Goal: Task Accomplishment & Management: Use online tool/utility

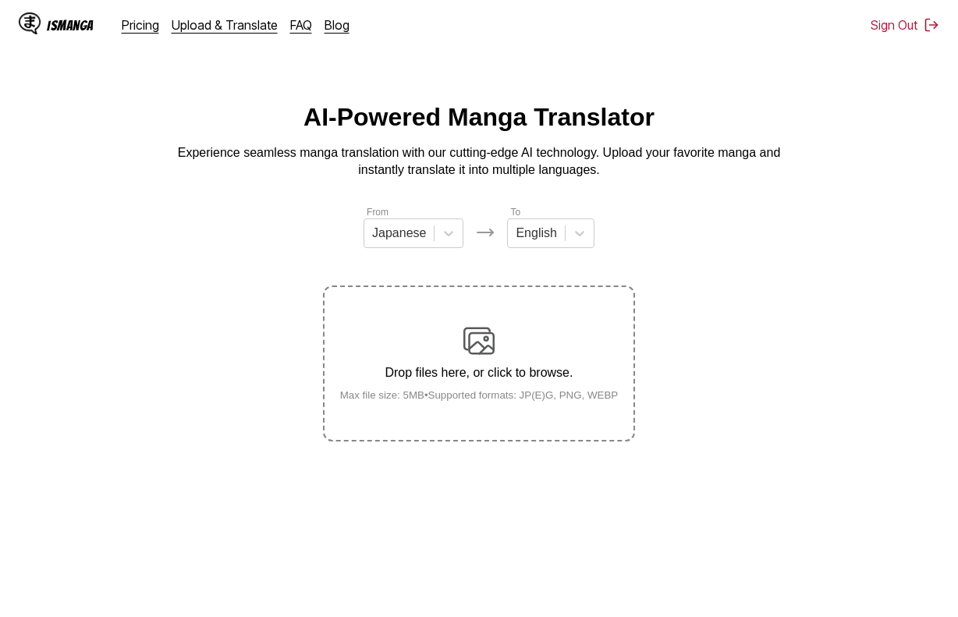
click at [477, 380] on p "Drop files here, or click to browse." at bounding box center [479, 373] width 303 height 14
click at [0, 0] on input "Drop files here, or click to browse. Max file size: 5MB • Supported formats: JP…" at bounding box center [0, 0] width 0 height 0
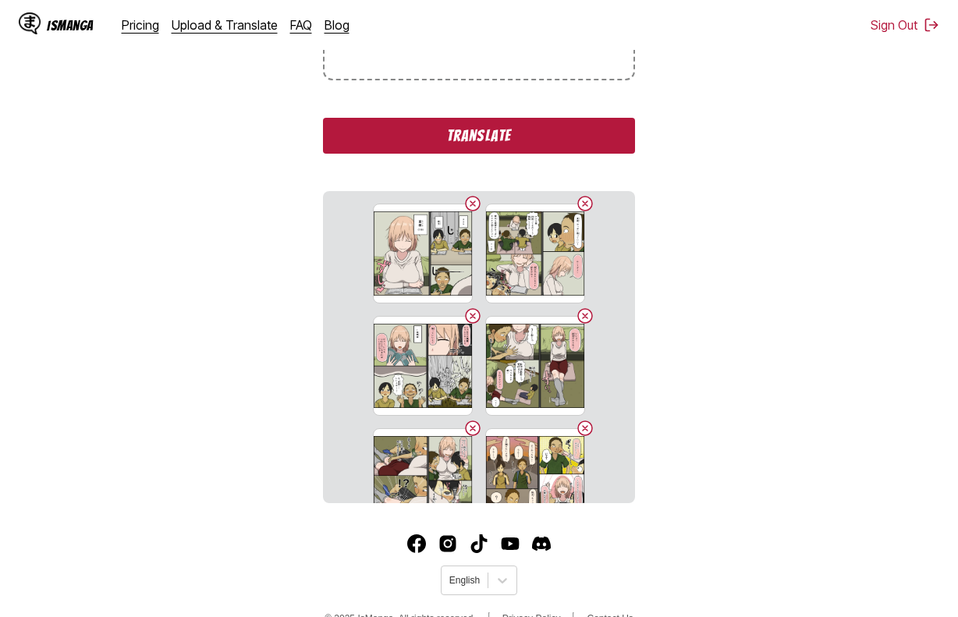
scroll to position [395, 0]
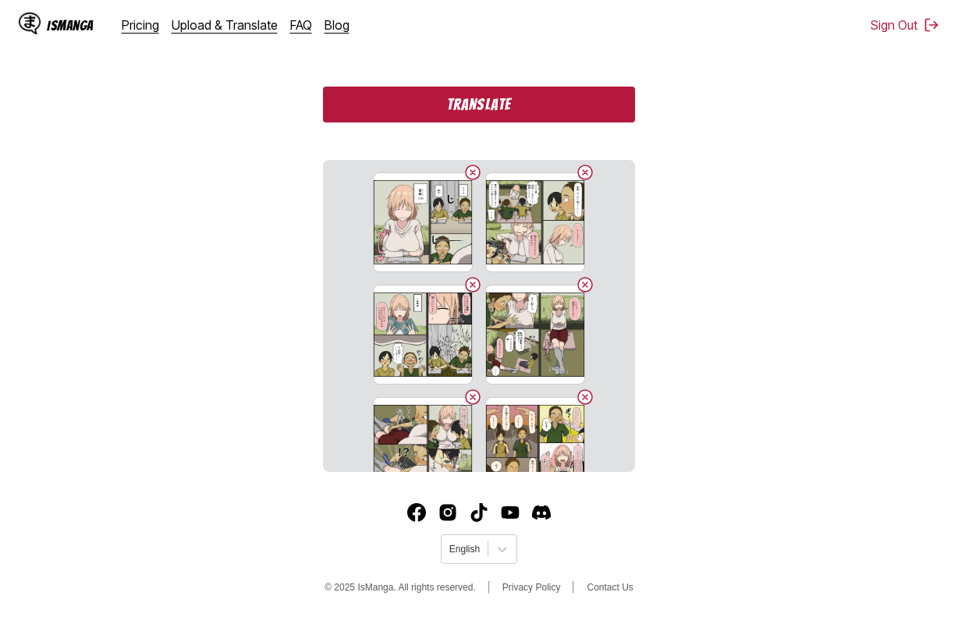
click at [551, 105] on button "Translate" at bounding box center [479, 105] width 312 height 36
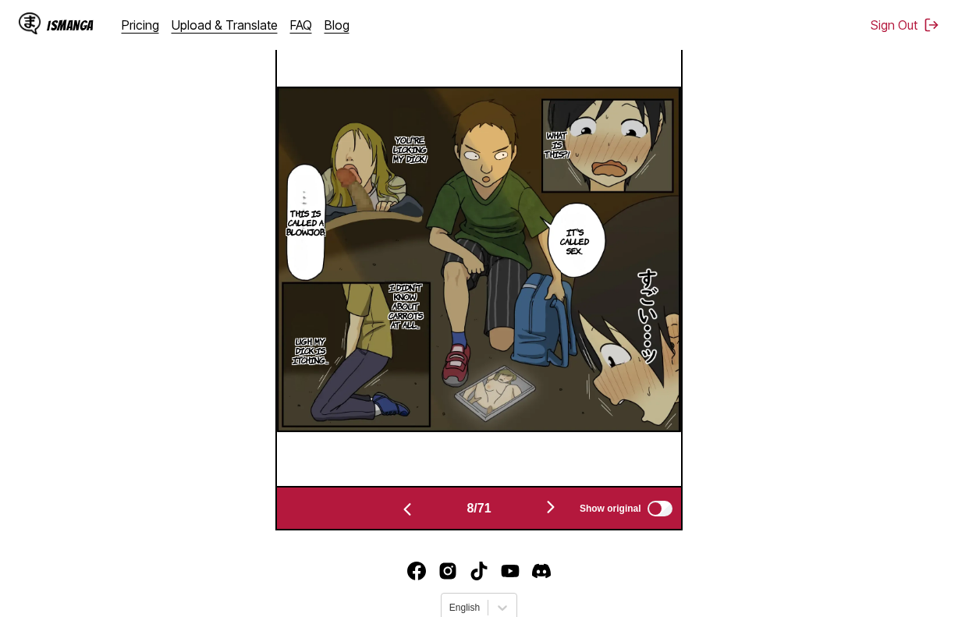
scroll to position [0, 3227]
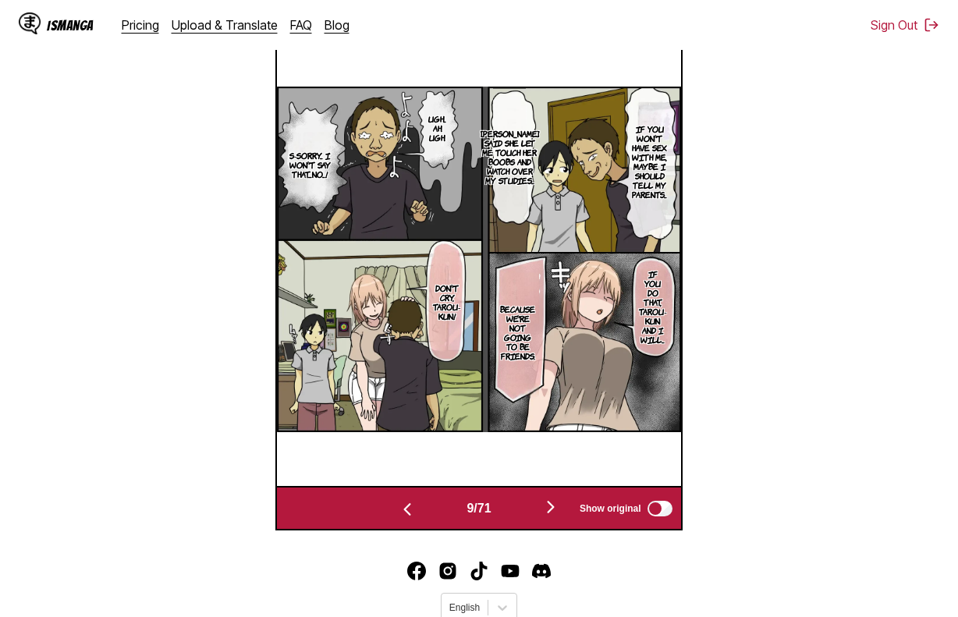
click at [742, 285] on section "From Japanese To English Drop files here, or click to browse. Max file size: 5M…" at bounding box center [478, 122] width 933 height 816
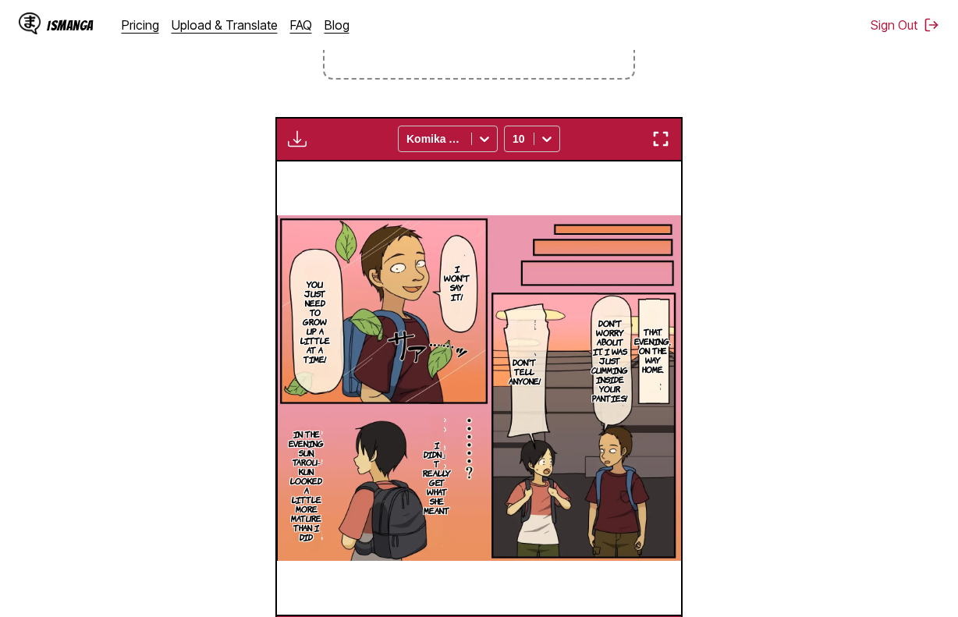
scroll to position [0, 28234]
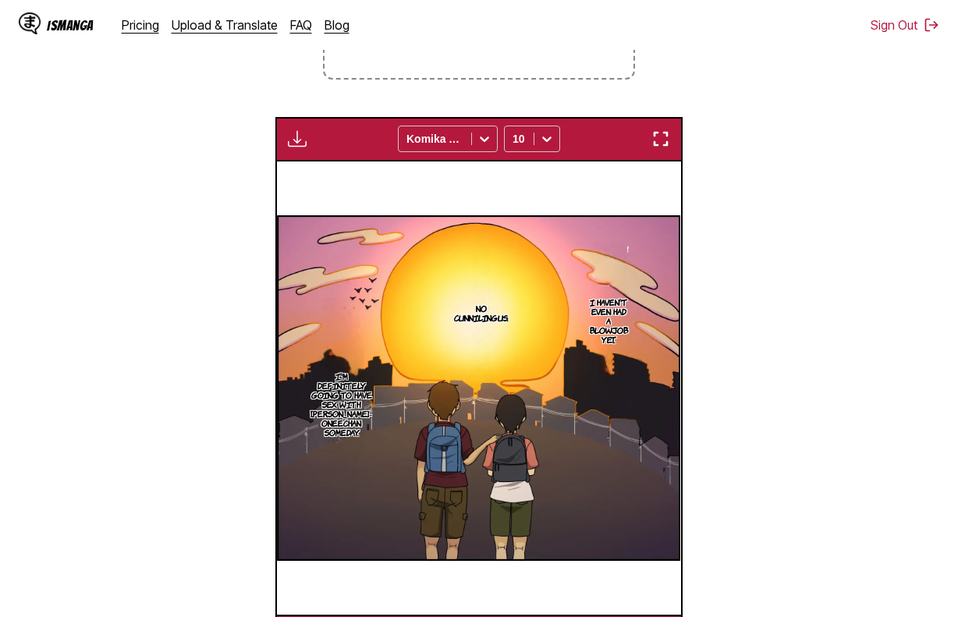
click at [298, 143] on img "button" at bounding box center [297, 138] width 19 height 19
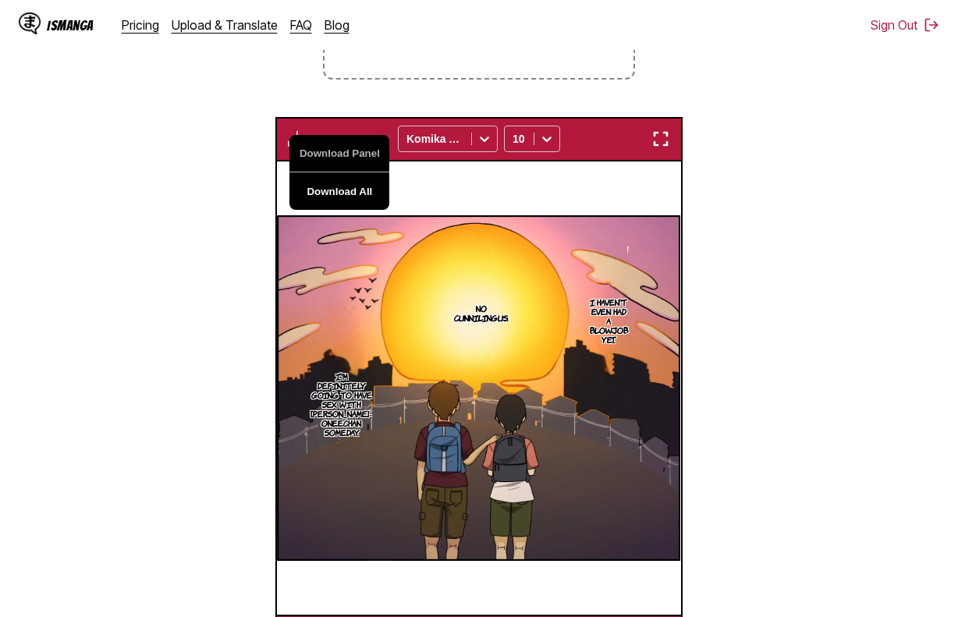
click at [347, 181] on button "Download All" at bounding box center [339, 190] width 100 height 37
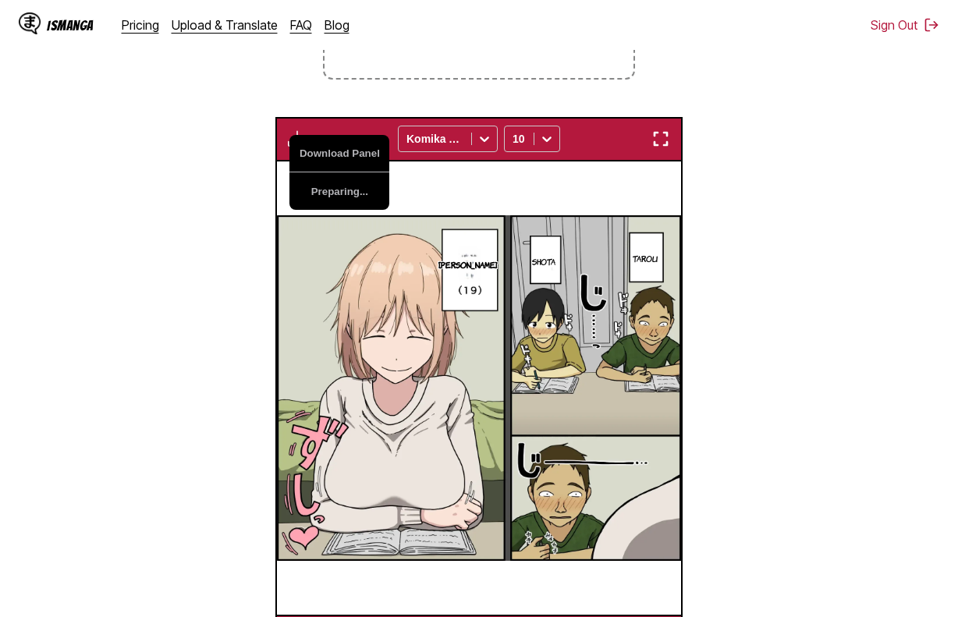
scroll to position [0, 28234]
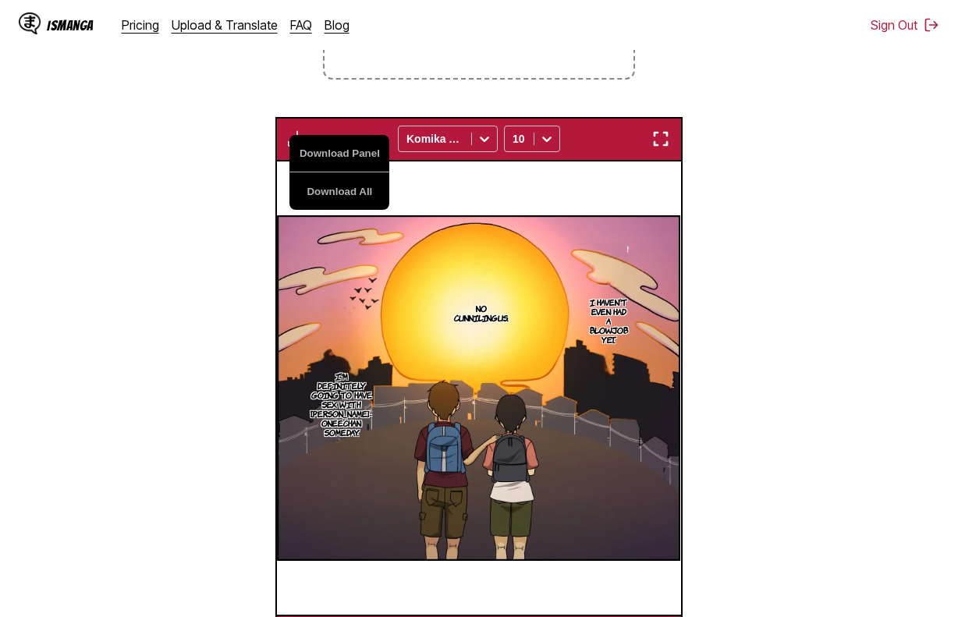
drag, startPoint x: 804, startPoint y: 257, endPoint x: 749, endPoint y: 245, distance: 56.8
click at [804, 253] on section "From Japanese To English Drop files here, or click to browse. Max file size: 5M…" at bounding box center [478, 250] width 933 height 816
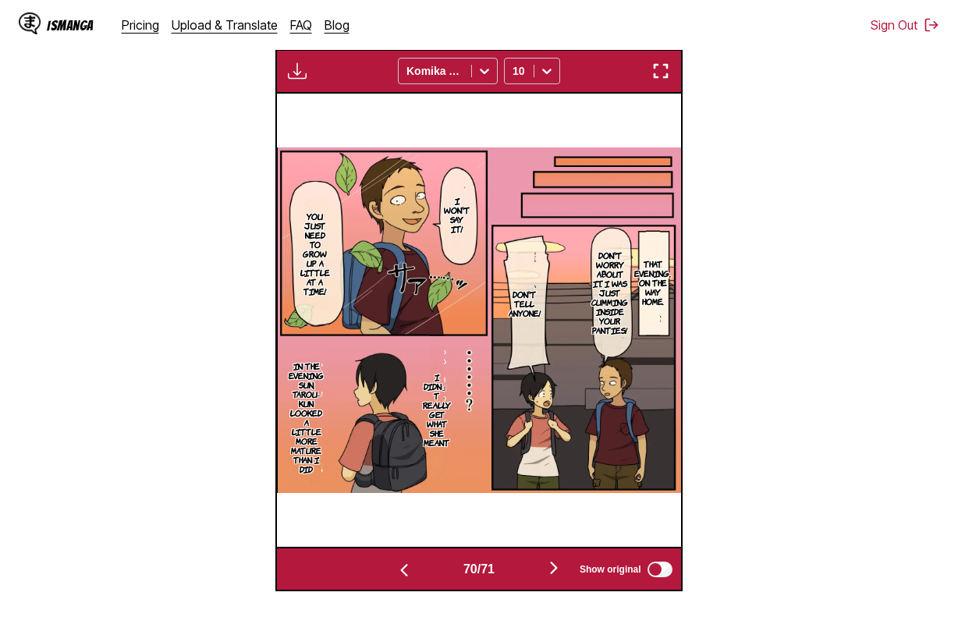
scroll to position [440, 0]
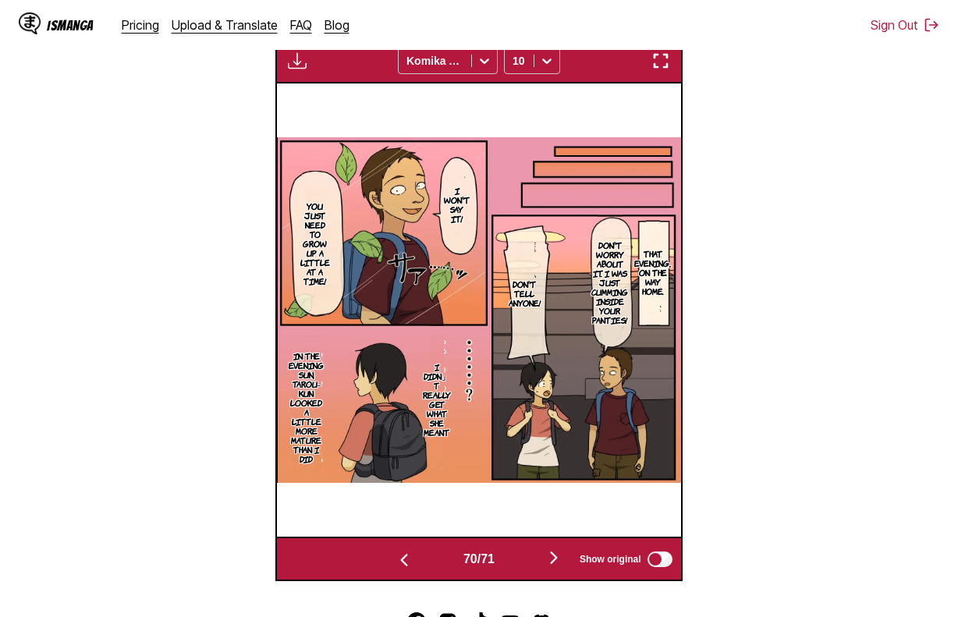
click at [561, 73] on div "Download Panel Download All Komika Axis 10" at bounding box center [478, 61] width 406 height 44
click at [540, 64] on icon at bounding box center [547, 61] width 16 height 16
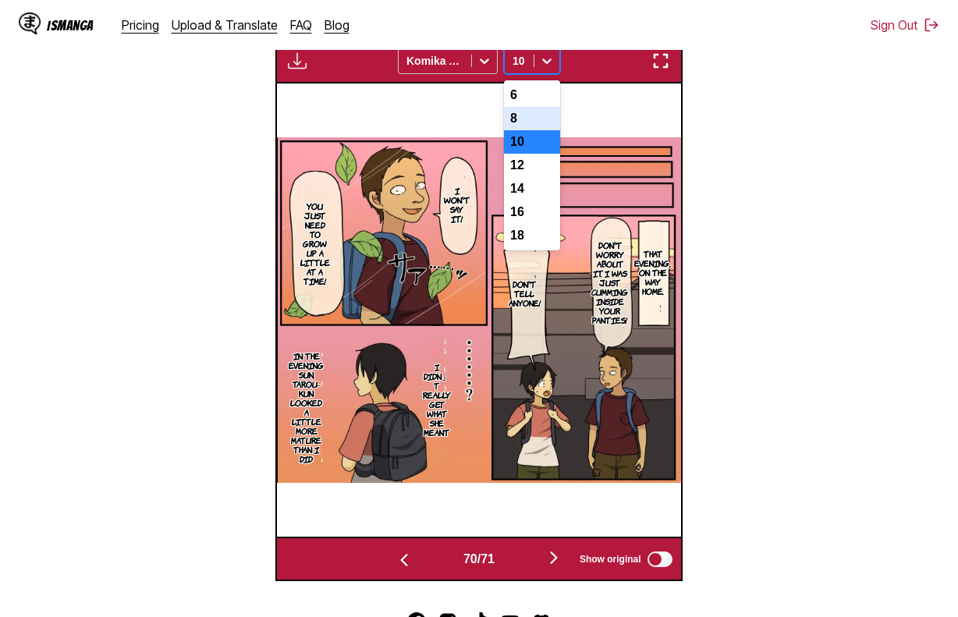
click at [548, 118] on div "8" at bounding box center [532, 118] width 56 height 23
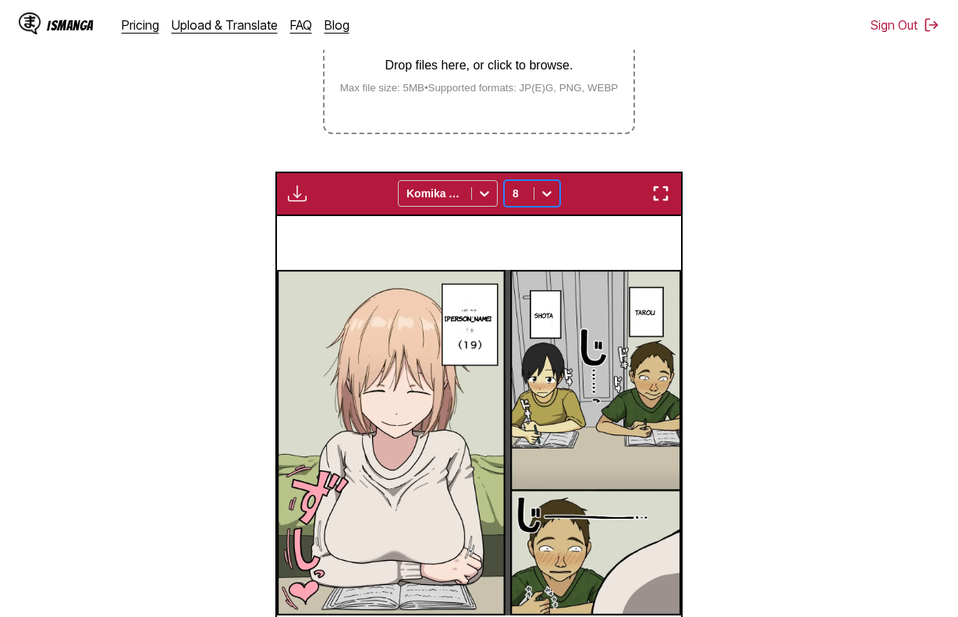
scroll to position [302, 0]
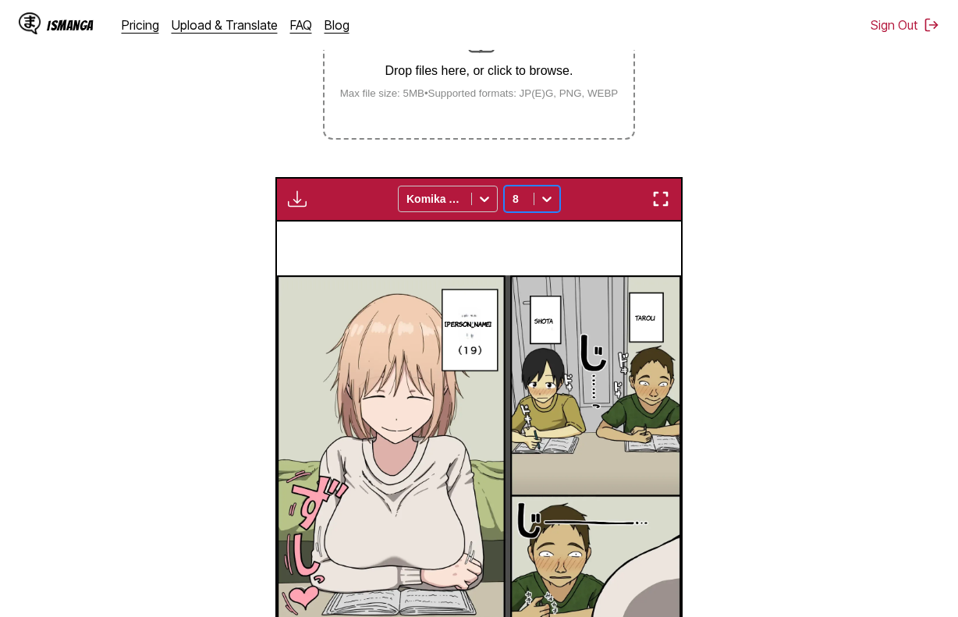
click at [298, 197] on img "button" at bounding box center [297, 198] width 19 height 19
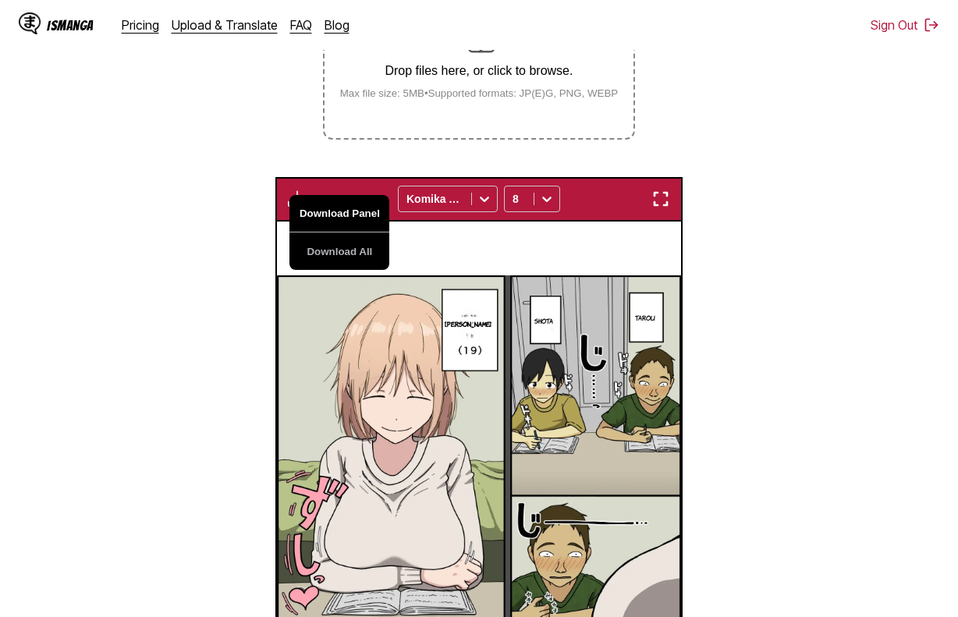
click at [325, 209] on button "Download Panel" at bounding box center [339, 213] width 100 height 37
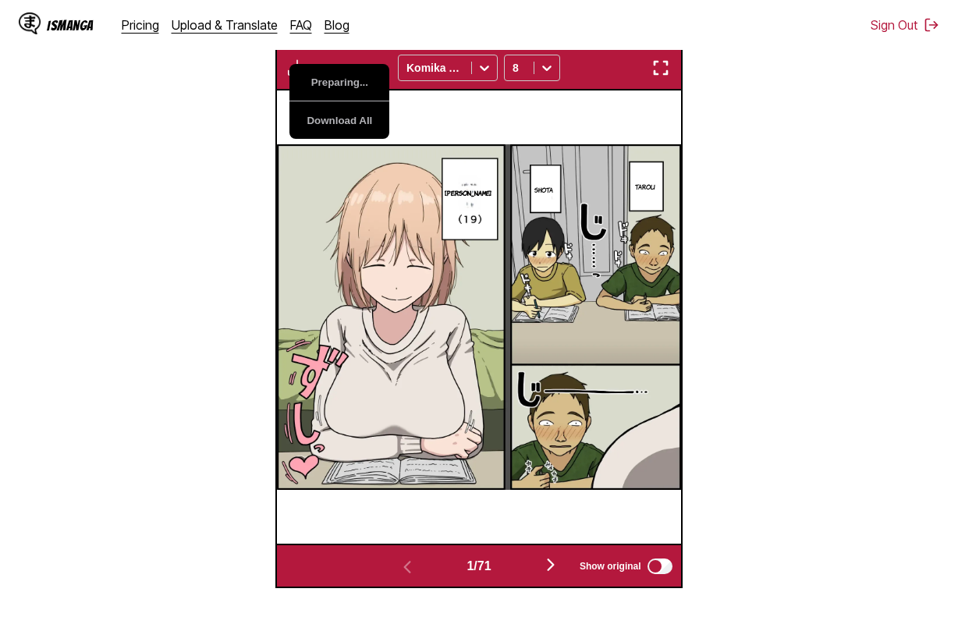
scroll to position [380, 0]
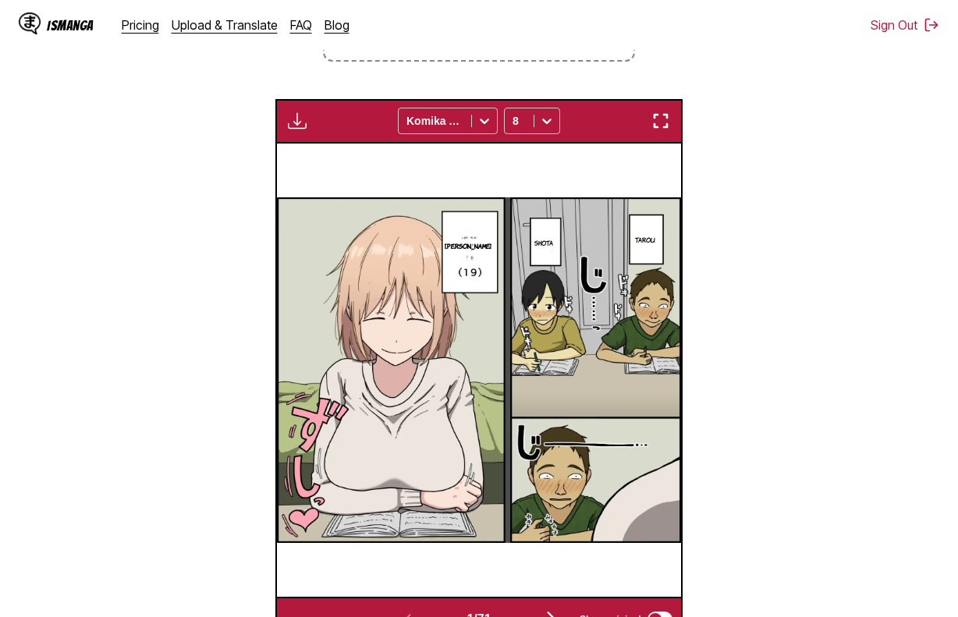
click at [361, 239] on img at bounding box center [478, 369] width 403 height 345
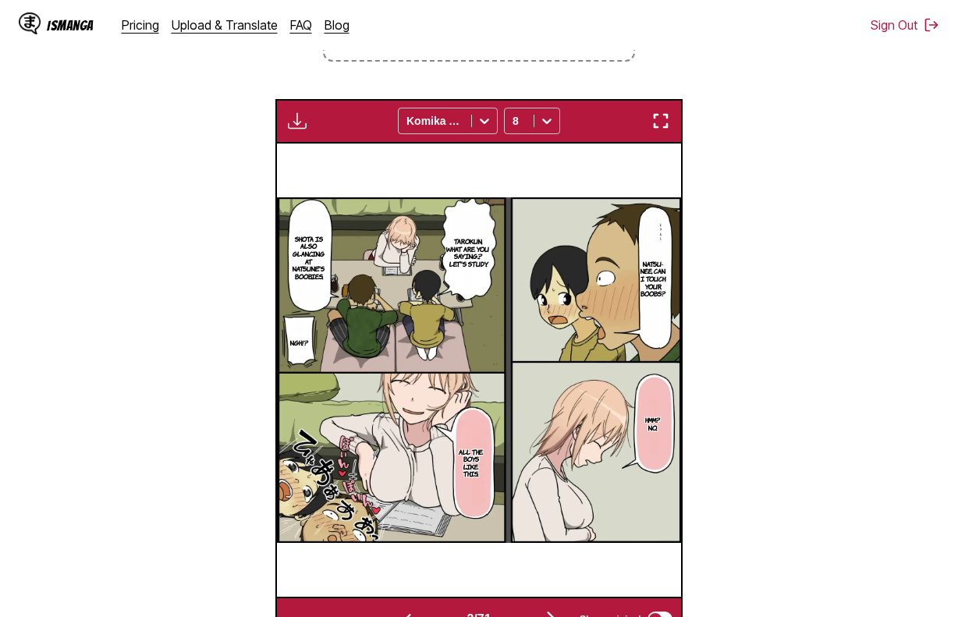
click at [296, 128] on img "button" at bounding box center [297, 121] width 19 height 19
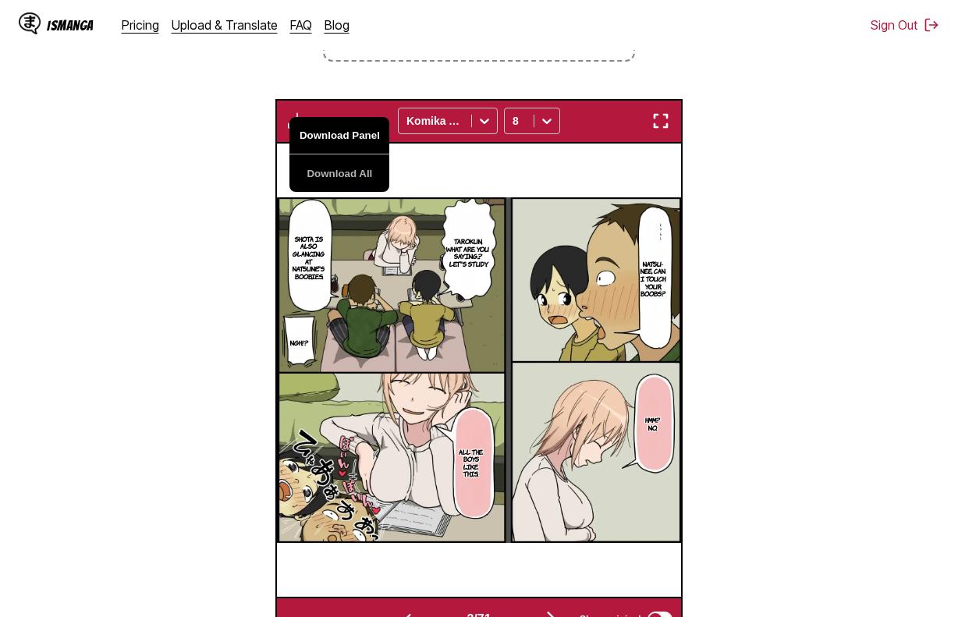
click at [317, 138] on button "Download Panel" at bounding box center [339, 135] width 100 height 37
click at [474, 299] on section "Tarokun, what are you saying...? Let's study." at bounding box center [468, 253] width 50 height 104
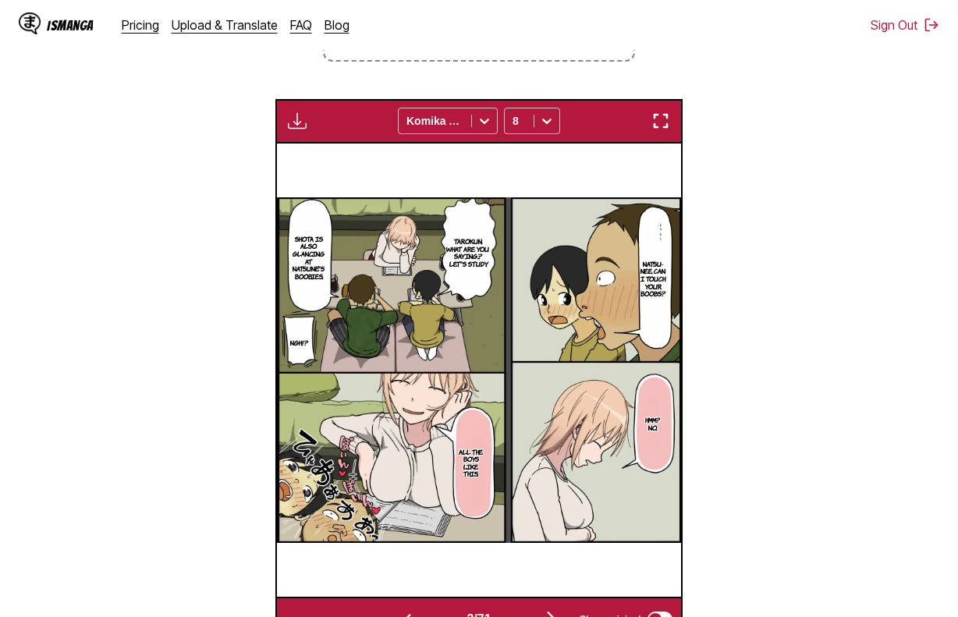
scroll to position [0, 807]
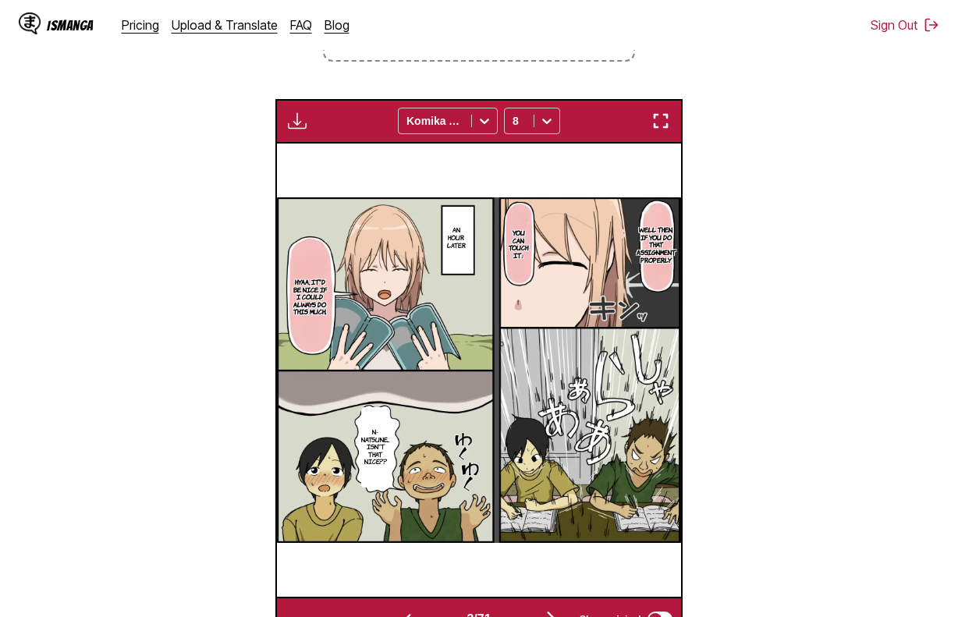
click at [300, 113] on button "button" at bounding box center [297, 121] width 28 height 20
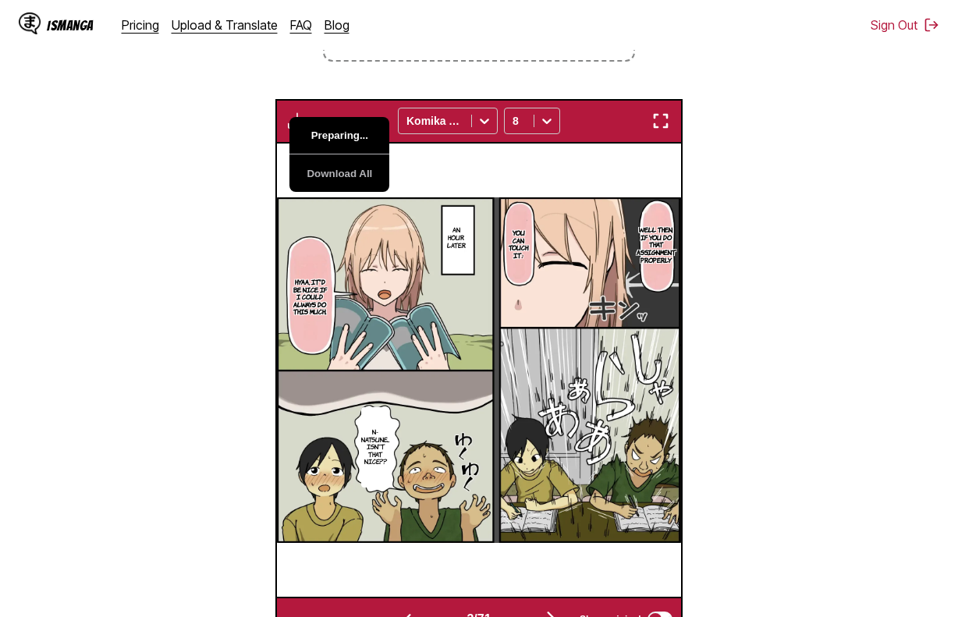
click at [322, 139] on button "Preparing..." at bounding box center [339, 135] width 100 height 37
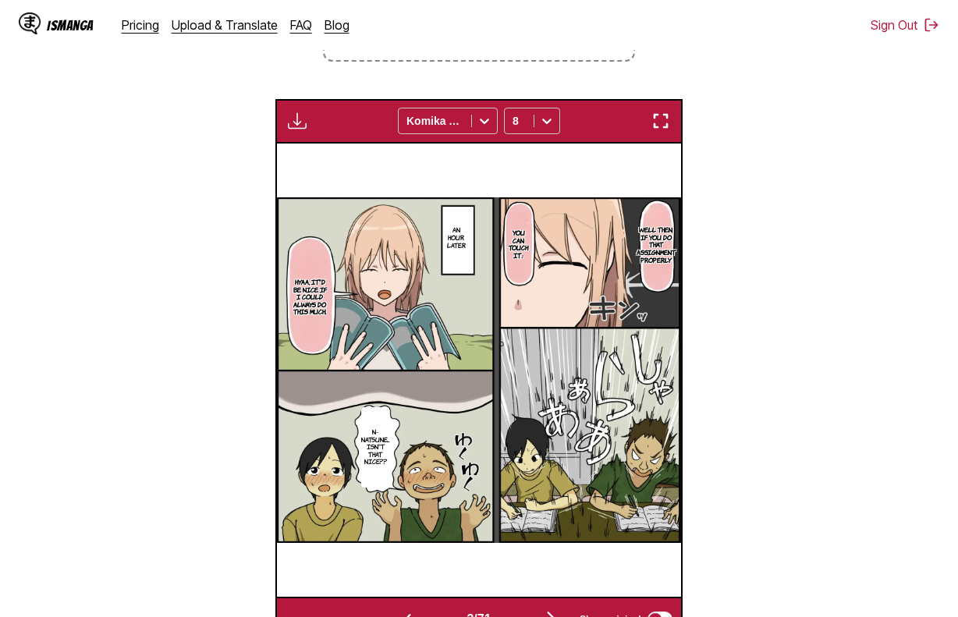
click at [483, 324] on img at bounding box center [478, 369] width 403 height 345
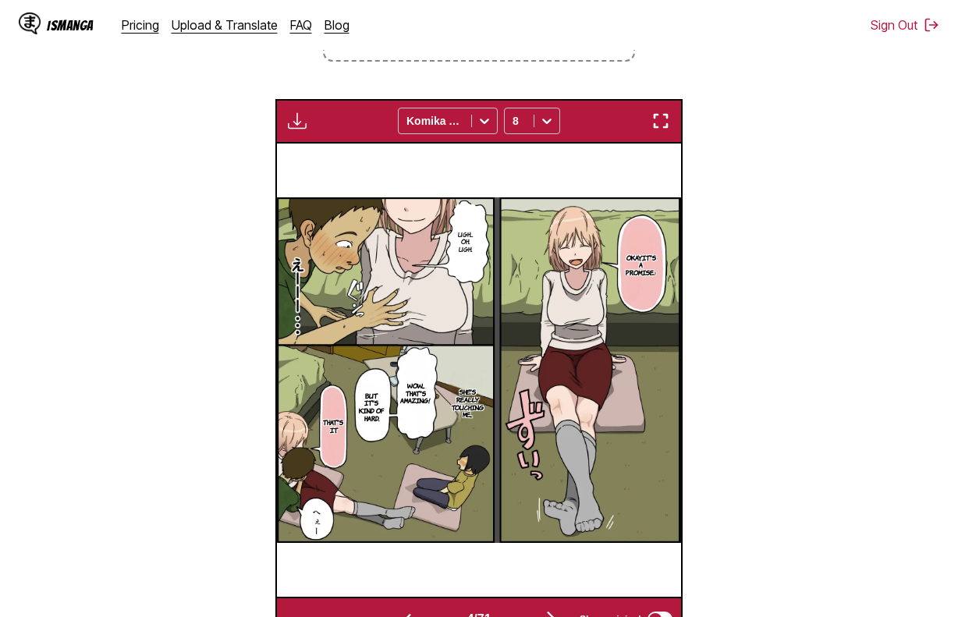
click at [300, 130] on img "button" at bounding box center [297, 121] width 19 height 19
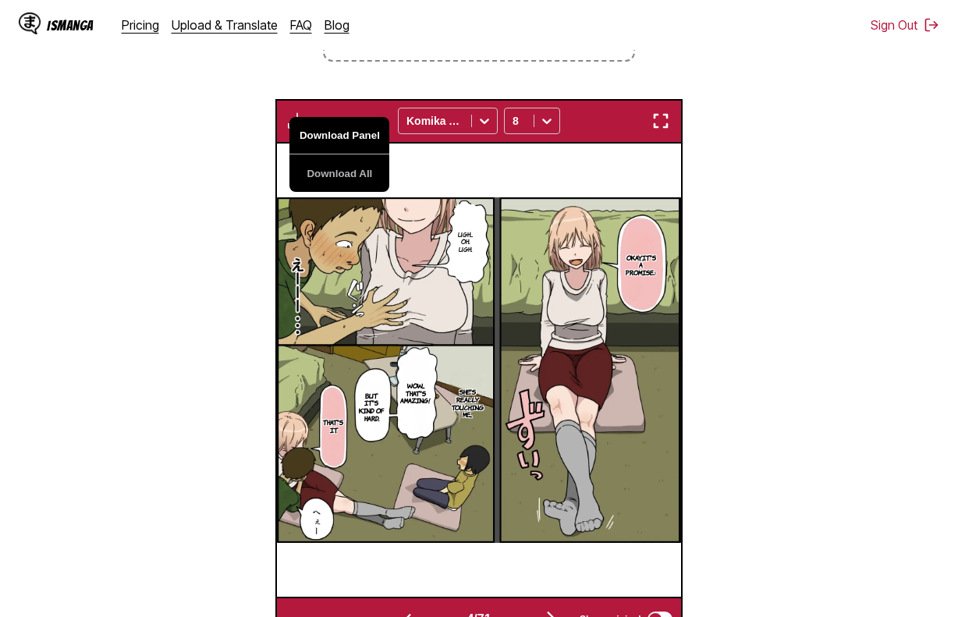
click at [313, 147] on button "Download Panel" at bounding box center [339, 135] width 100 height 37
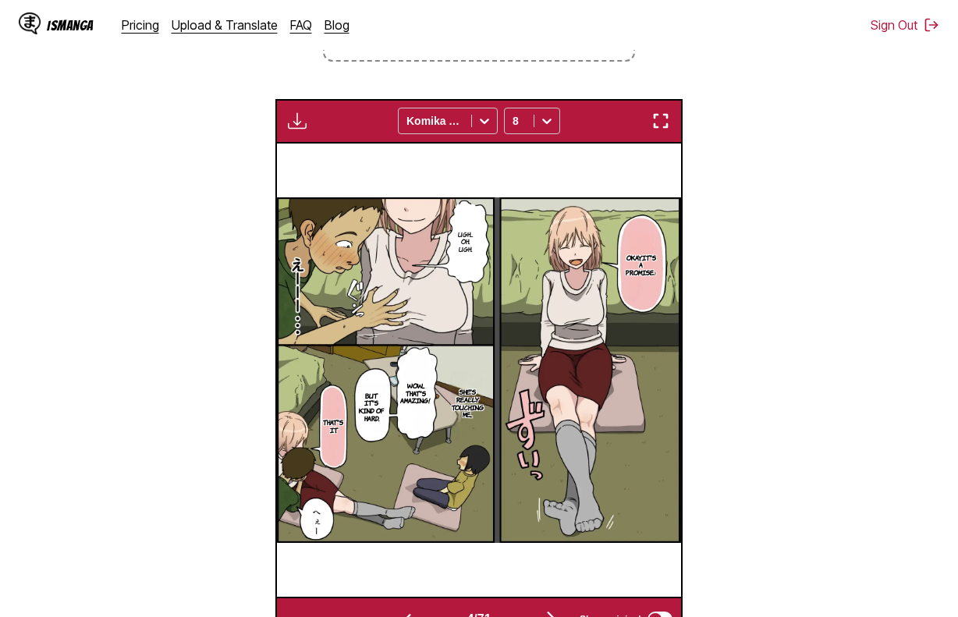
click at [444, 327] on img at bounding box center [478, 369] width 403 height 345
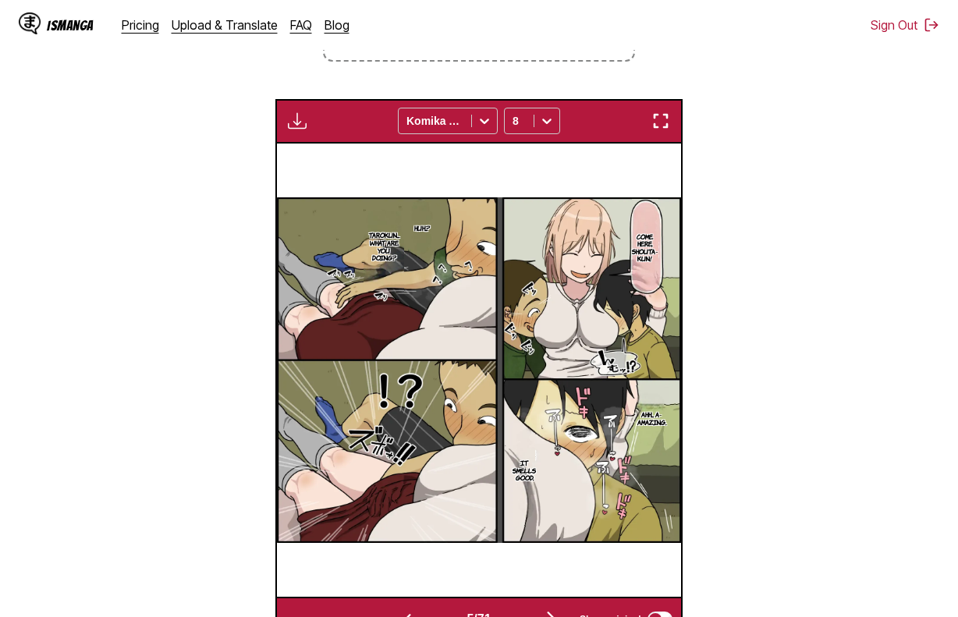
click at [292, 113] on button "button" at bounding box center [297, 121] width 28 height 20
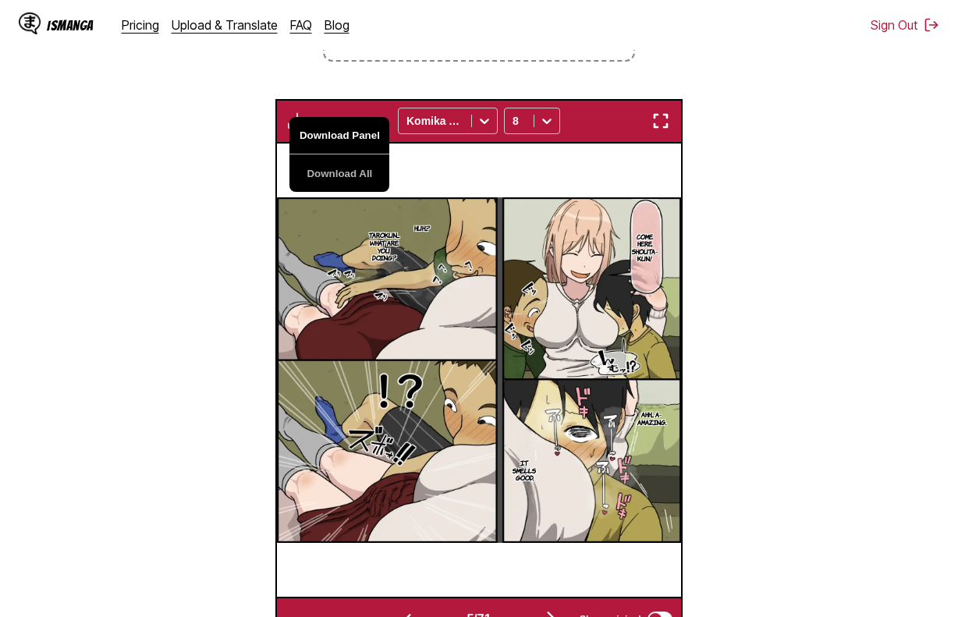
click at [321, 133] on button "Download Panel" at bounding box center [339, 135] width 100 height 37
click at [380, 264] on p "Tarokun... What are you doing?" at bounding box center [383, 246] width 41 height 36
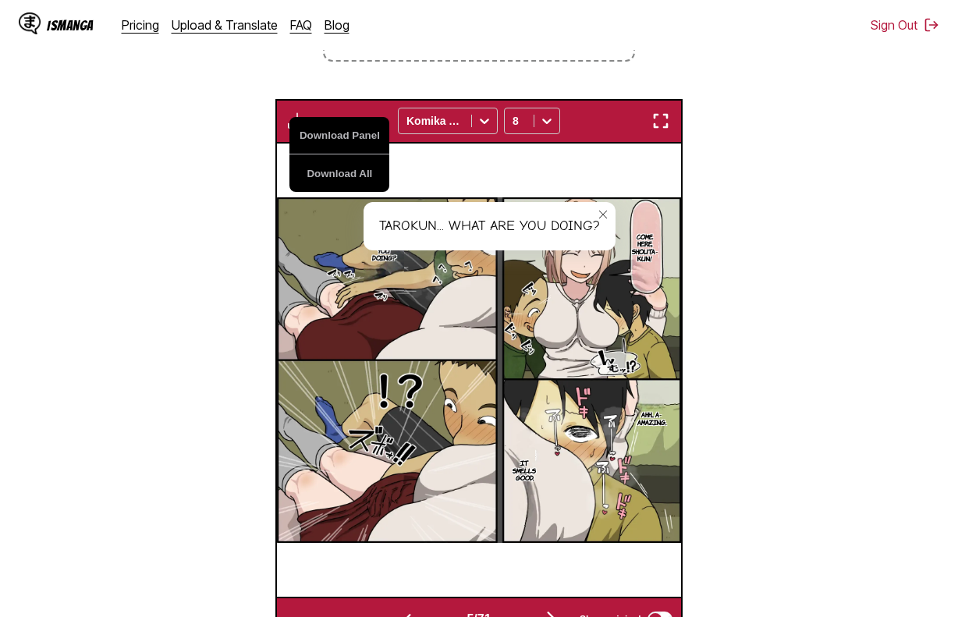
click at [329, 280] on img at bounding box center [478, 369] width 403 height 345
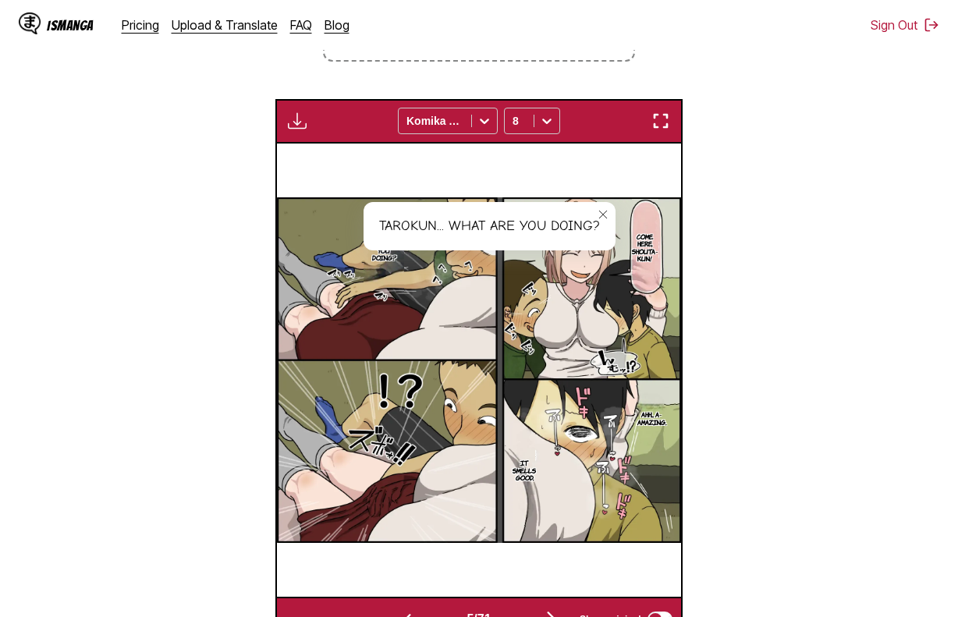
click at [603, 211] on icon "close-tooltip" at bounding box center [602, 214] width 11 height 11
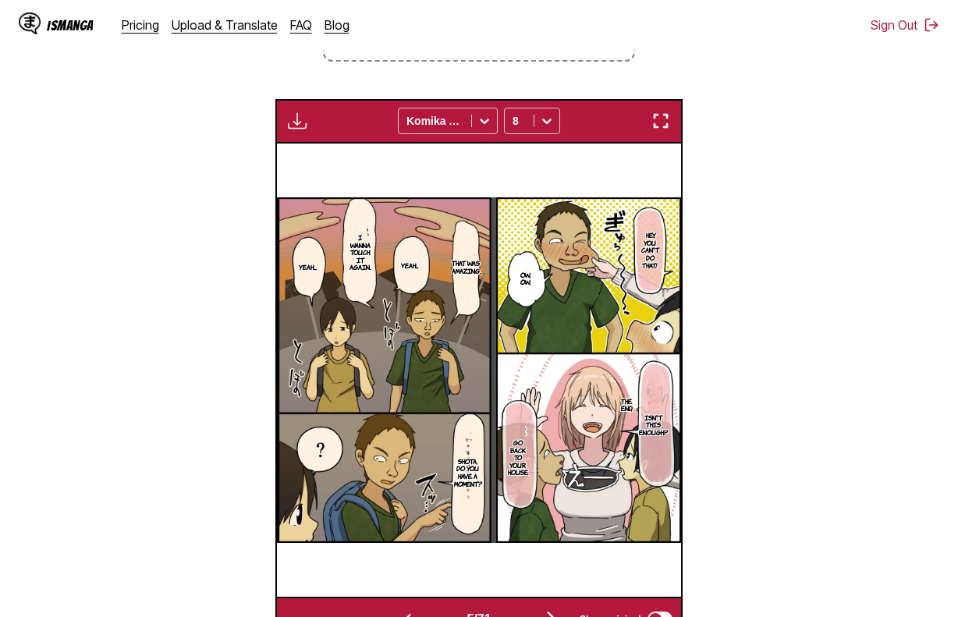
click at [303, 129] on img "button" at bounding box center [297, 121] width 19 height 19
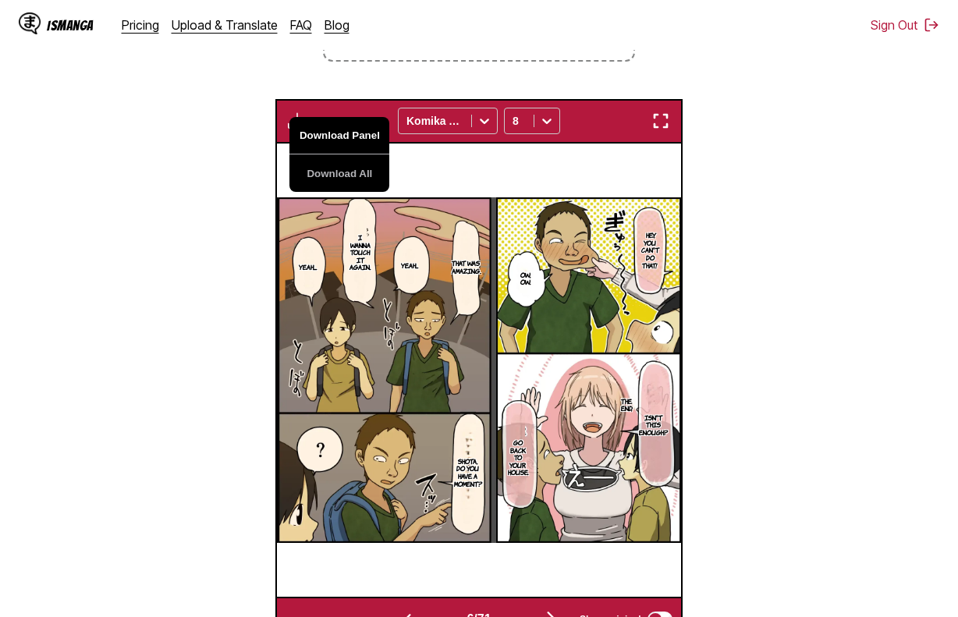
click at [313, 136] on button "Download Panel" at bounding box center [339, 135] width 100 height 37
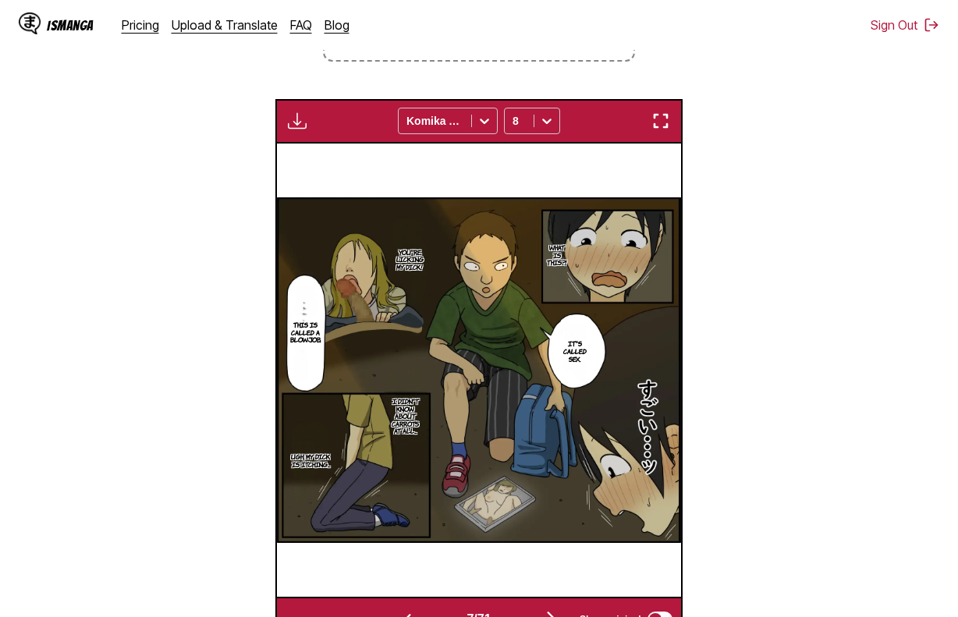
click at [292, 119] on img "button" at bounding box center [297, 121] width 19 height 19
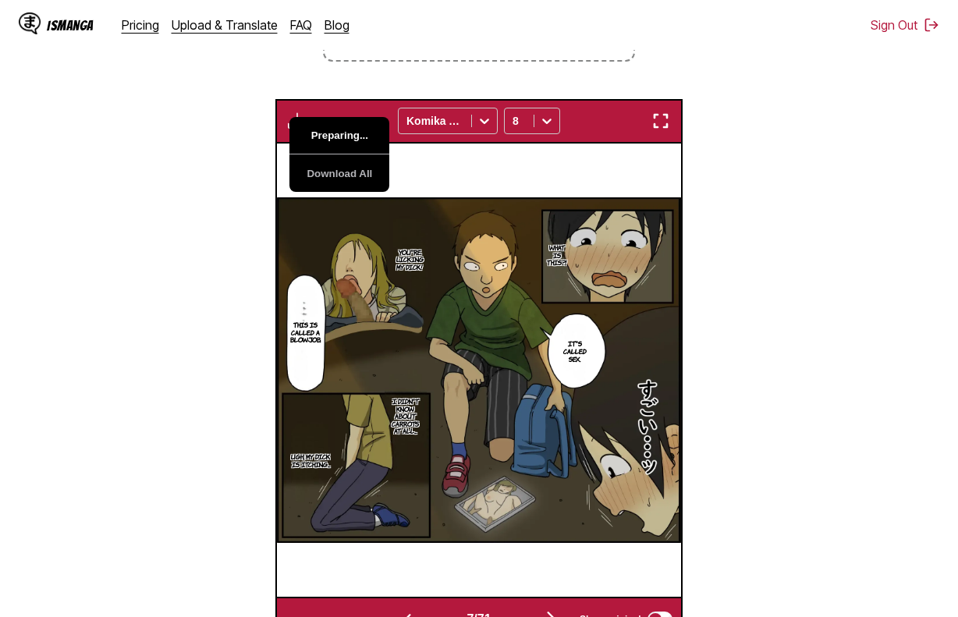
click at [320, 146] on button "Preparing..." at bounding box center [339, 135] width 100 height 37
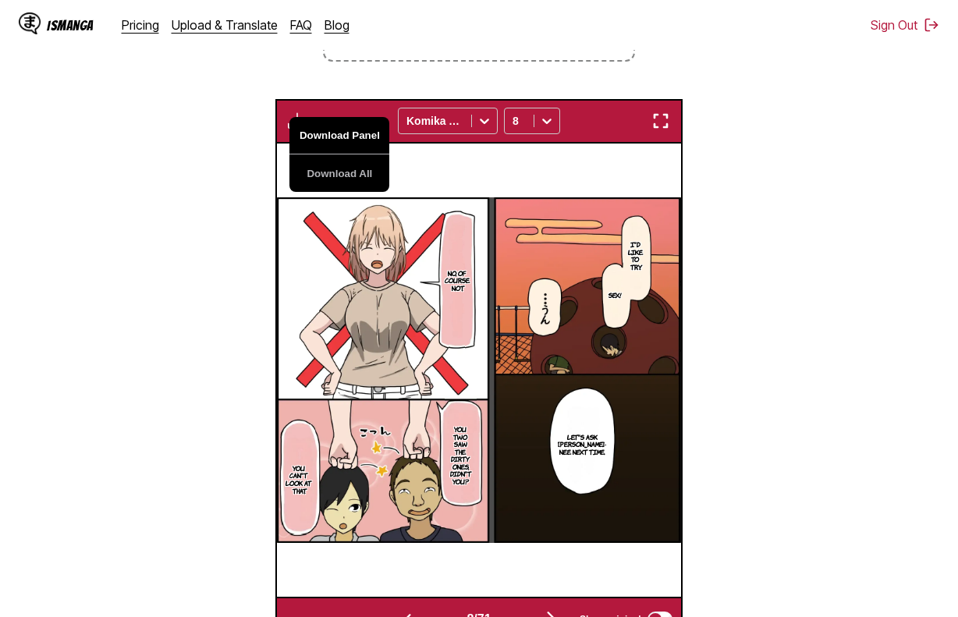
click at [317, 142] on button "Download Panel" at bounding box center [339, 135] width 100 height 37
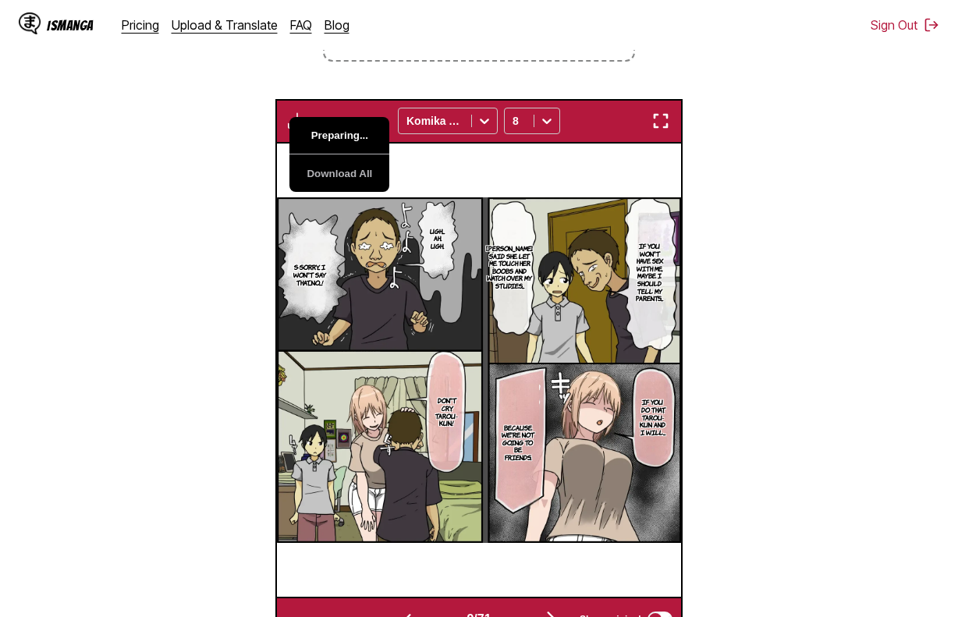
click at [312, 138] on button "Preparing..." at bounding box center [339, 135] width 100 height 37
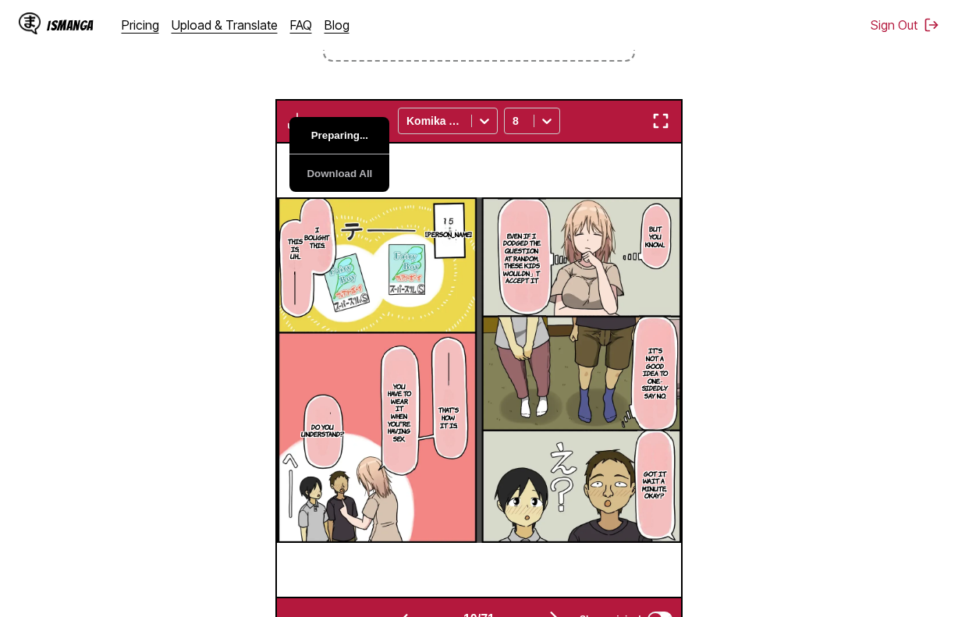
click at [312, 138] on button "Preparing..." at bounding box center [339, 135] width 100 height 37
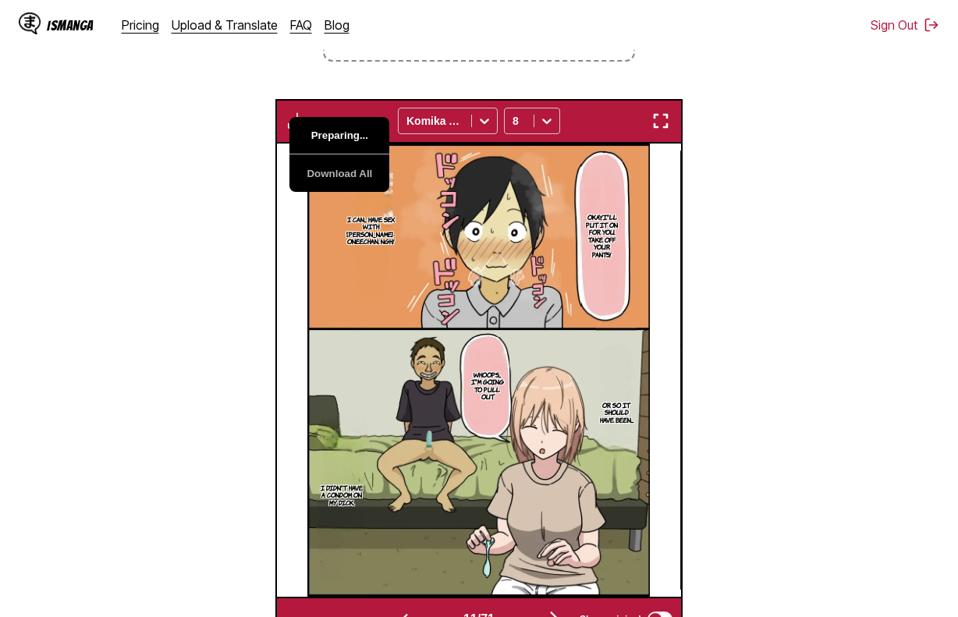
click at [312, 138] on button "Preparing..." at bounding box center [339, 135] width 100 height 37
click at [312, 138] on button "Download Panel" at bounding box center [339, 135] width 100 height 37
click at [331, 140] on button "Download Panel" at bounding box center [339, 135] width 100 height 37
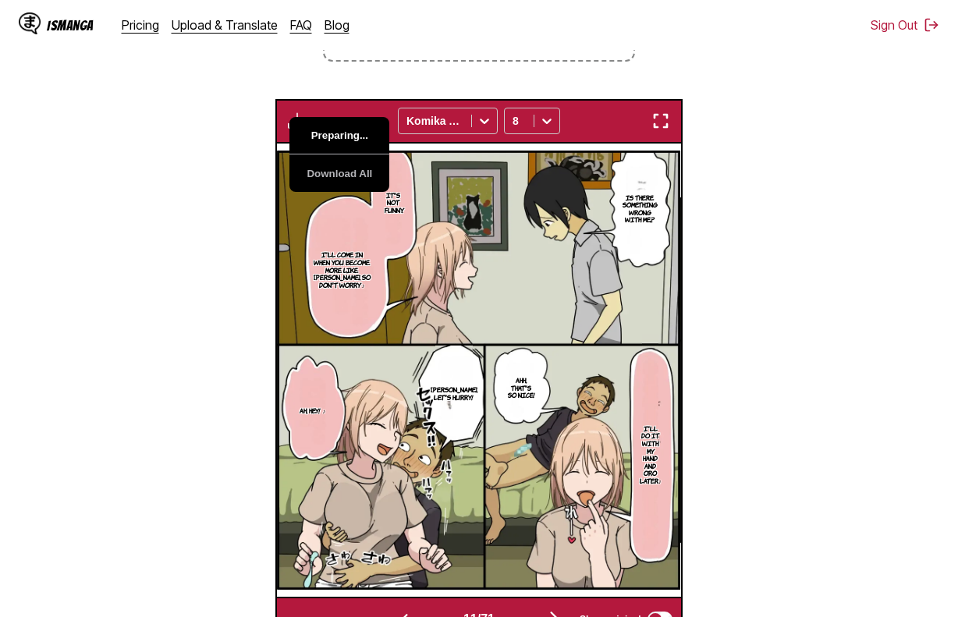
click at [331, 140] on button "Preparing..." at bounding box center [339, 135] width 100 height 37
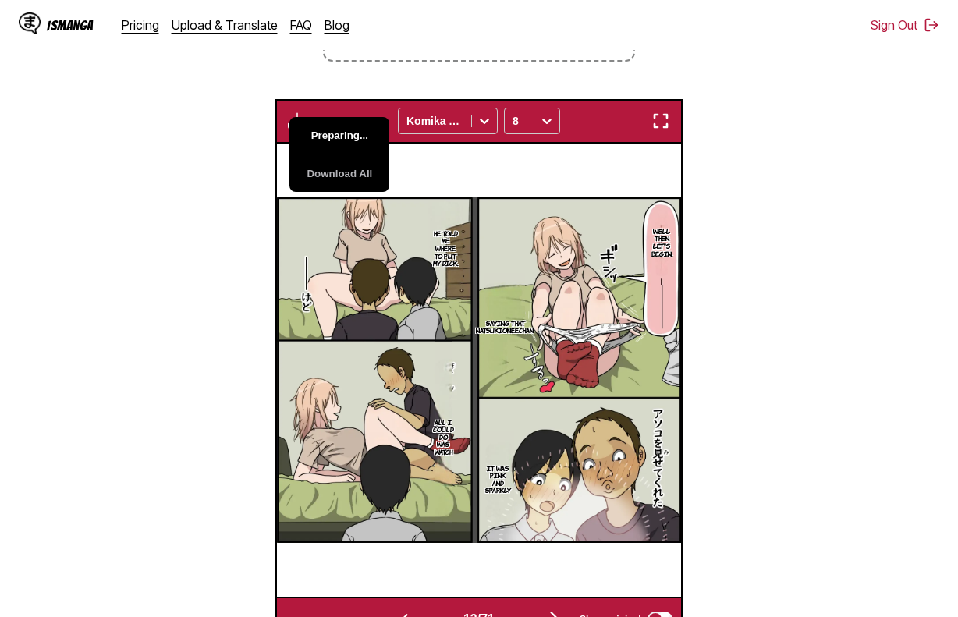
click at [331, 140] on button "Preparing..." at bounding box center [339, 135] width 100 height 37
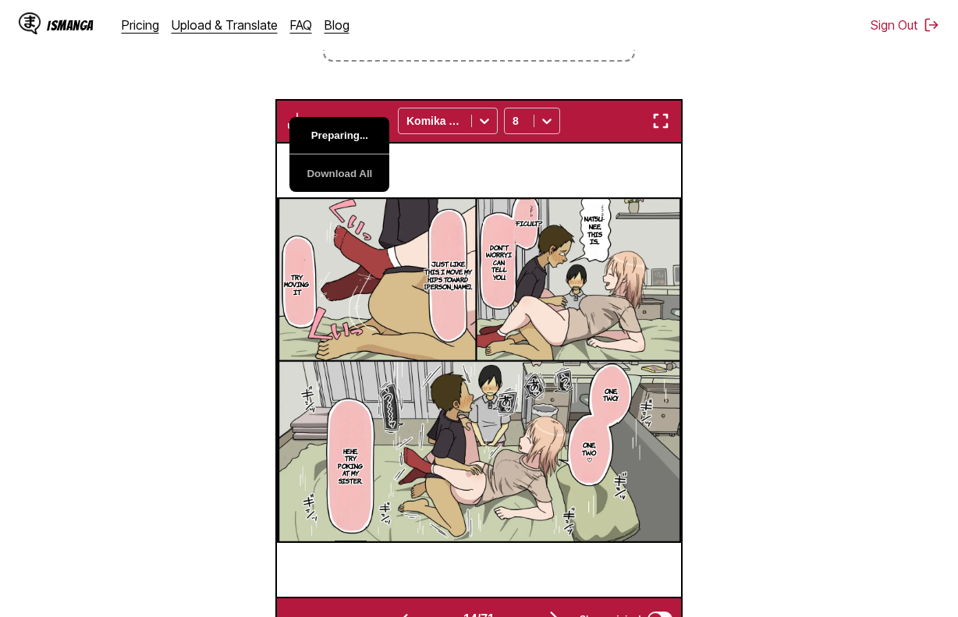
click at [331, 140] on button "Preparing..." at bounding box center [339, 135] width 100 height 37
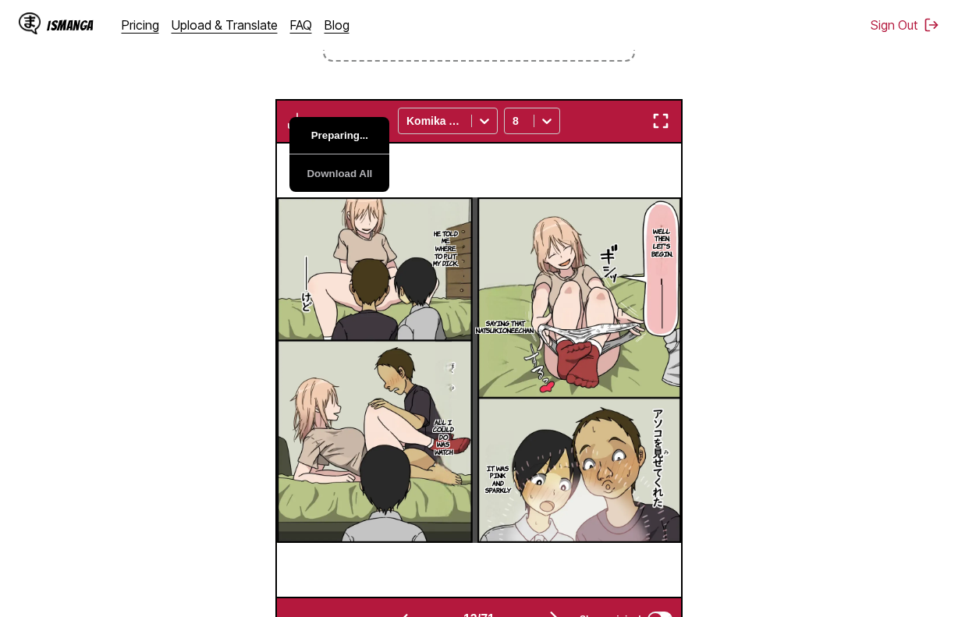
click at [331, 140] on button "Preparing..." at bounding box center [339, 135] width 100 height 37
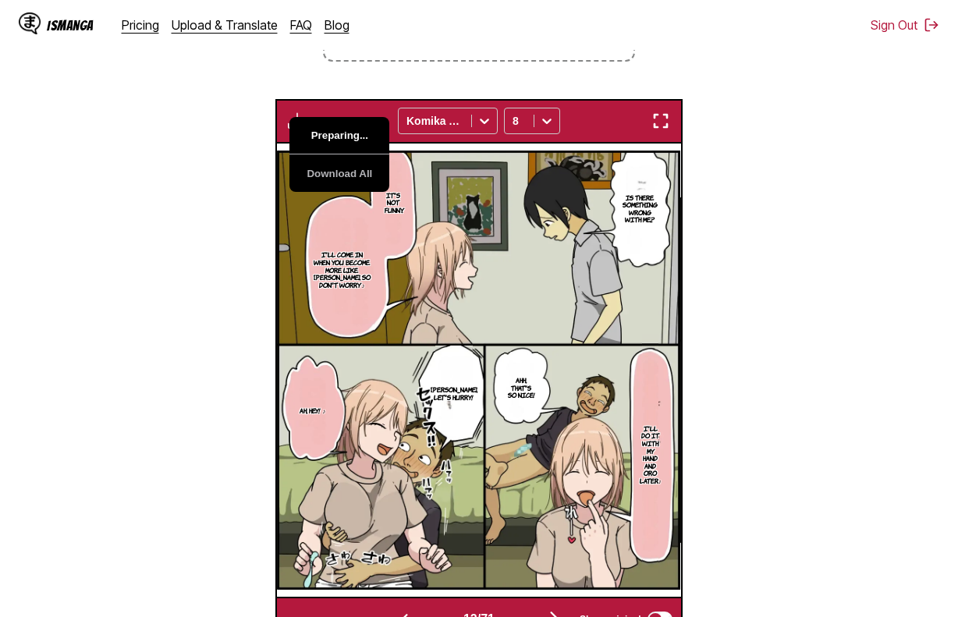
click at [331, 140] on button "Preparing..." at bounding box center [339, 135] width 100 height 37
click at [329, 140] on button "Preparing..." at bounding box center [339, 135] width 100 height 37
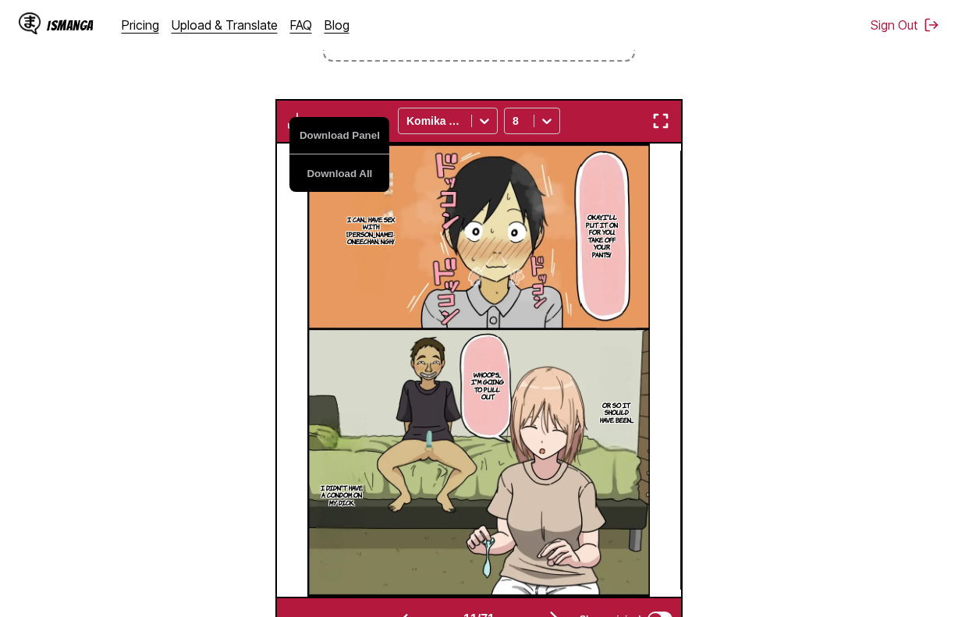
click at [494, 177] on img at bounding box center [478, 369] width 343 height 453
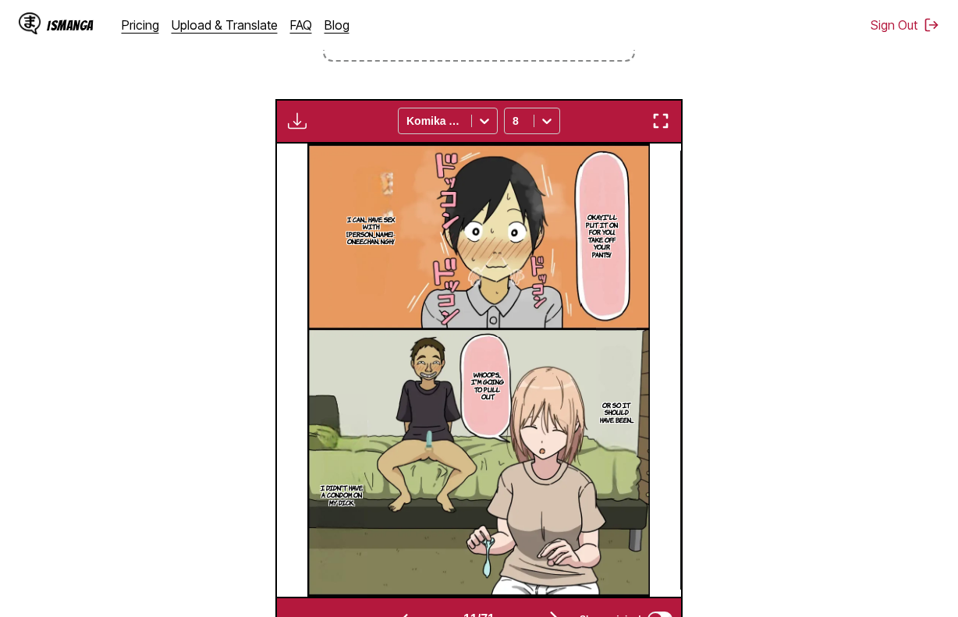
scroll to position [0, 4437]
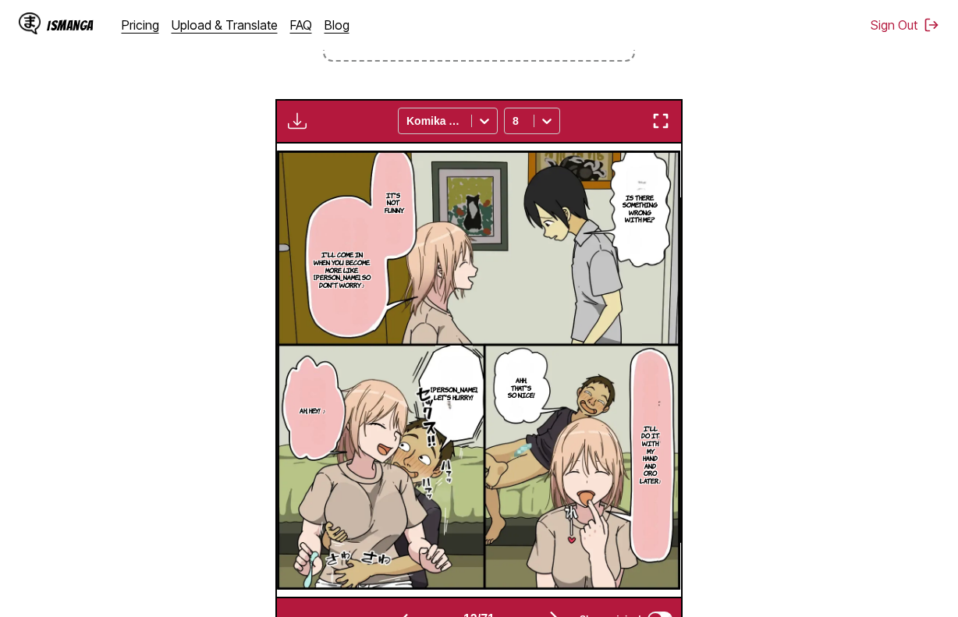
click at [396, 207] on p "It's not funny." at bounding box center [393, 203] width 24 height 29
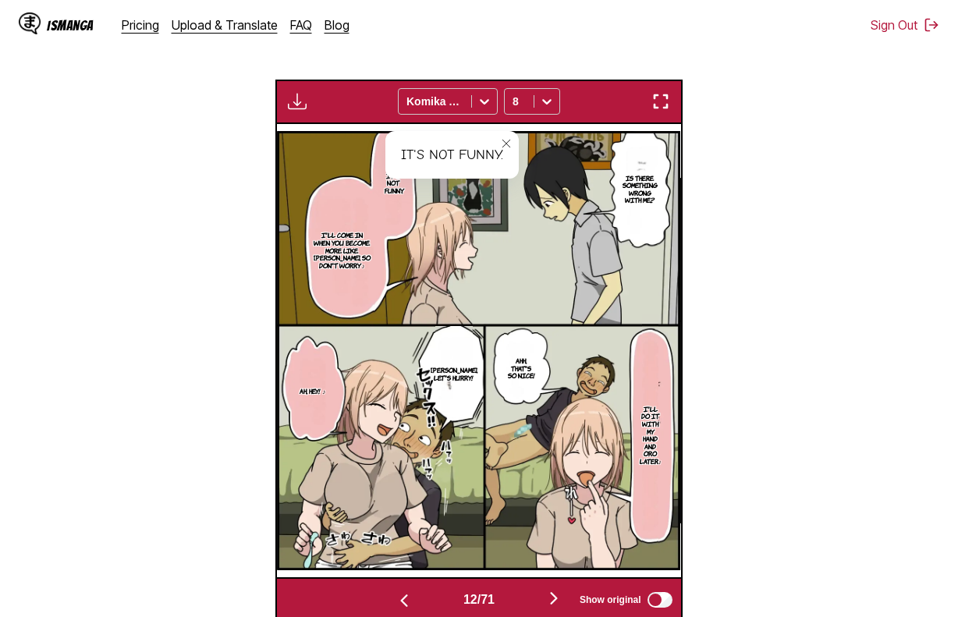
scroll to position [395, 0]
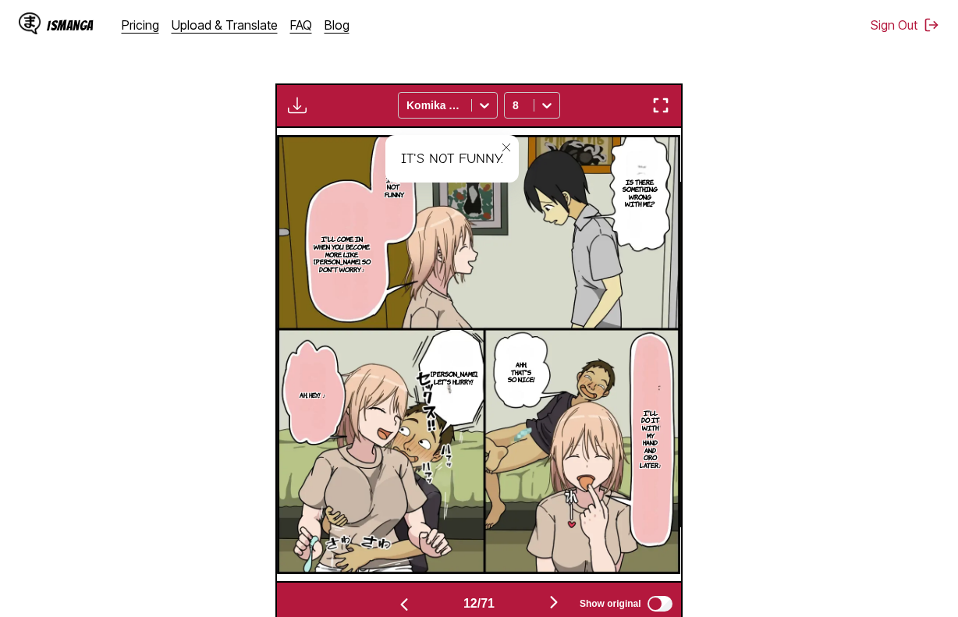
click at [503, 151] on icon "close-tooltip" at bounding box center [506, 147] width 11 height 11
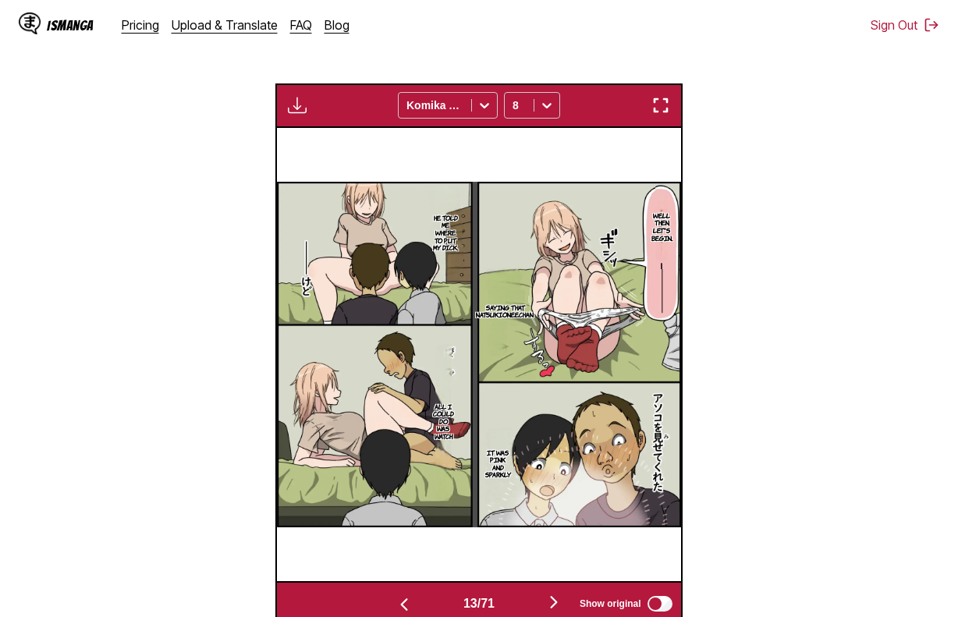
scroll to position [0, 5243]
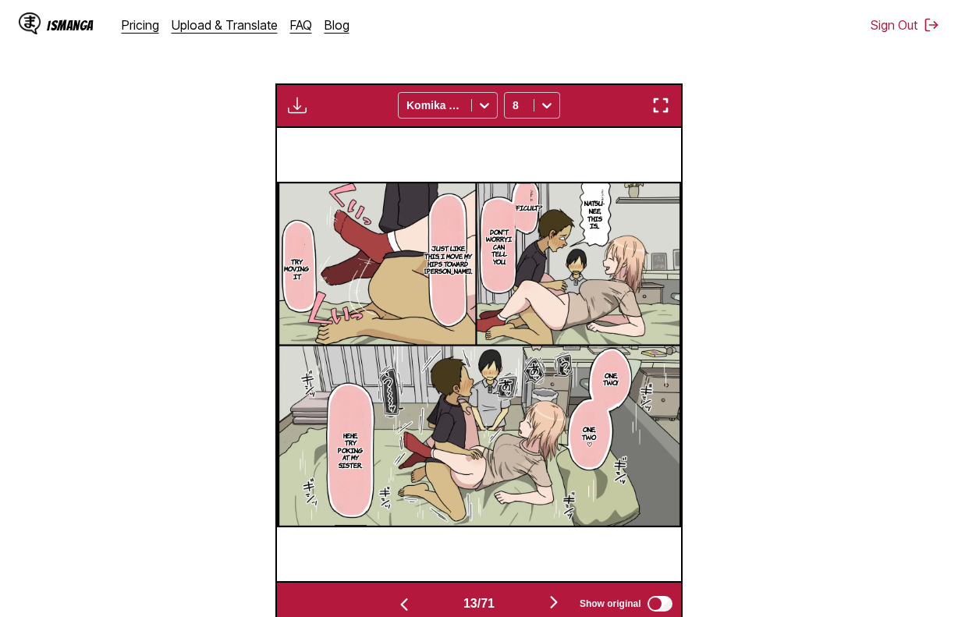
scroll to position [0, 4840]
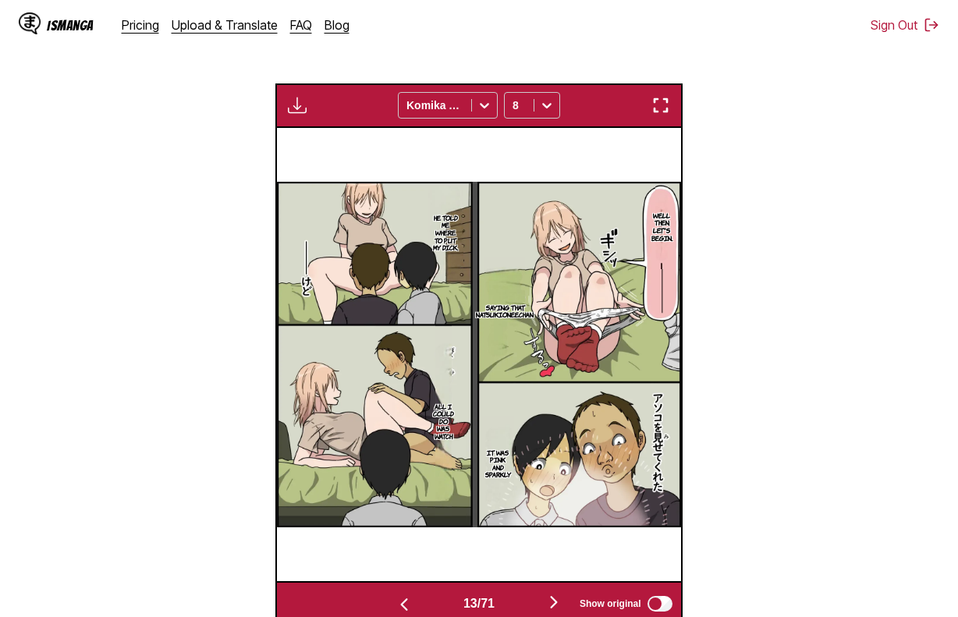
click at [298, 104] on img "button" at bounding box center [297, 105] width 19 height 19
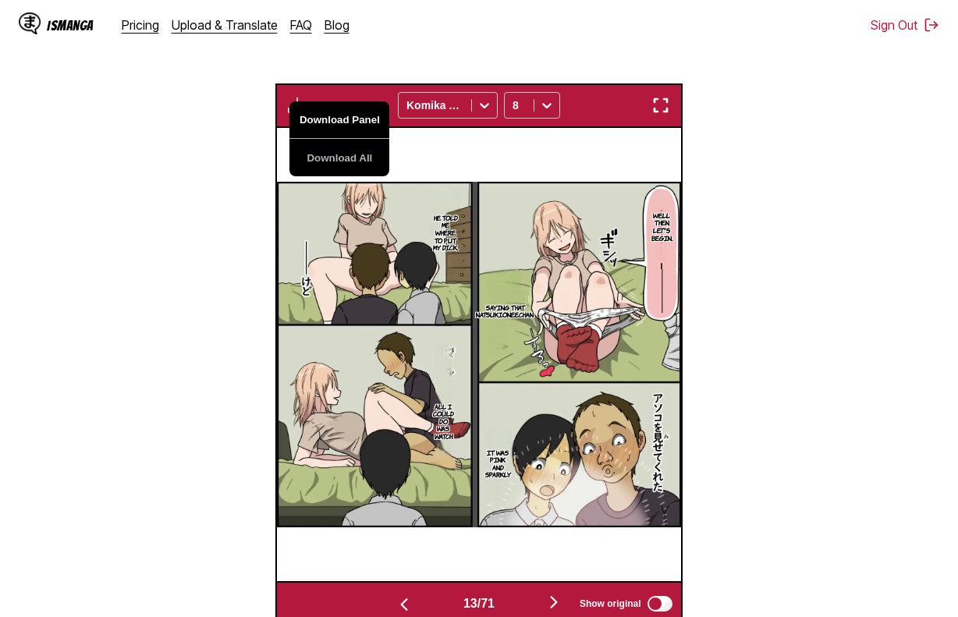
click at [335, 123] on button "Download Panel" at bounding box center [339, 119] width 100 height 37
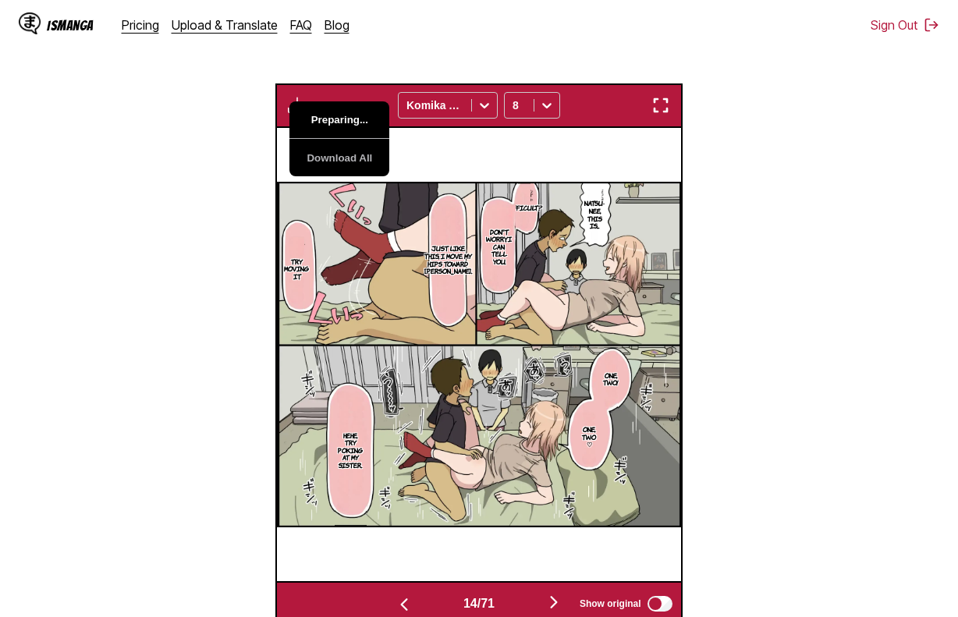
click at [335, 122] on button "Preparing..." at bounding box center [339, 119] width 100 height 37
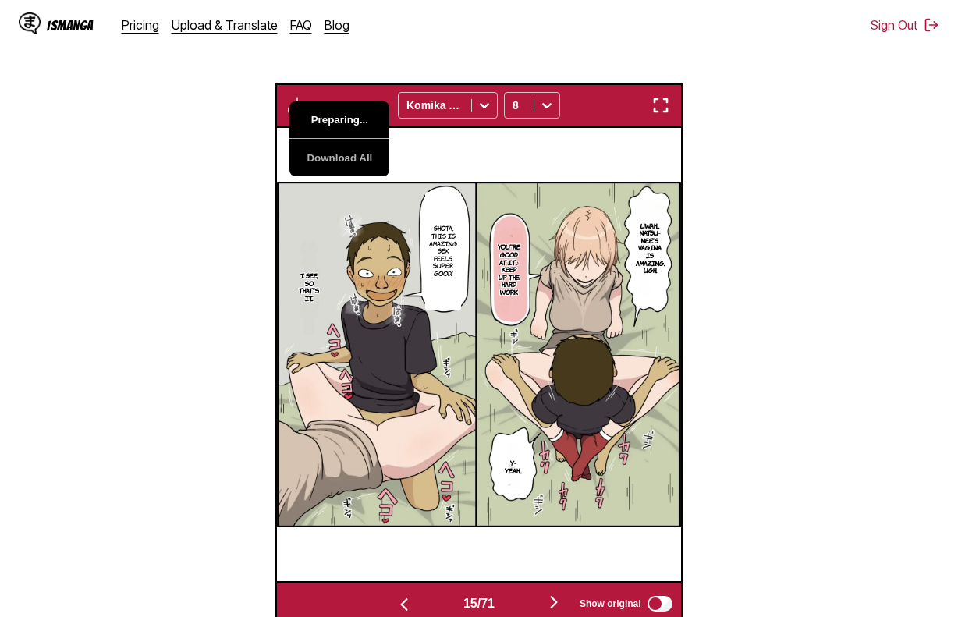
click at [335, 122] on button "Preparing..." at bounding box center [339, 119] width 100 height 37
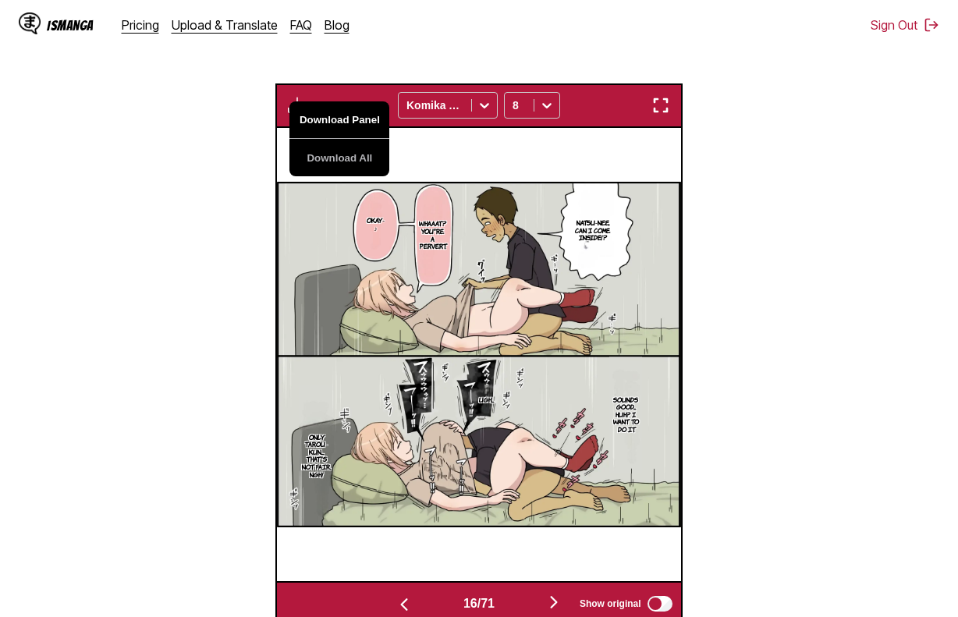
click at [335, 122] on button "Download Panel" at bounding box center [339, 119] width 100 height 37
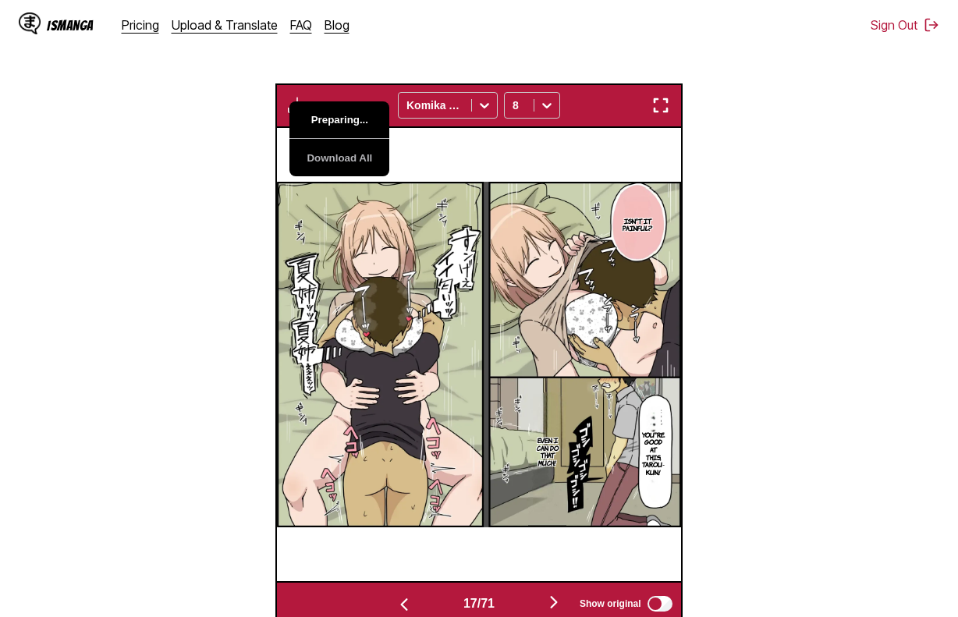
click at [335, 122] on button "Preparing..." at bounding box center [339, 119] width 100 height 37
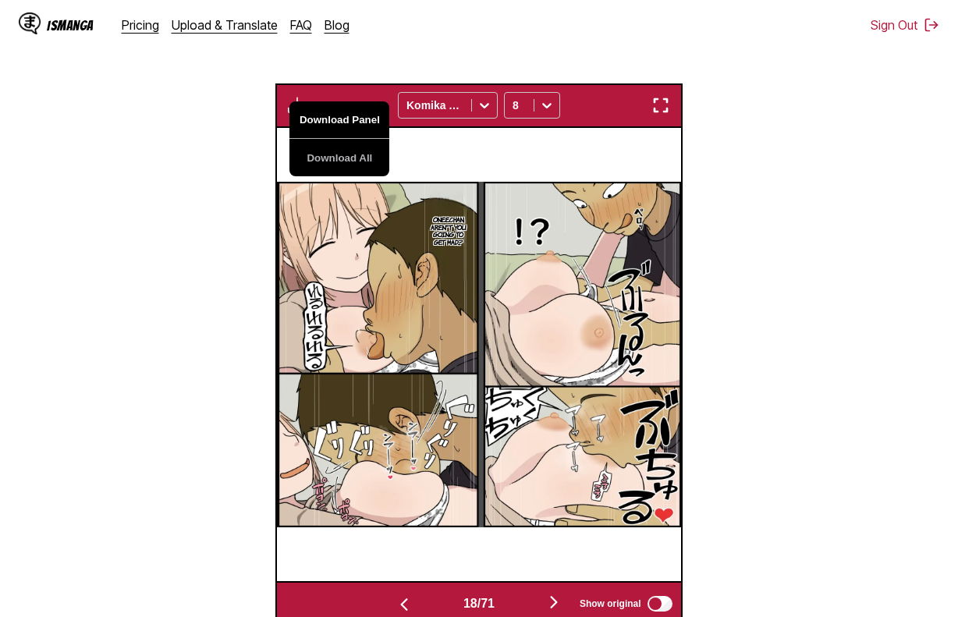
click at [335, 122] on button "Download Panel" at bounding box center [339, 119] width 100 height 37
click at [471, 162] on div "Oneechan, aren't you going to get mad...?" at bounding box center [479, 354] width 403 height 453
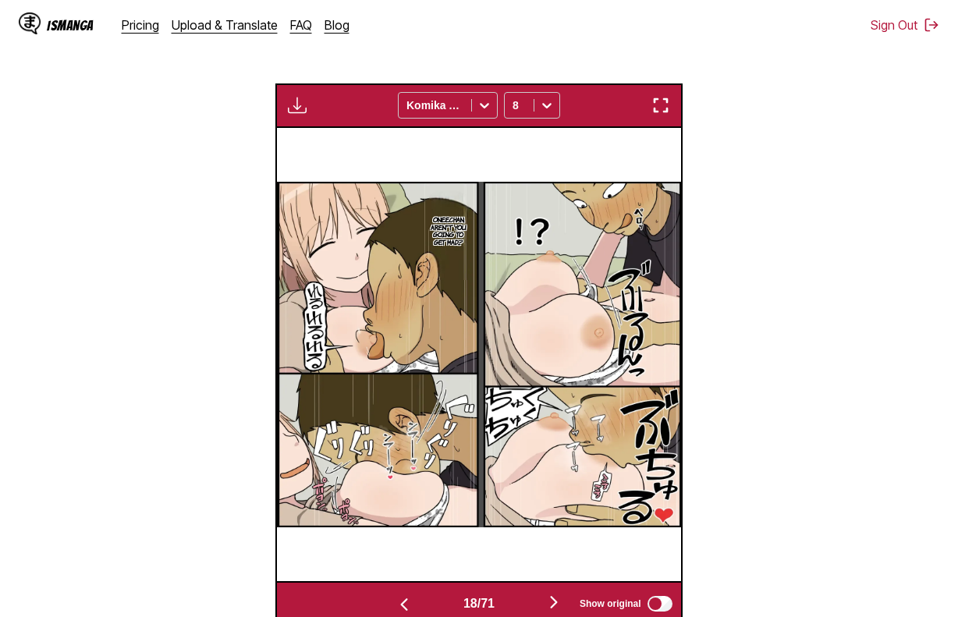
scroll to position [0, 7261]
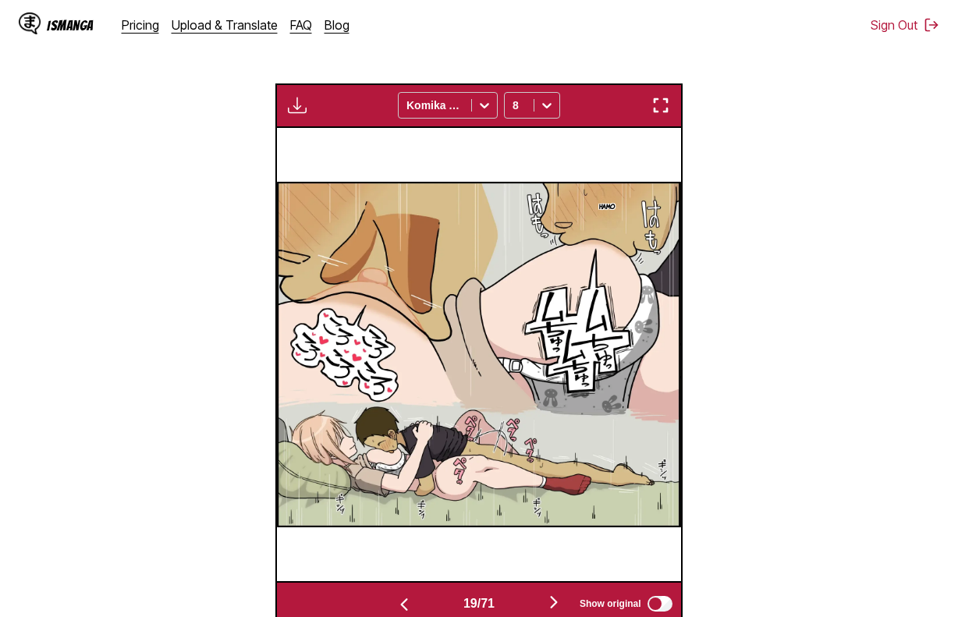
click at [296, 108] on img "button" at bounding box center [297, 105] width 19 height 19
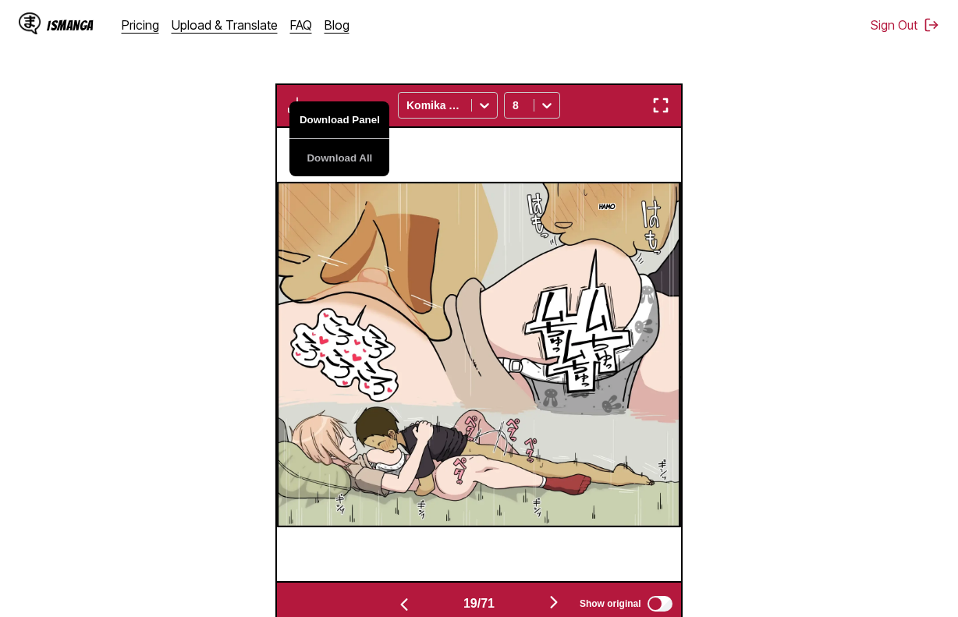
click at [313, 114] on button "Download Panel" at bounding box center [339, 119] width 100 height 37
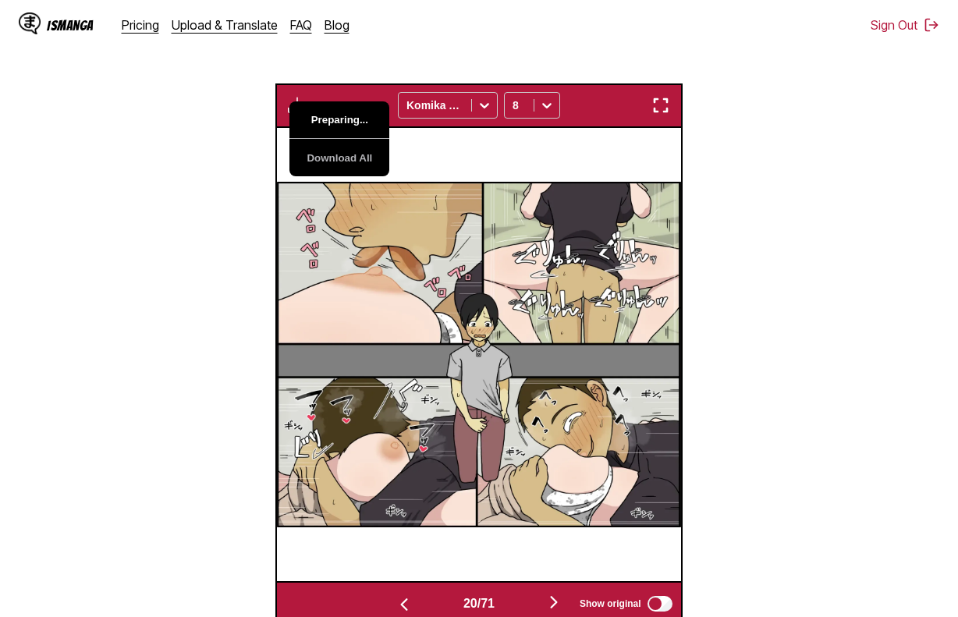
click at [313, 114] on button "Preparing..." at bounding box center [339, 119] width 100 height 37
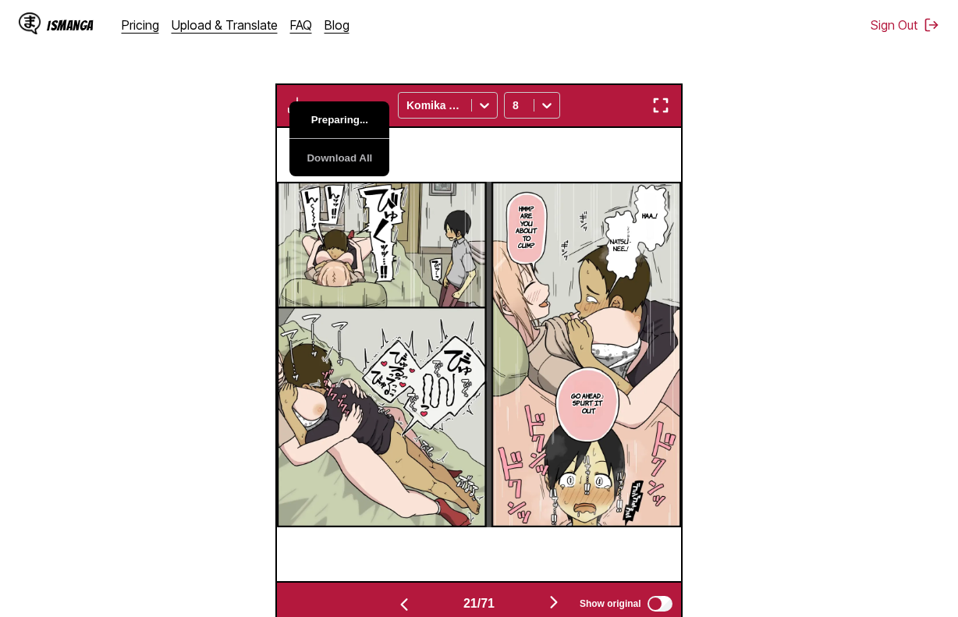
click at [313, 114] on button "Preparing..." at bounding box center [339, 119] width 100 height 37
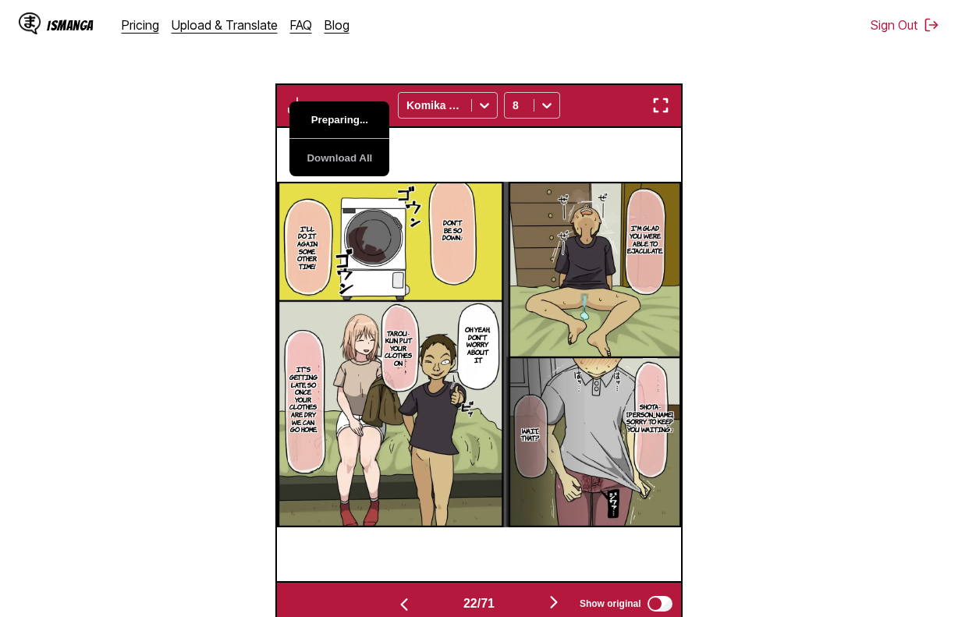
click at [313, 114] on button "Preparing..." at bounding box center [339, 119] width 100 height 37
click at [525, 186] on img at bounding box center [479, 354] width 403 height 345
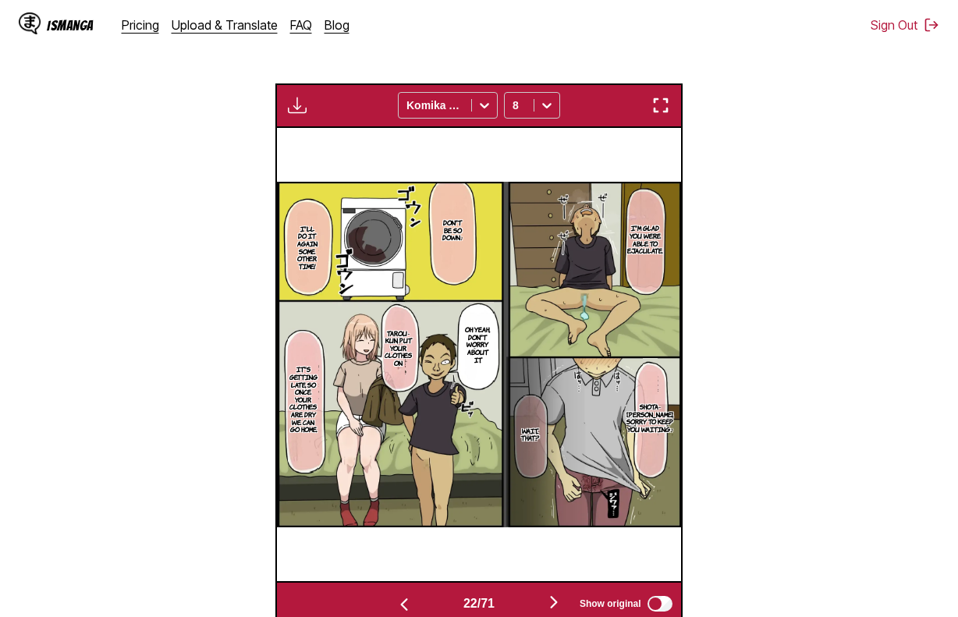
click at [362, 154] on div "I'm glad you were able to ejaculate. Don't be so down♪ I'll do it again some ot…" at bounding box center [479, 354] width 403 height 453
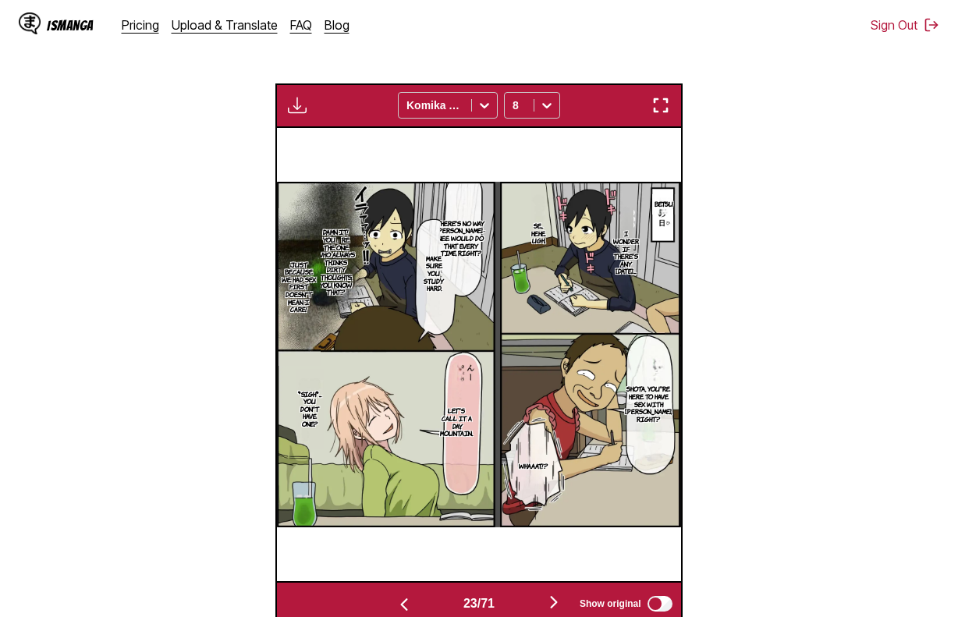
click at [285, 110] on button "button" at bounding box center [297, 105] width 28 height 20
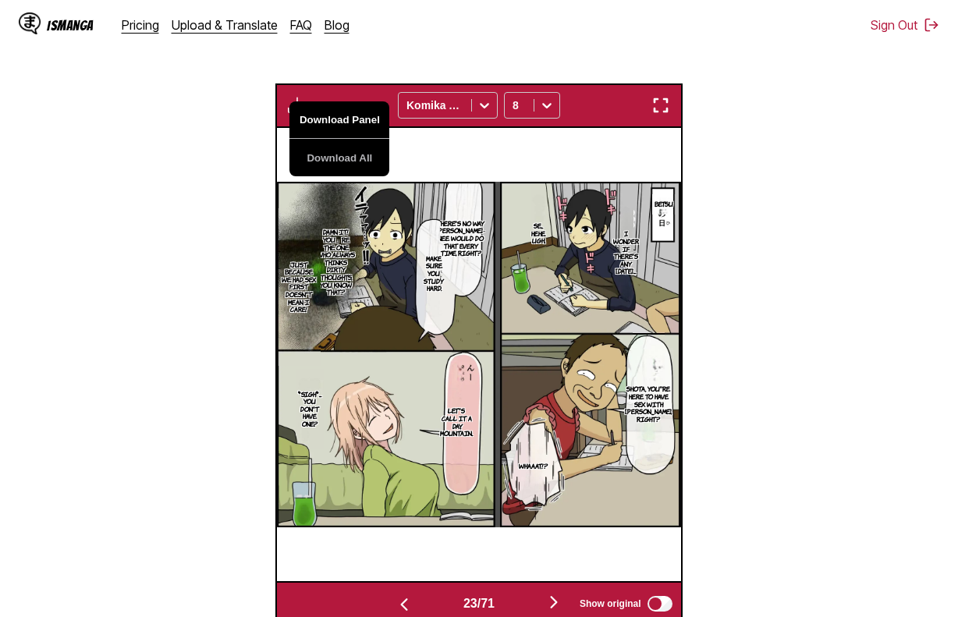
click at [307, 121] on button "Download Panel" at bounding box center [339, 119] width 100 height 37
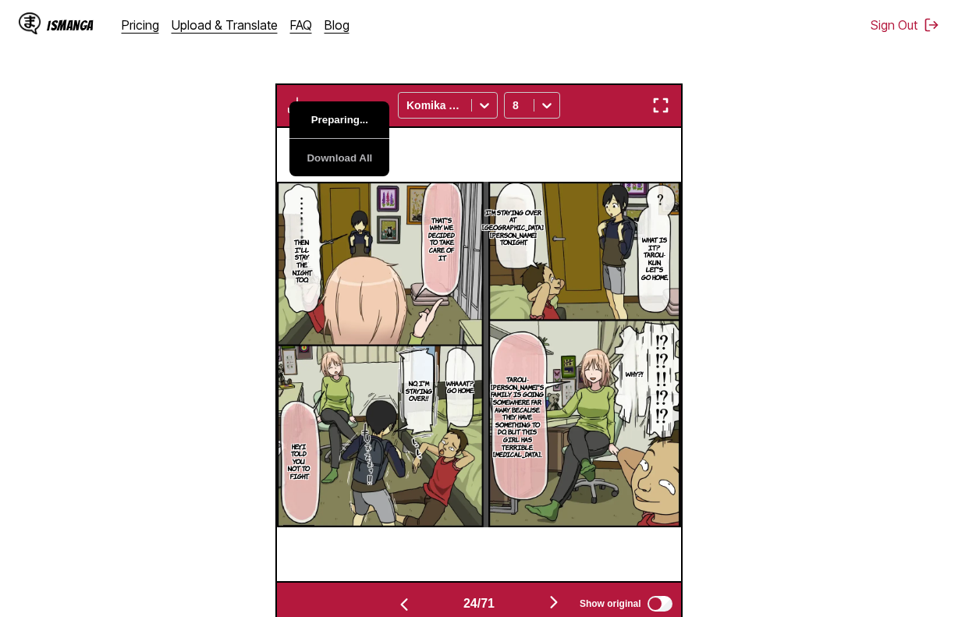
click at [307, 121] on button "Preparing..." at bounding box center [339, 119] width 100 height 37
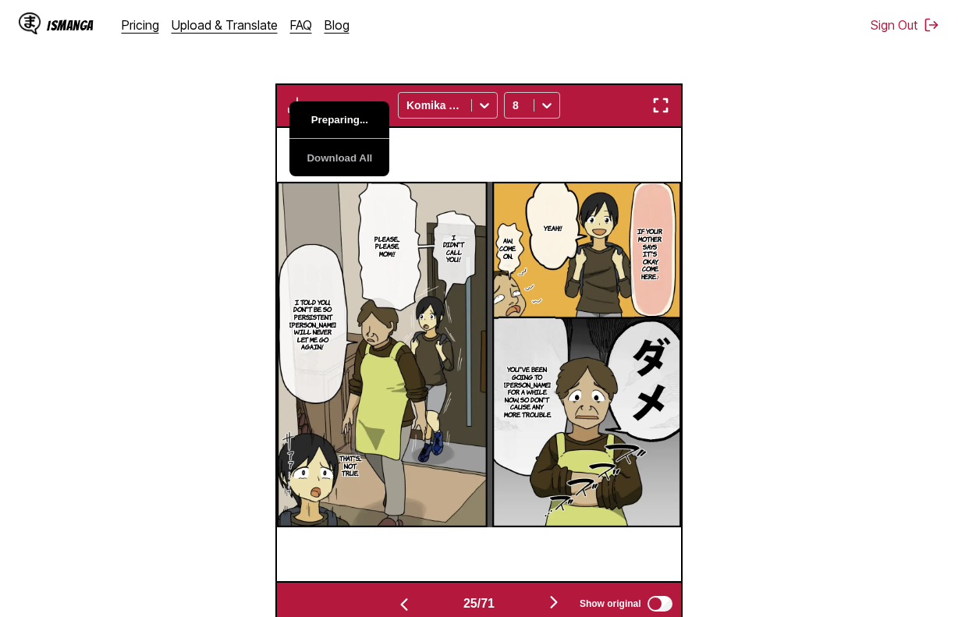
click at [307, 121] on button "Preparing..." at bounding box center [339, 119] width 100 height 37
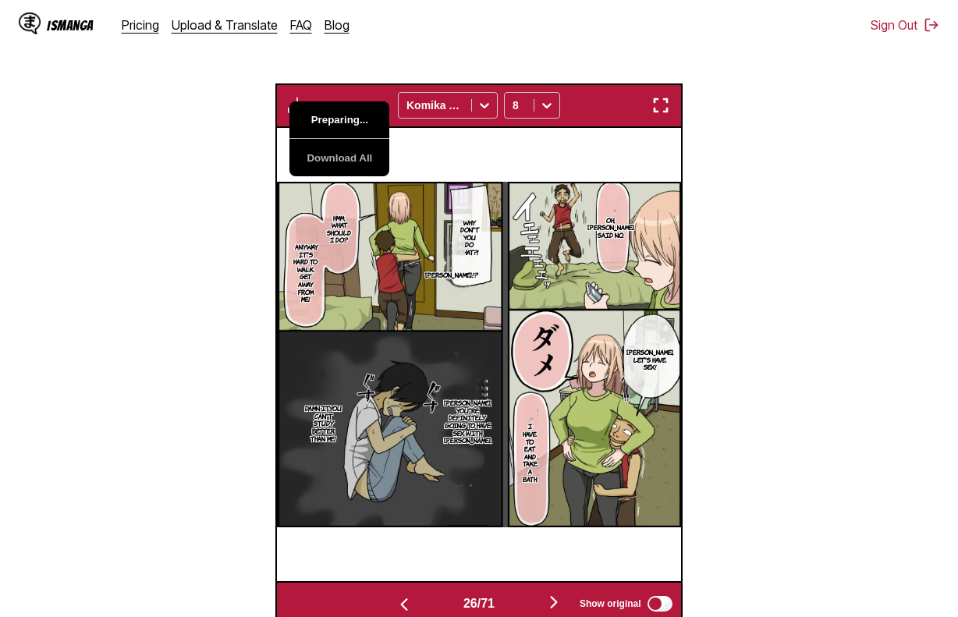
click at [308, 121] on button "Preparing..." at bounding box center [339, 119] width 100 height 37
click at [308, 121] on button "Download Panel" at bounding box center [339, 119] width 100 height 37
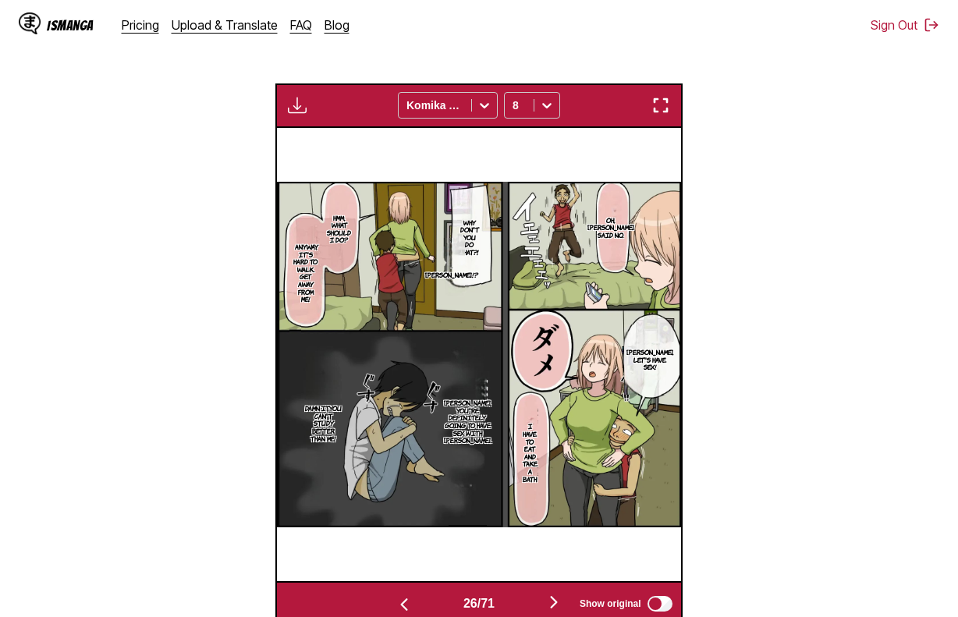
click at [517, 161] on div "Oh, Shota-kun said no. Why don't you do that?! Hmm, what should I do? - Seth!? …" at bounding box center [479, 354] width 403 height 453
click at [312, 99] on div "Download Panel Download All Komika Axis 8" at bounding box center [478, 105] width 406 height 44
click at [399, 175] on div "Oh, Shota-kun said no. Why don't you do that?! Hmm, what should I do? - Seth!? …" at bounding box center [479, 354] width 403 height 453
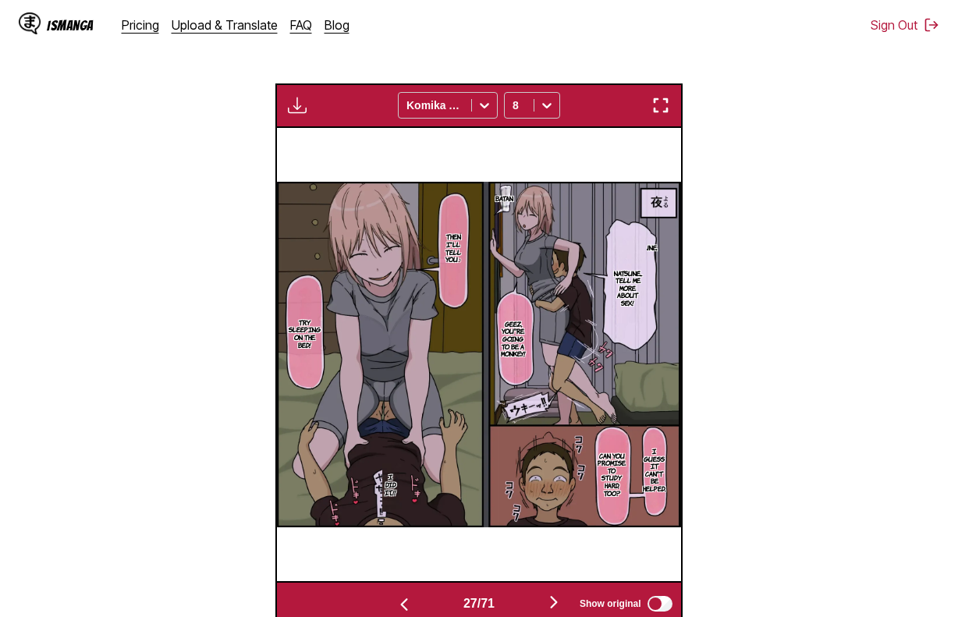
click at [280, 94] on div "Download Panel Download All Komika Axis 8" at bounding box center [478, 105] width 406 height 44
click at [300, 100] on img "button" at bounding box center [297, 105] width 19 height 19
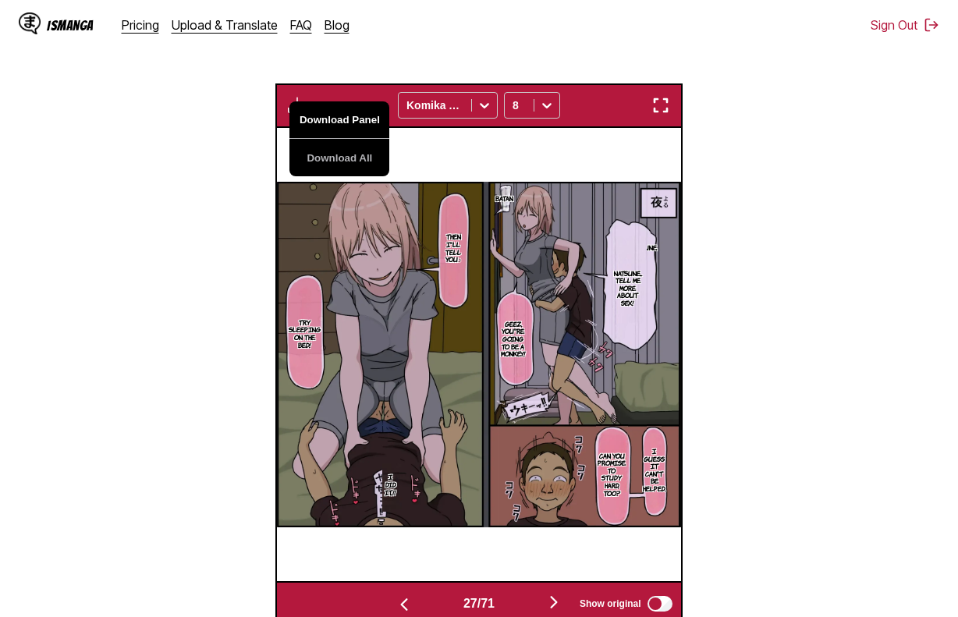
click at [317, 112] on button "Download Panel" at bounding box center [339, 119] width 100 height 37
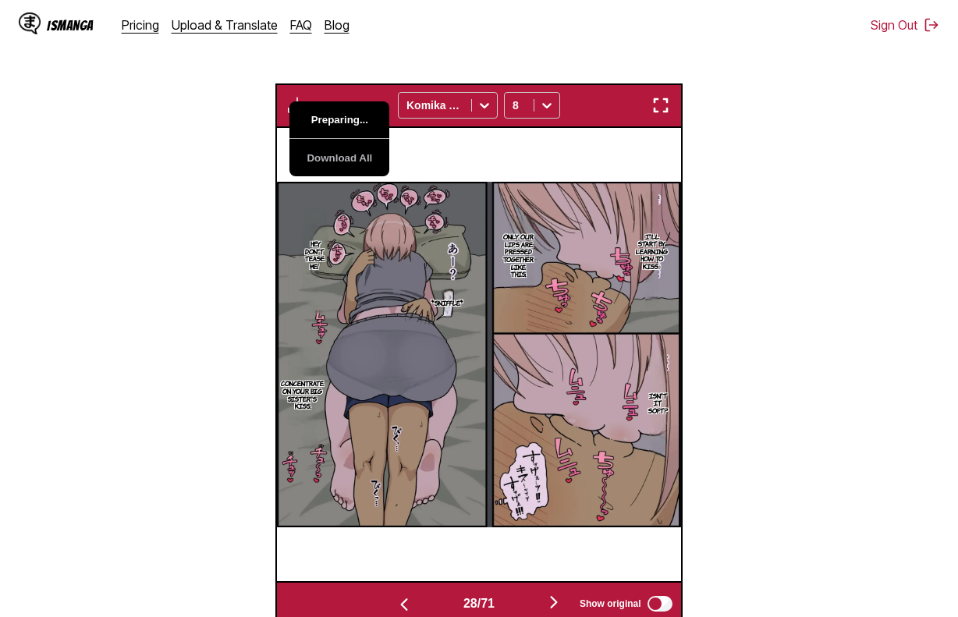
click at [317, 112] on button "Preparing..." at bounding box center [339, 119] width 100 height 37
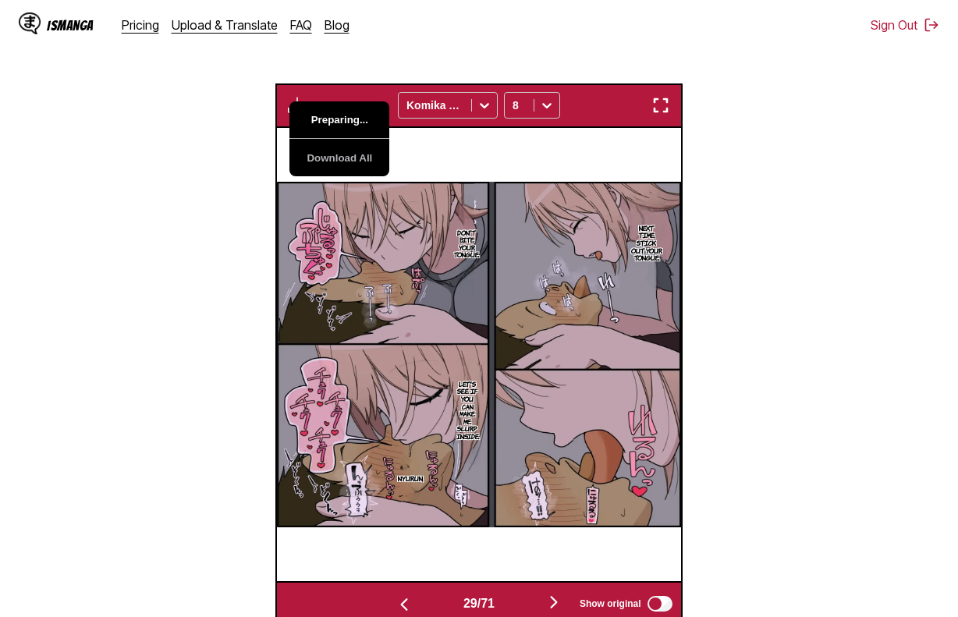
click at [317, 112] on button "Preparing..." at bounding box center [339, 119] width 100 height 37
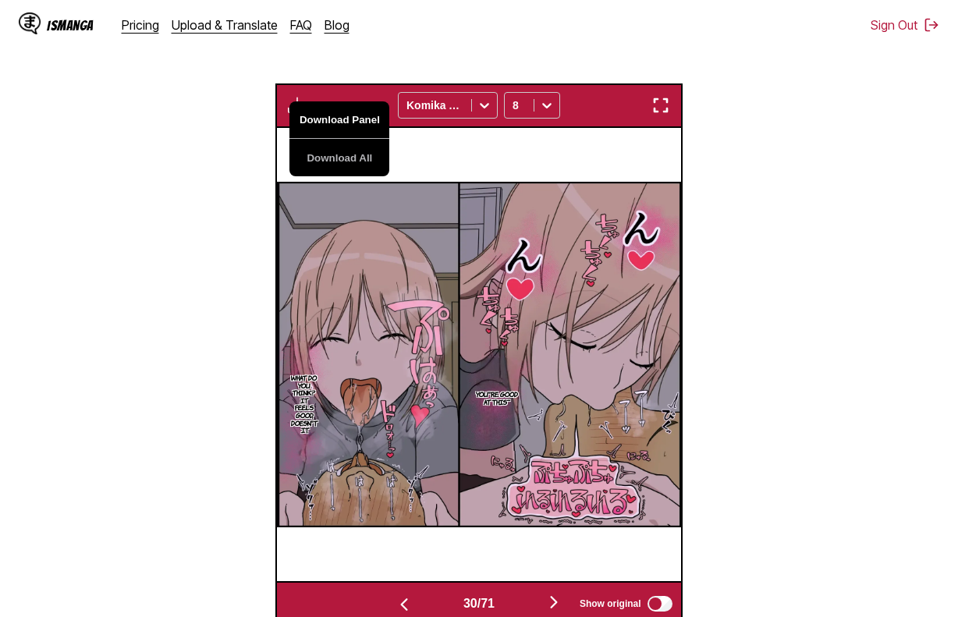
click at [317, 112] on button "Download Panel" at bounding box center [339, 119] width 100 height 37
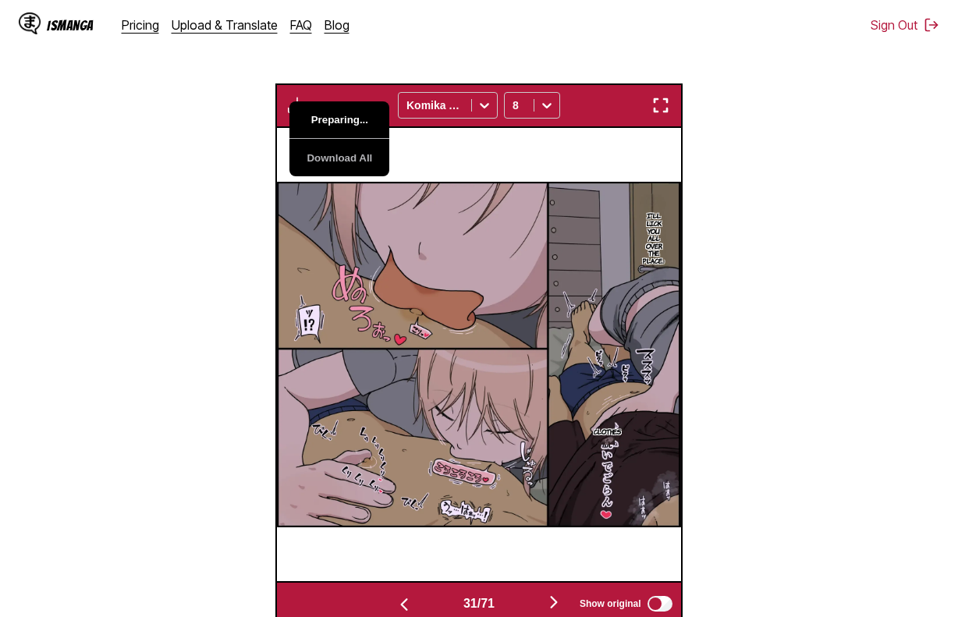
click at [317, 112] on button "Preparing..." at bounding box center [339, 119] width 100 height 37
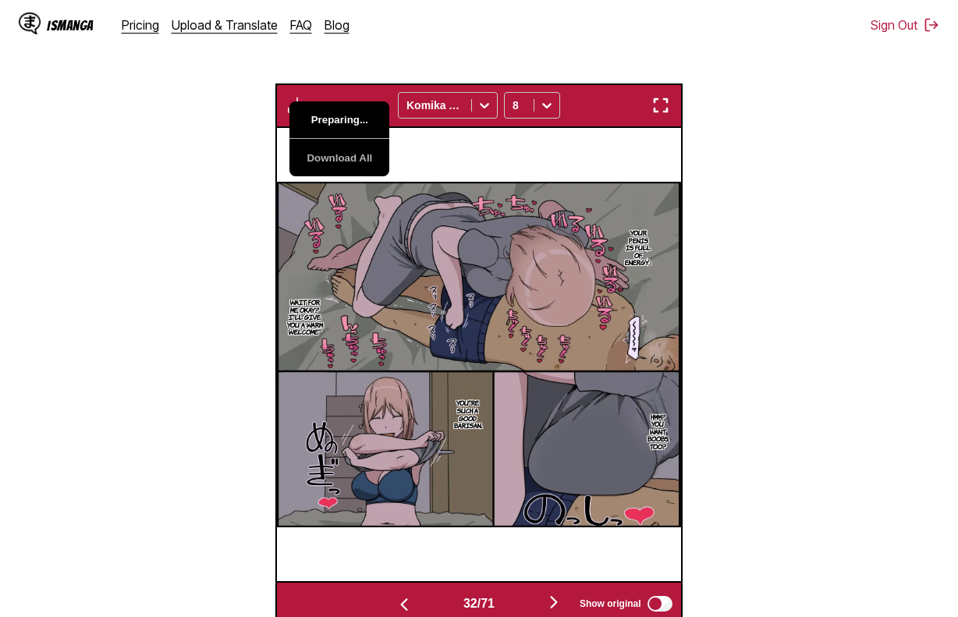
click at [317, 112] on button "Preparing..." at bounding box center [339, 119] width 100 height 37
click at [459, 165] on div "Your penis is full of energy♪ Wait for me, okay? I'll give you a warm welcome~ …" at bounding box center [478, 354] width 403 height 453
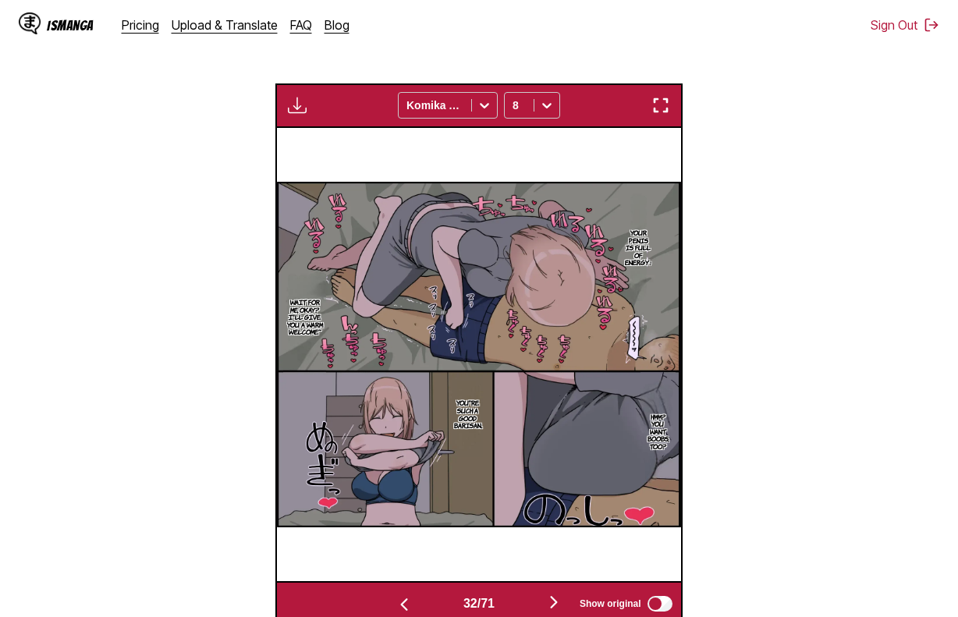
drag, startPoint x: 402, startPoint y: 196, endPoint x: 328, endPoint y: 160, distance: 83.0
click at [402, 196] on img at bounding box center [478, 354] width 403 height 345
click at [396, 179] on div "Your penis is full of energy♪ Wait for me, okay? I'll give you a warm welcome~ …" at bounding box center [478, 354] width 403 height 453
click at [328, 150] on div "Your penis is full of energy♪ Wait for me, okay? I'll give you a warm welcome~ …" at bounding box center [478, 354] width 403 height 453
click at [284, 121] on div "Download Panel Download All Komika Axis 8" at bounding box center [478, 105] width 406 height 44
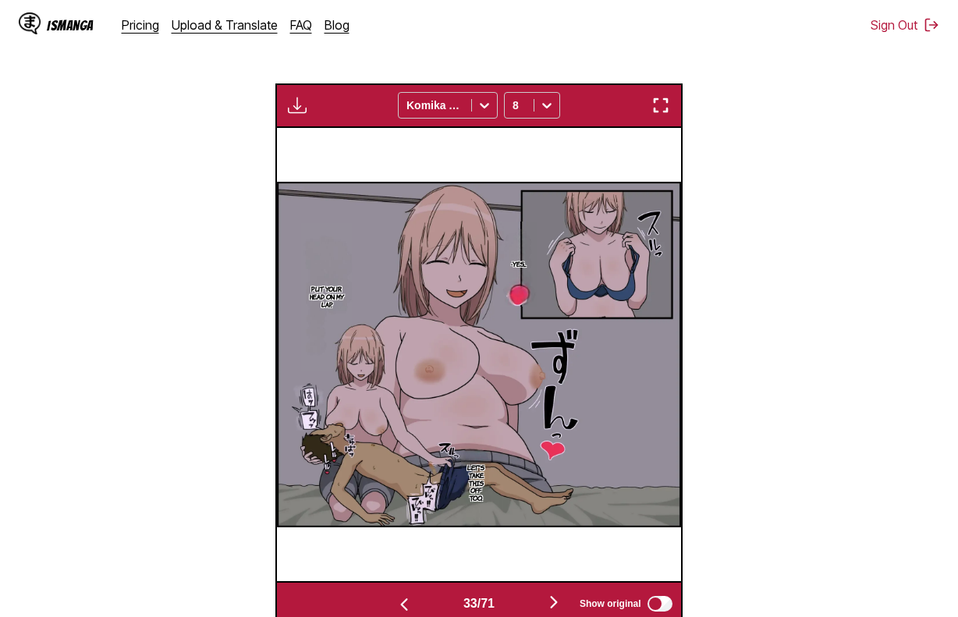
click at [292, 114] on img "button" at bounding box center [297, 105] width 19 height 19
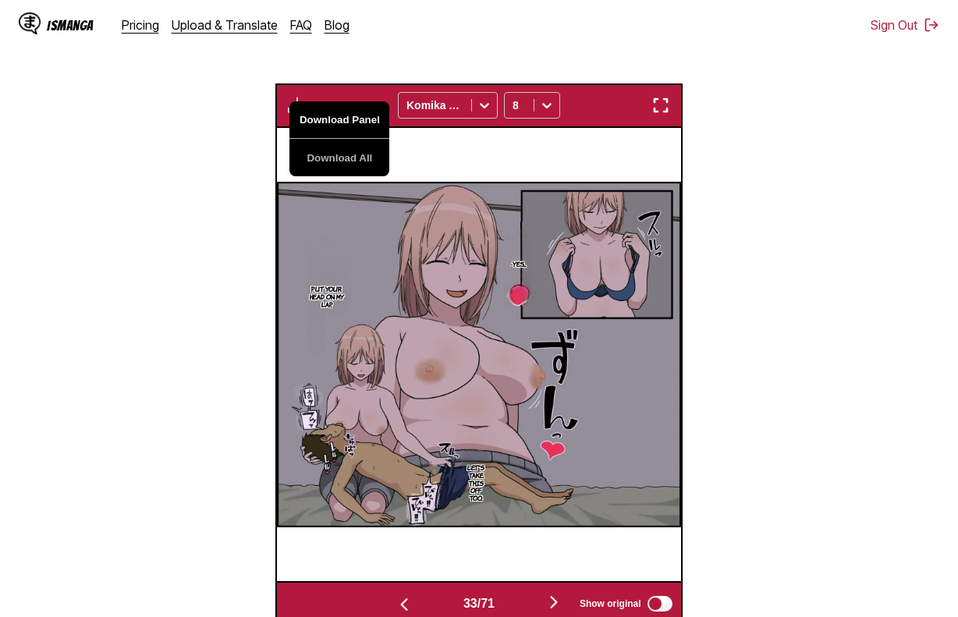
click at [327, 126] on button "Download Panel" at bounding box center [339, 119] width 100 height 37
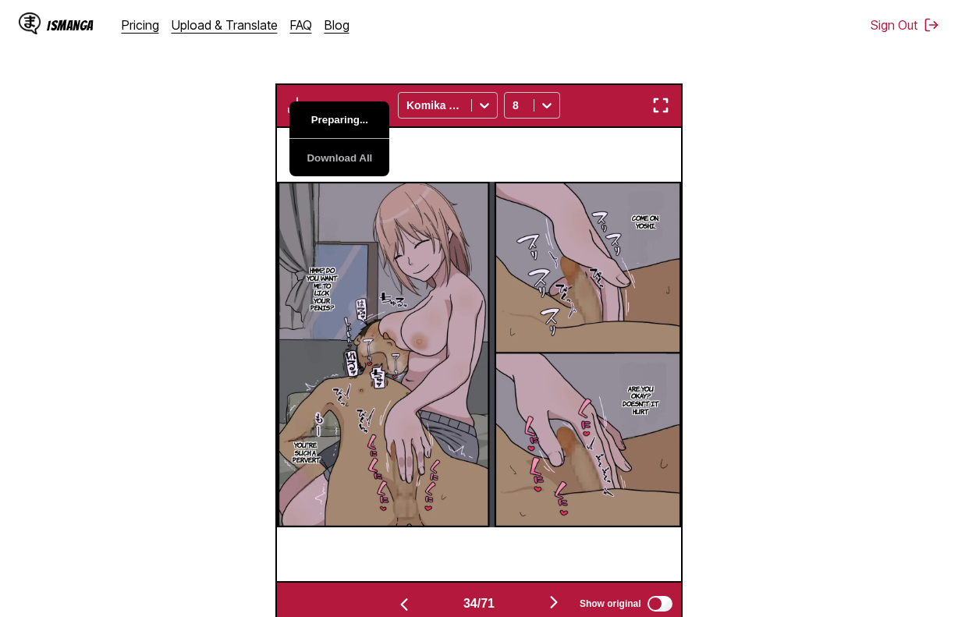
click at [327, 126] on button "Preparing..." at bounding box center [339, 119] width 100 height 37
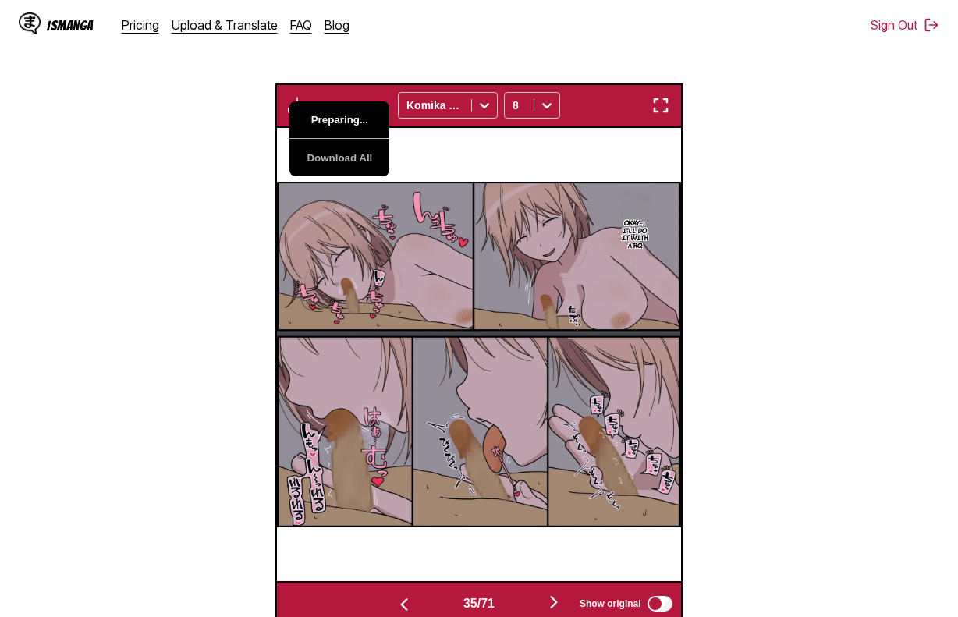
click at [327, 126] on button "Preparing..." at bounding box center [339, 119] width 100 height 37
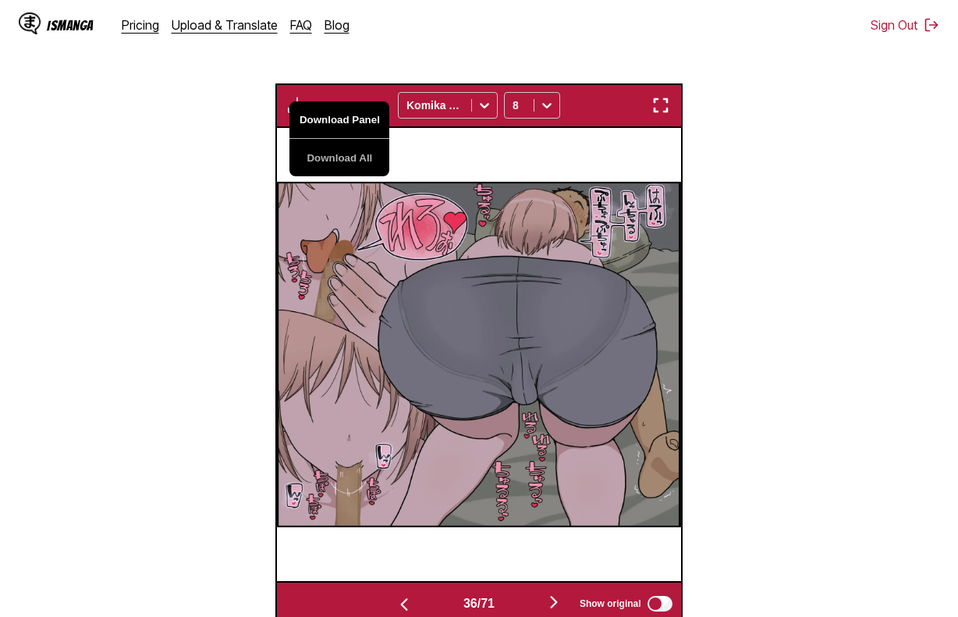
click at [327, 126] on button "Download Panel" at bounding box center [339, 119] width 100 height 37
click at [468, 167] on div at bounding box center [478, 354] width 403 height 453
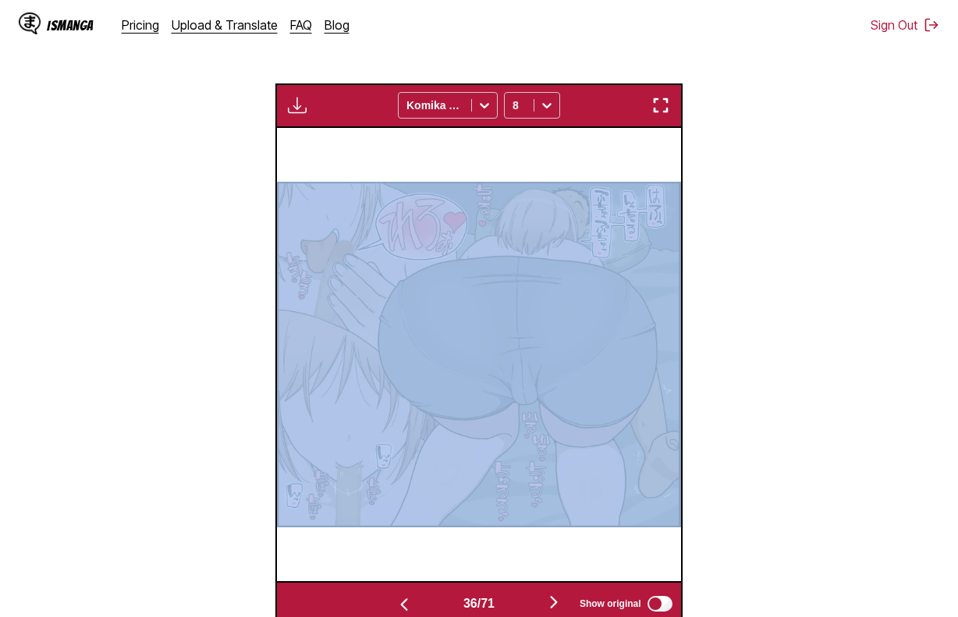
click at [468, 167] on div at bounding box center [478, 354] width 403 height 453
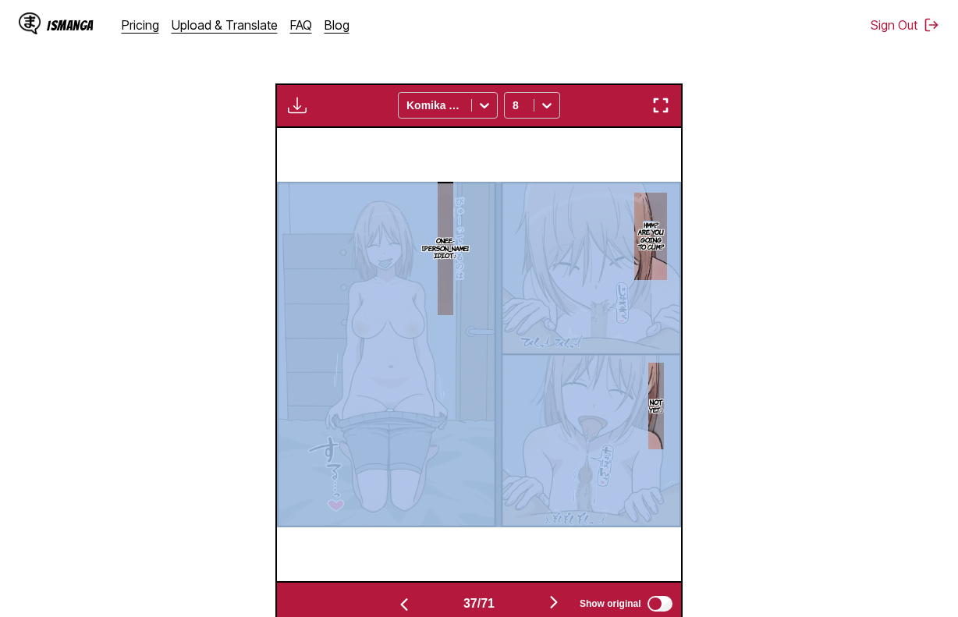
click at [416, 158] on div "Hmm? Are you going to cum? Onee-chan's idiot♪ Not yet♪" at bounding box center [478, 354] width 403 height 453
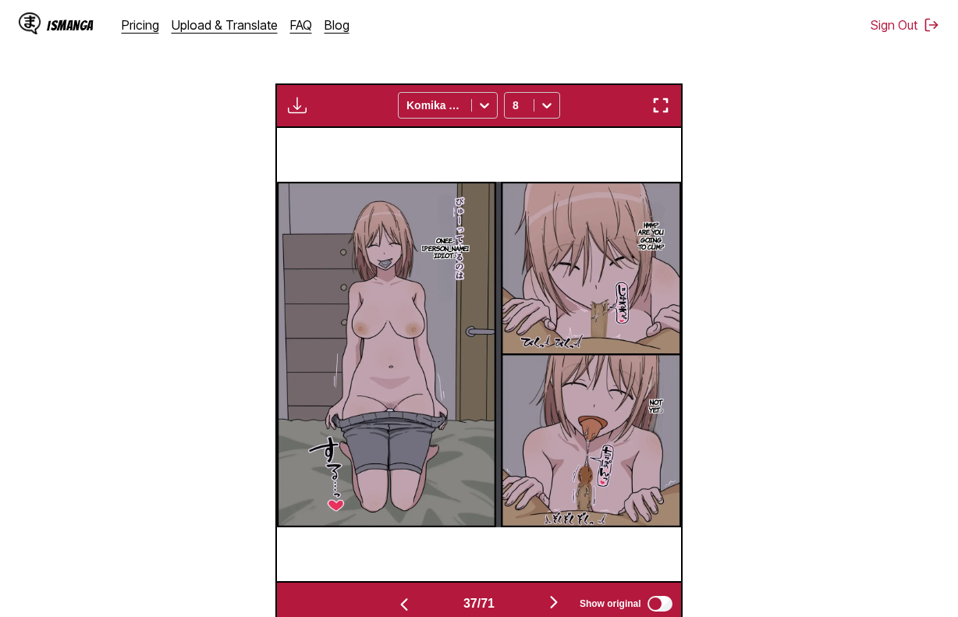
click at [285, 104] on button "button" at bounding box center [297, 105] width 28 height 20
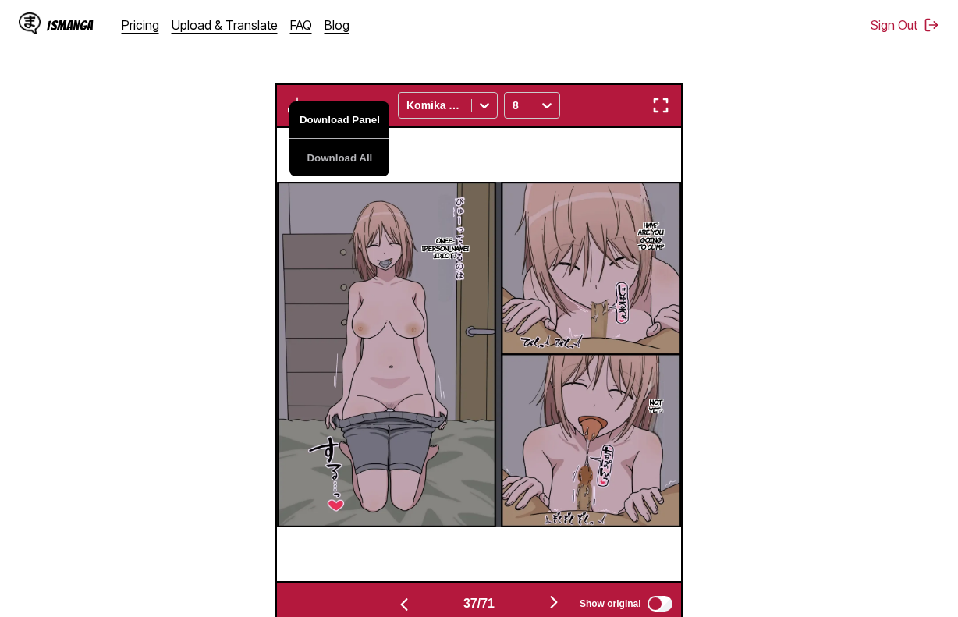
click at [321, 116] on button "Download Panel" at bounding box center [339, 119] width 100 height 37
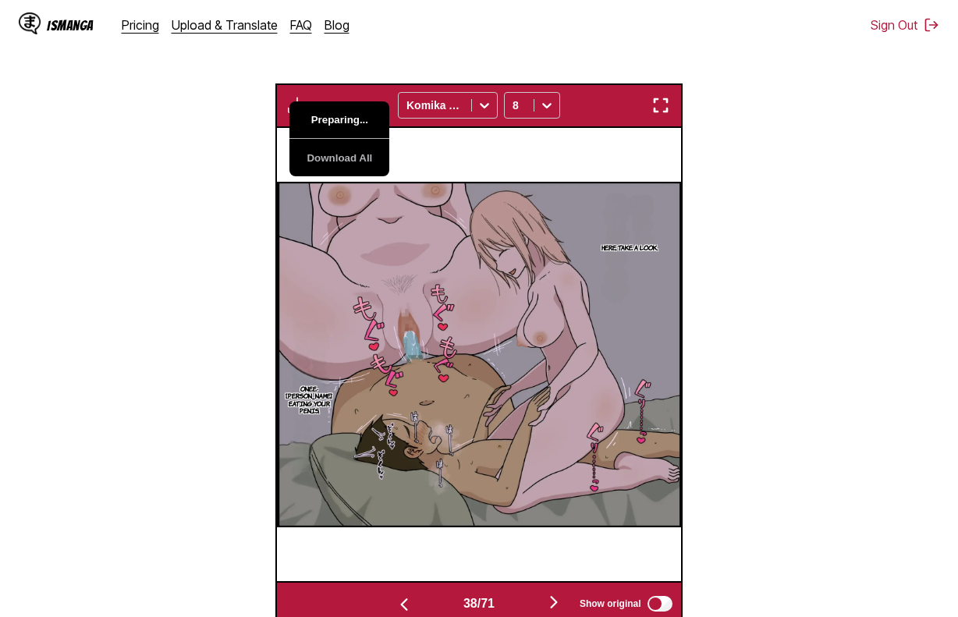
click at [321, 116] on button "Preparing..." at bounding box center [339, 119] width 100 height 37
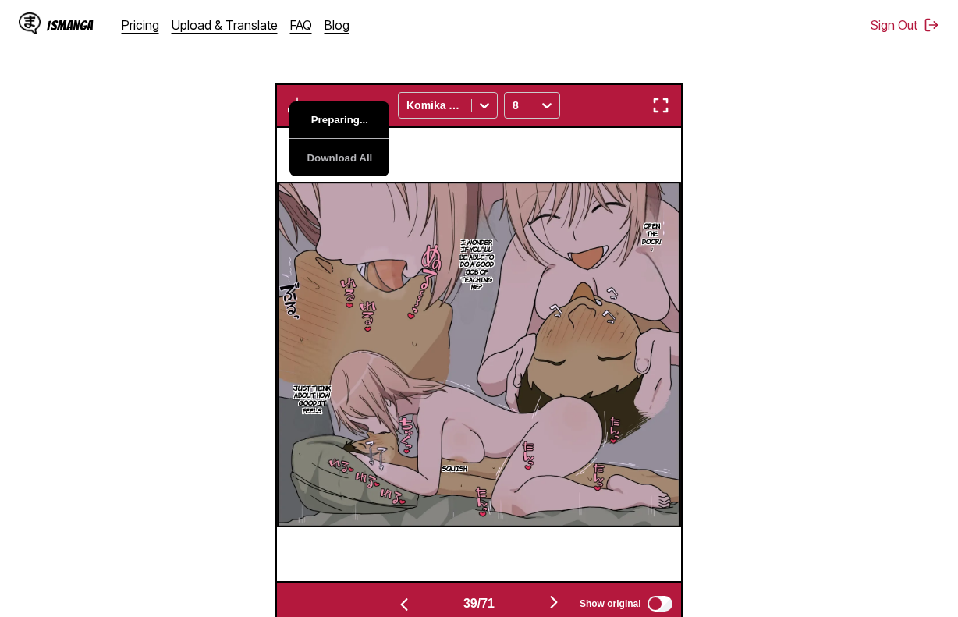
click at [321, 116] on button "Preparing..." at bounding box center [339, 119] width 100 height 37
click at [557, 158] on div "Open the door! ♪ I wonder if you'll be able to do a good job of teaching me? Ju…" at bounding box center [478, 354] width 403 height 453
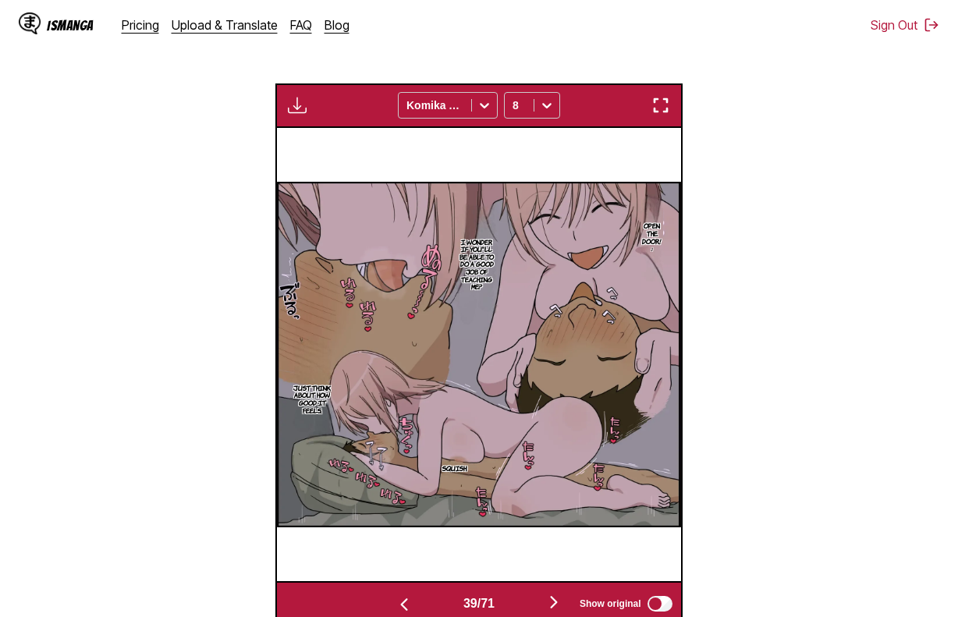
scroll to position [0, 15730]
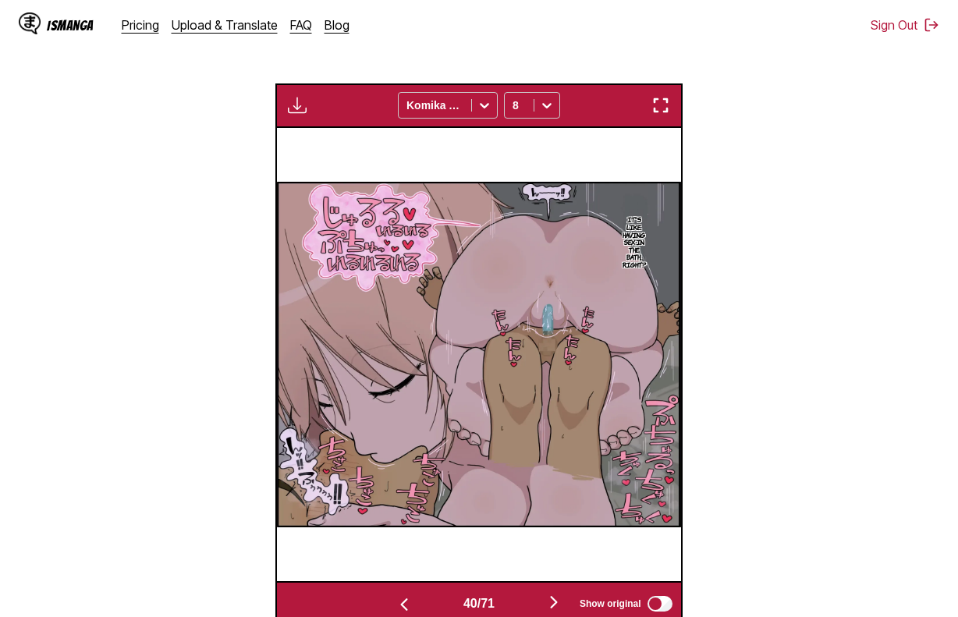
click at [273, 98] on section "From Japanese To English Drop files here, or click to browse. Max file size: 5M…" at bounding box center [478, 217] width 933 height 816
click at [285, 99] on button "button" at bounding box center [297, 105] width 28 height 20
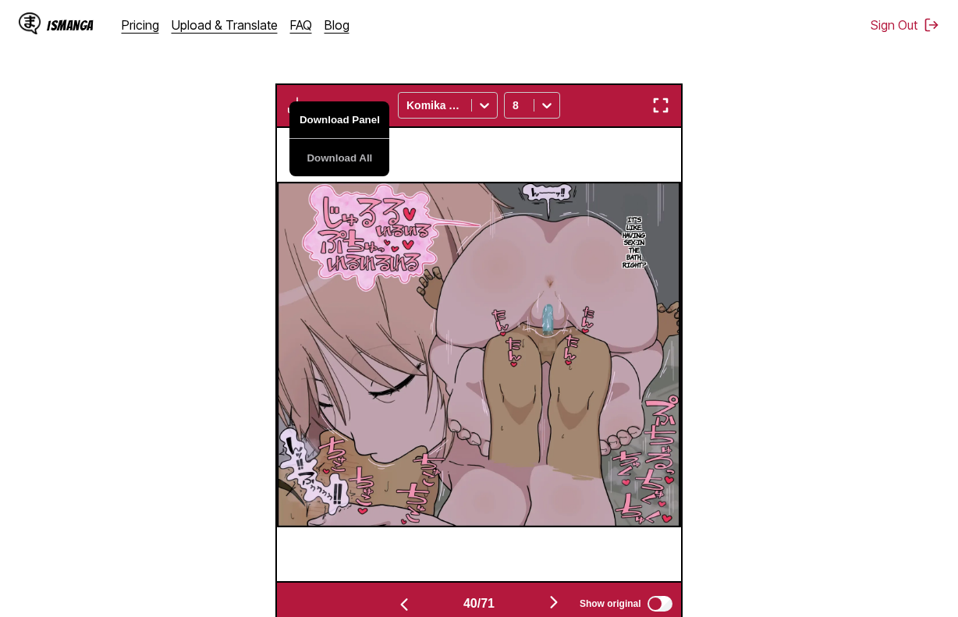
click at [335, 115] on button "Download Panel" at bounding box center [339, 119] width 100 height 37
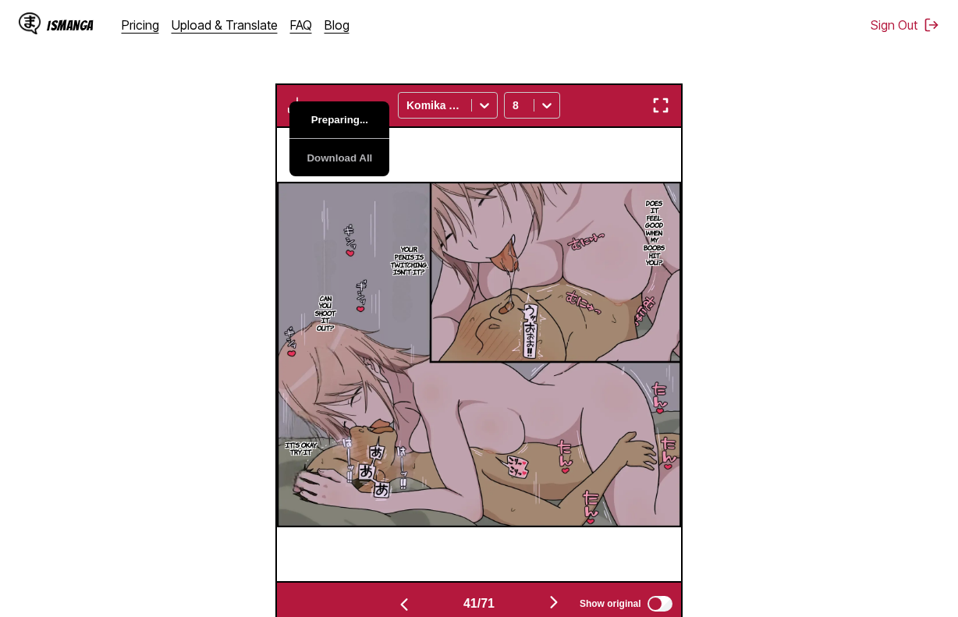
click at [335, 115] on button "Preparing..." at bounding box center [339, 119] width 100 height 37
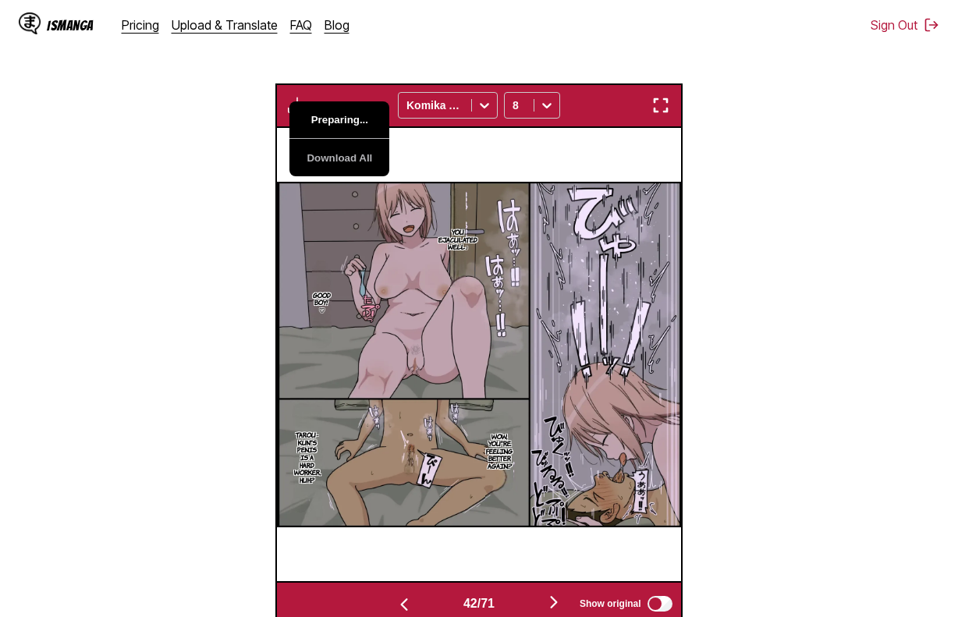
click at [335, 115] on button "Preparing..." at bounding box center [339, 119] width 100 height 37
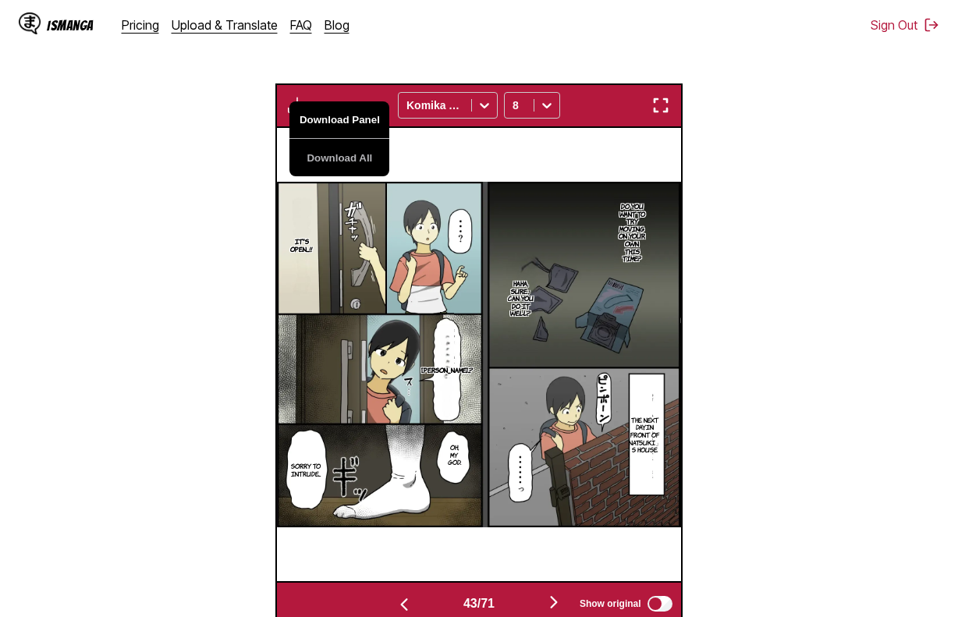
click at [335, 115] on button "Download Panel" at bounding box center [339, 119] width 100 height 37
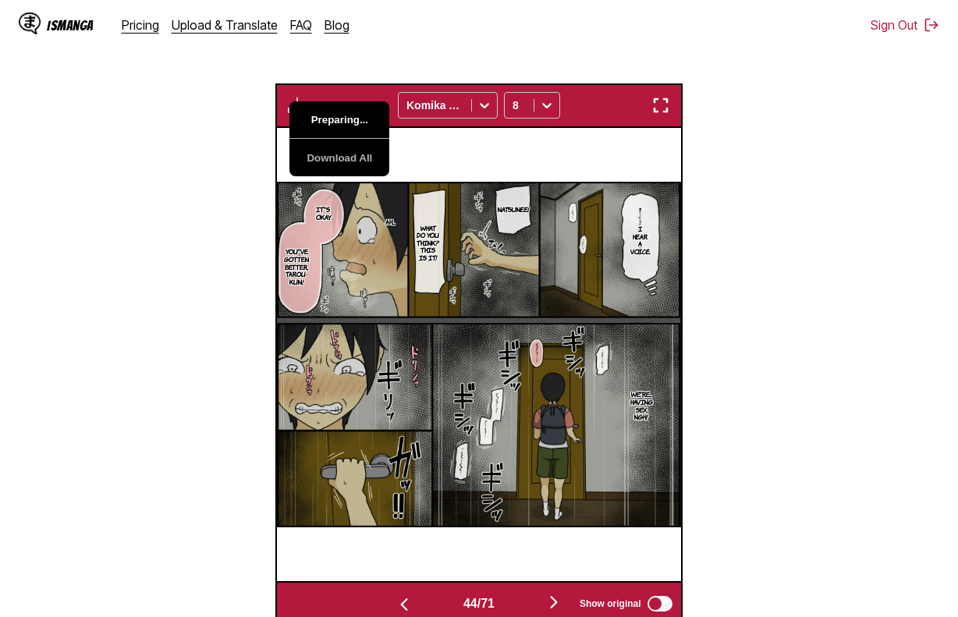
click at [335, 115] on button "Preparing..." at bounding box center [339, 119] width 100 height 37
click at [335, 115] on button "Download Panel" at bounding box center [339, 119] width 100 height 37
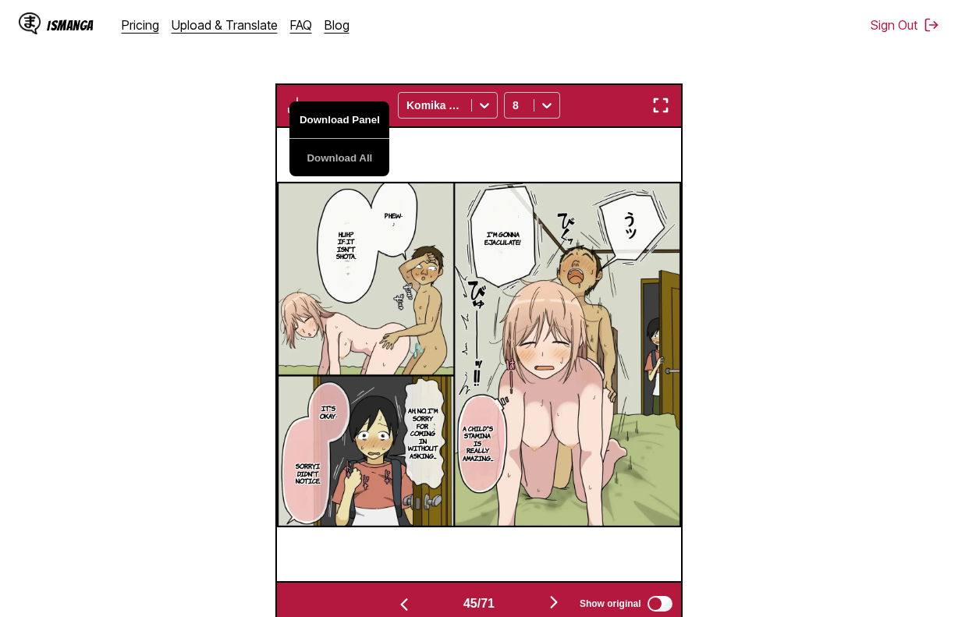
click at [335, 115] on button "Download Panel" at bounding box center [339, 119] width 100 height 37
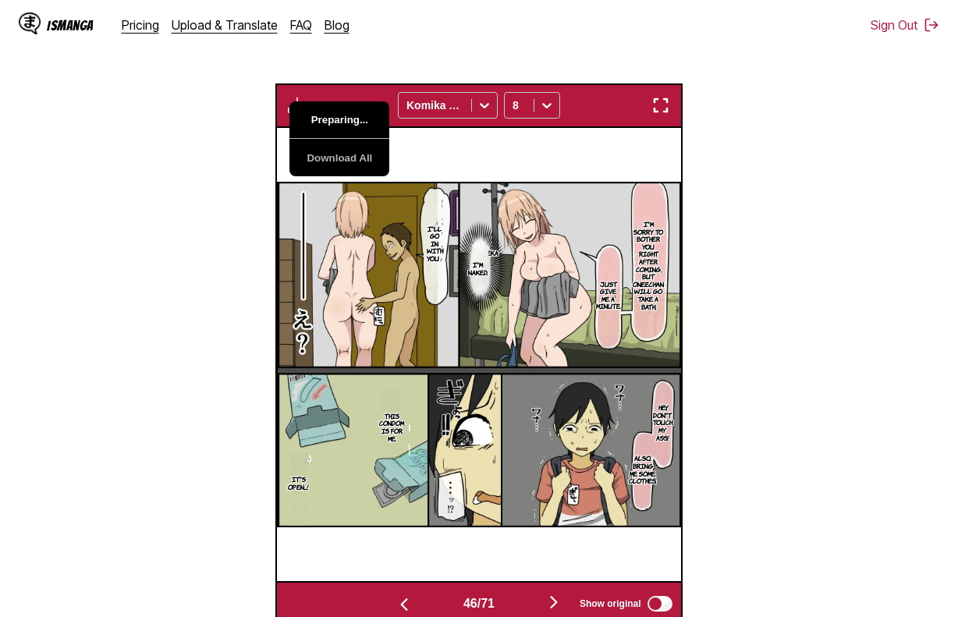
click at [335, 115] on button "Preparing..." at bounding box center [339, 119] width 100 height 37
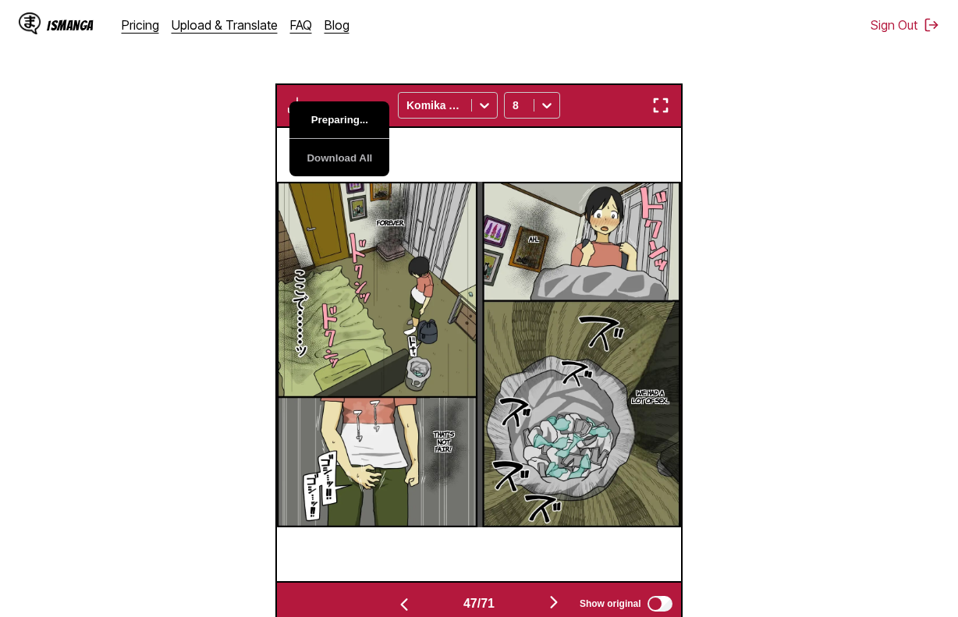
click at [335, 115] on button "Preparing..." at bounding box center [339, 119] width 100 height 37
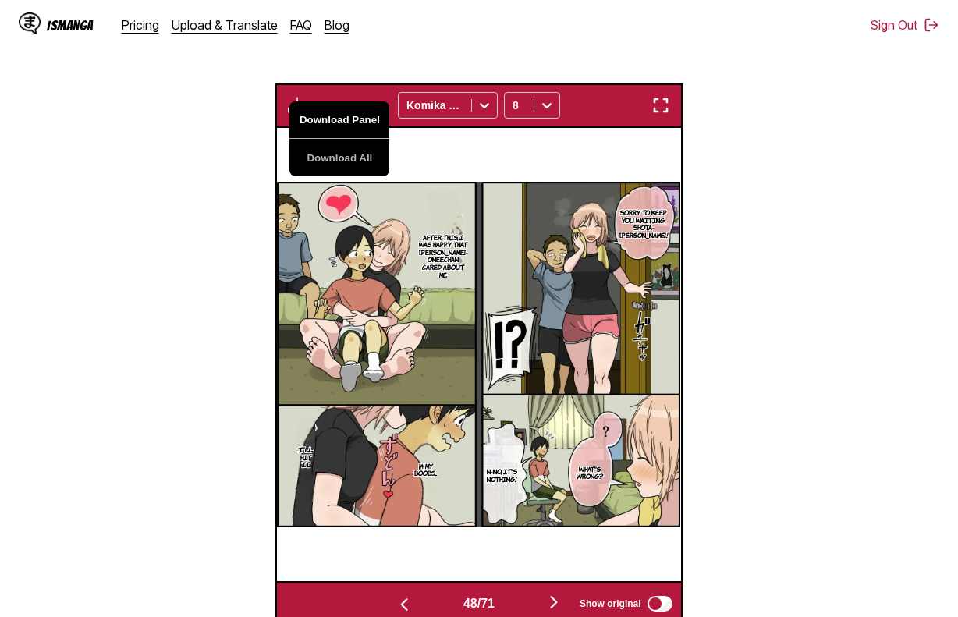
click at [335, 115] on button "Download Panel" at bounding box center [339, 119] width 100 height 37
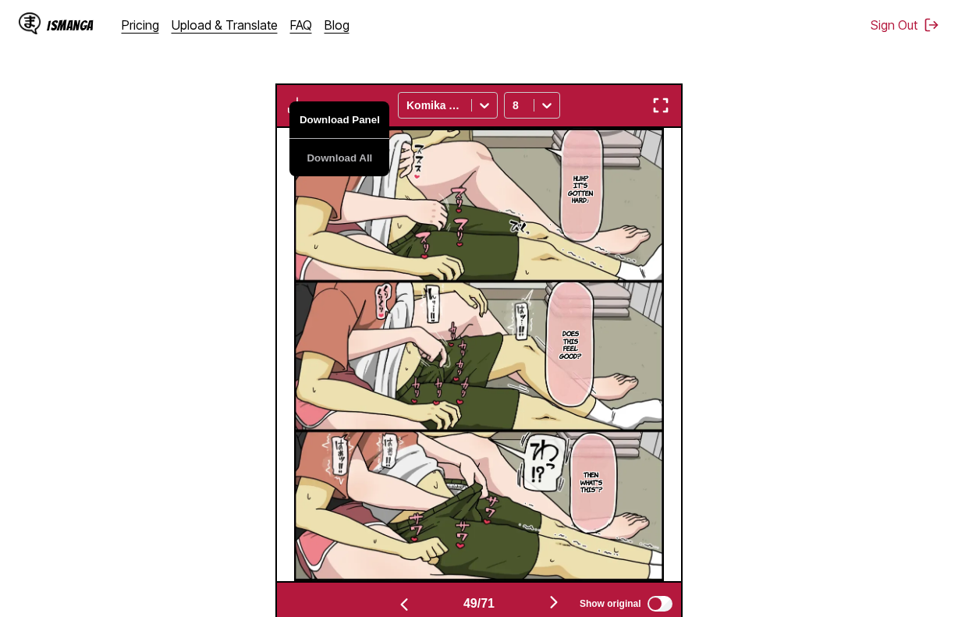
click at [335, 115] on button "Download Panel" at bounding box center [339, 119] width 100 height 37
click at [475, 143] on img at bounding box center [479, 354] width 370 height 453
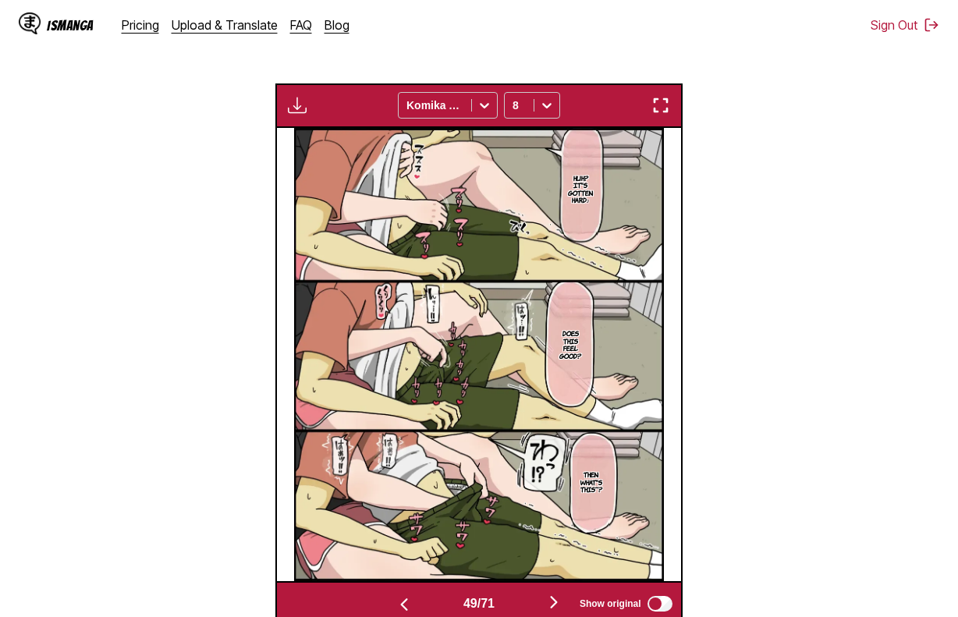
click at [446, 151] on img at bounding box center [479, 354] width 370 height 453
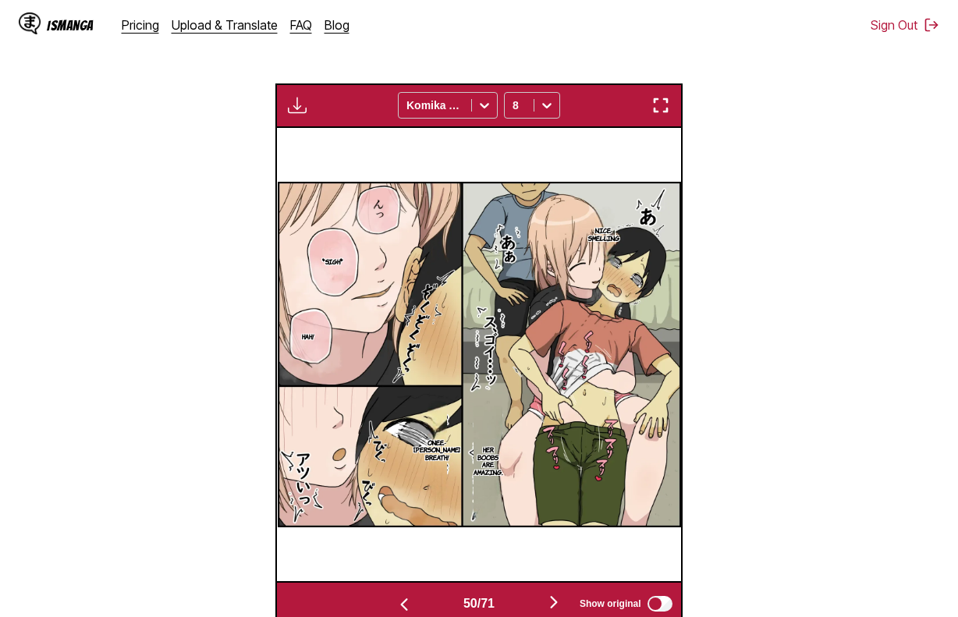
click at [285, 101] on button "button" at bounding box center [297, 105] width 28 height 20
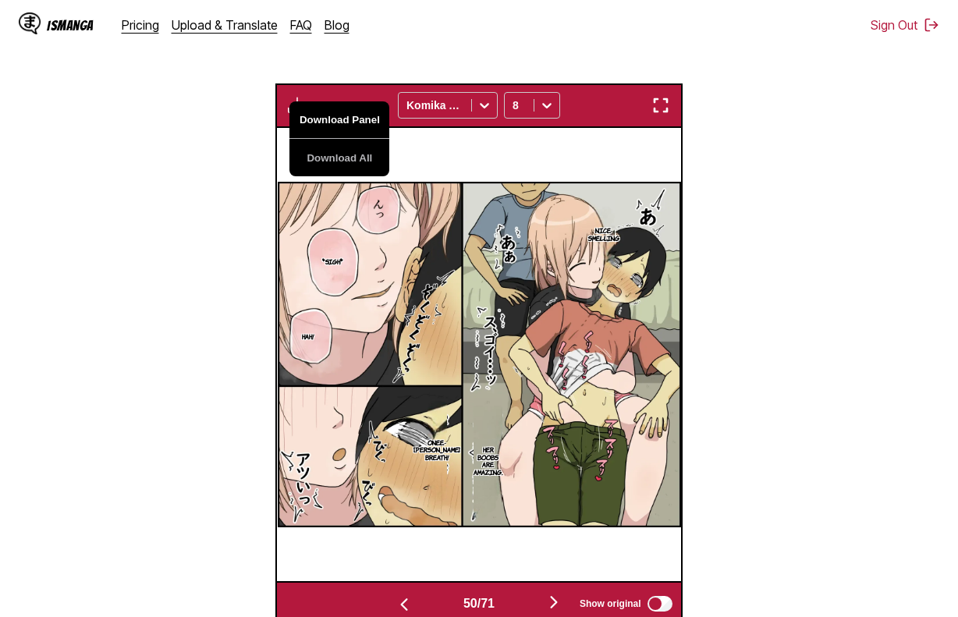
click at [335, 119] on button "Download Panel" at bounding box center [339, 119] width 100 height 37
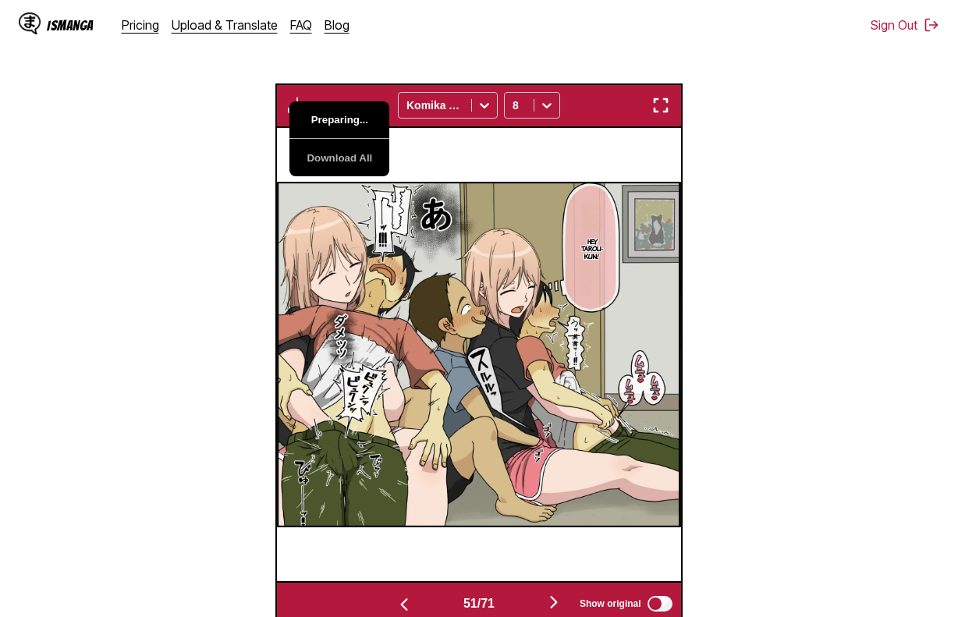
click at [335, 119] on button "Preparing..." at bounding box center [339, 119] width 100 height 37
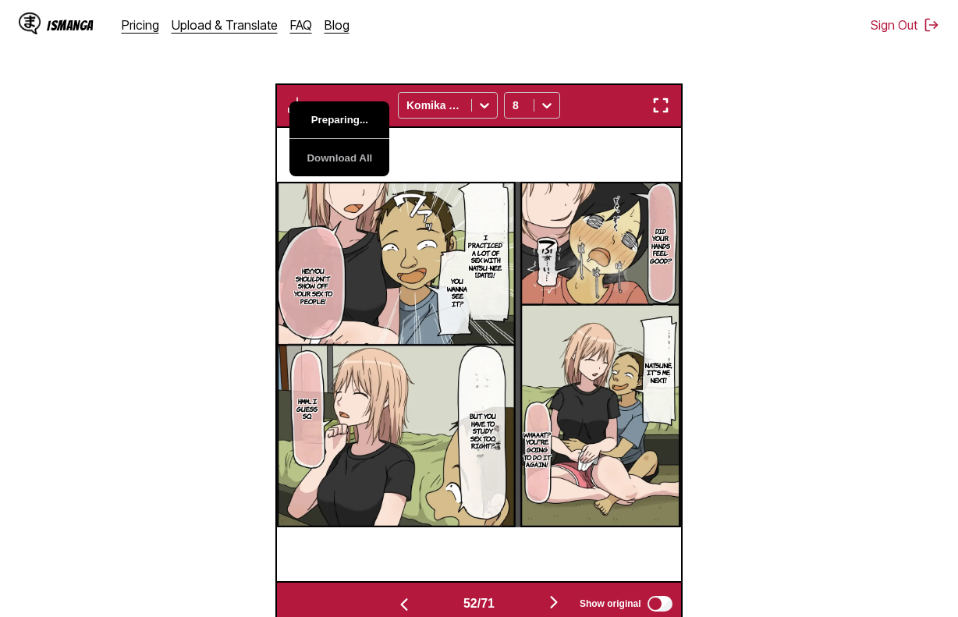
click at [335, 119] on button "Preparing..." at bounding box center [339, 119] width 100 height 37
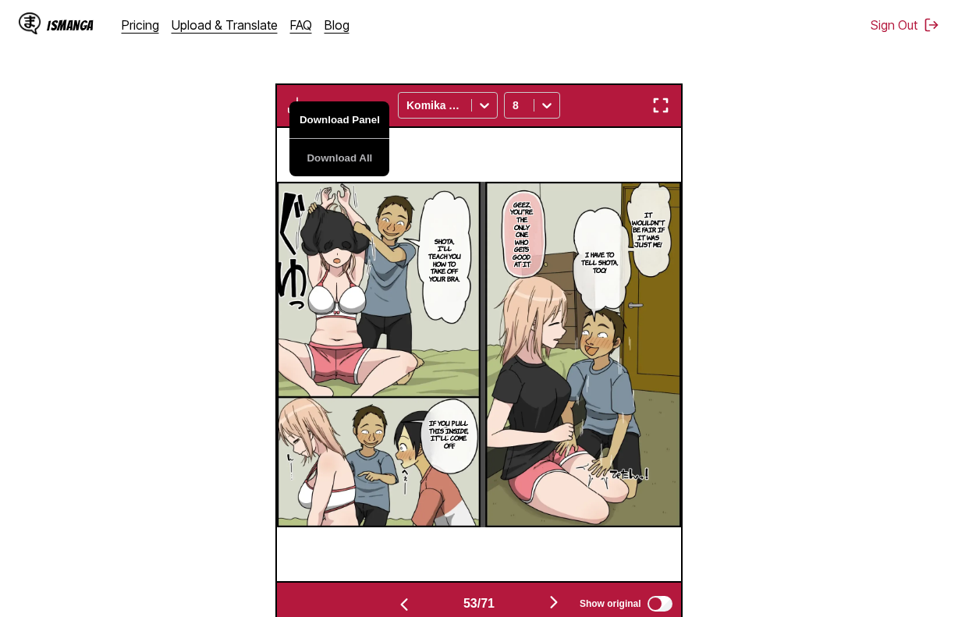
click at [335, 119] on button "Download Panel" at bounding box center [339, 119] width 100 height 37
click at [602, 180] on div "It wouldn't be fair if it was just me! I have to tell shota, too! Geez, you're …" at bounding box center [478, 354] width 403 height 453
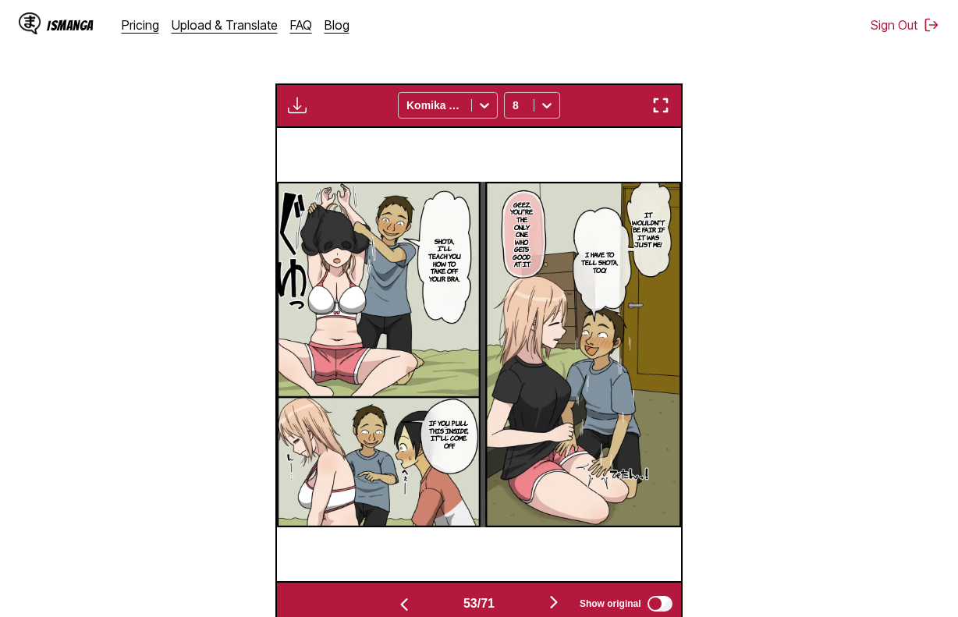
scroll to position [0, 21377]
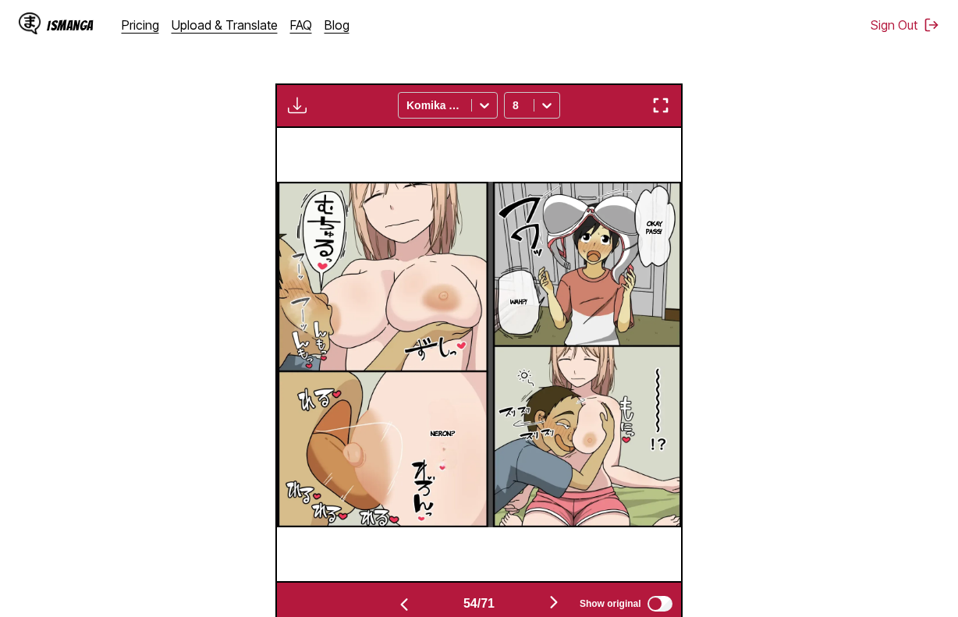
click at [314, 108] on div "Download Panel Download All Komika Axis 8" at bounding box center [478, 105] width 406 height 44
click at [306, 108] on img "button" at bounding box center [297, 105] width 19 height 19
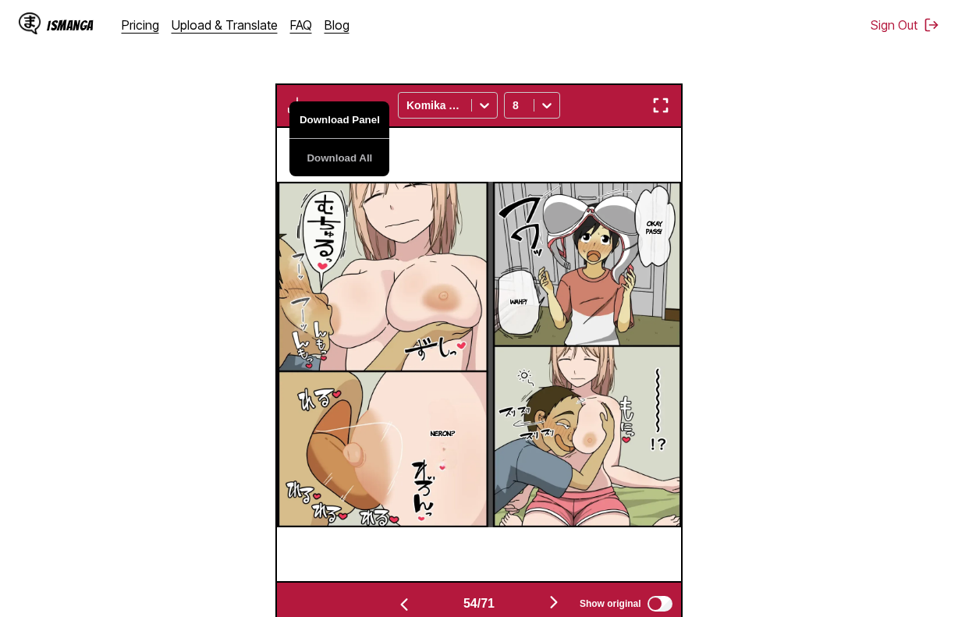
click at [329, 120] on button "Download Panel" at bounding box center [339, 119] width 100 height 37
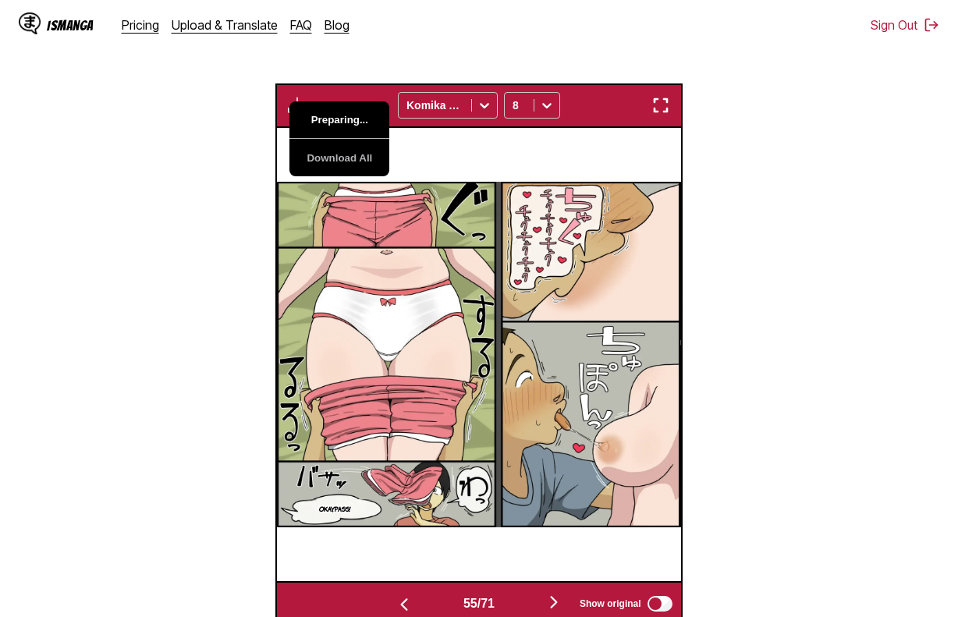
click at [329, 120] on button "Preparing..." at bounding box center [339, 119] width 100 height 37
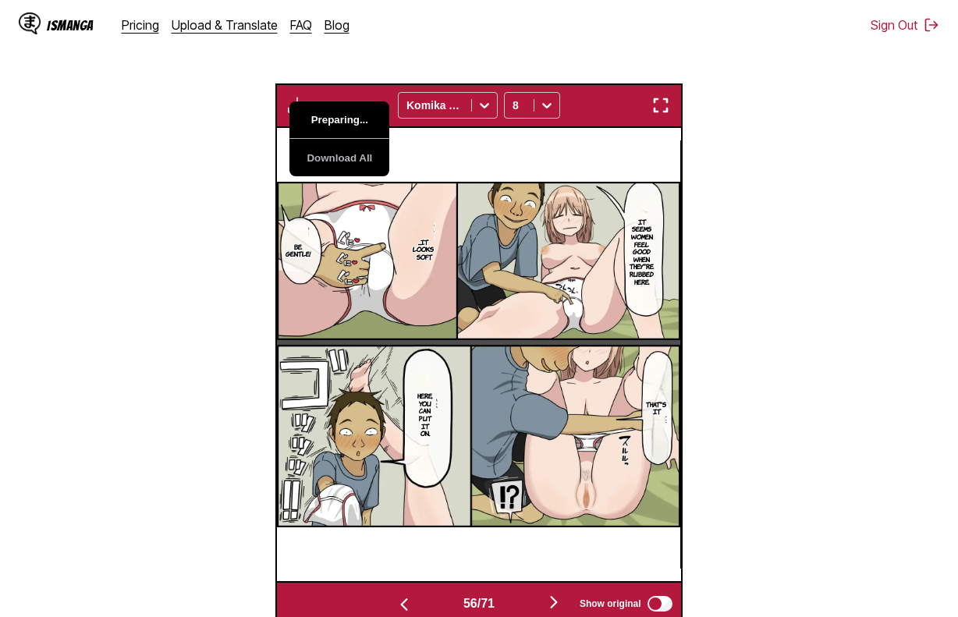
click at [329, 120] on button "Preparing..." at bounding box center [339, 119] width 100 height 37
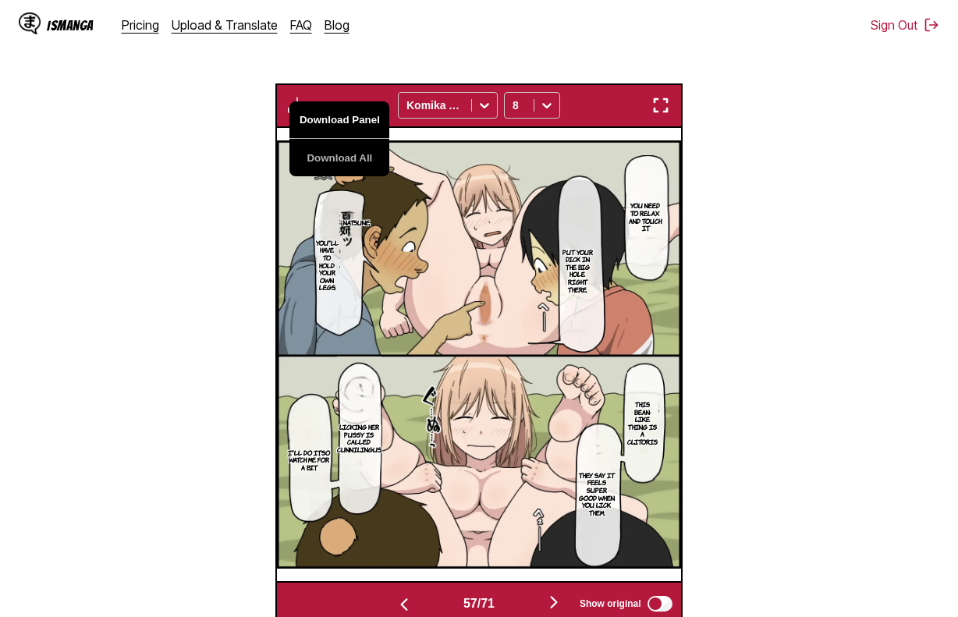
click at [329, 120] on button "Download Panel" at bounding box center [339, 119] width 100 height 37
click at [459, 152] on img at bounding box center [478, 354] width 403 height 428
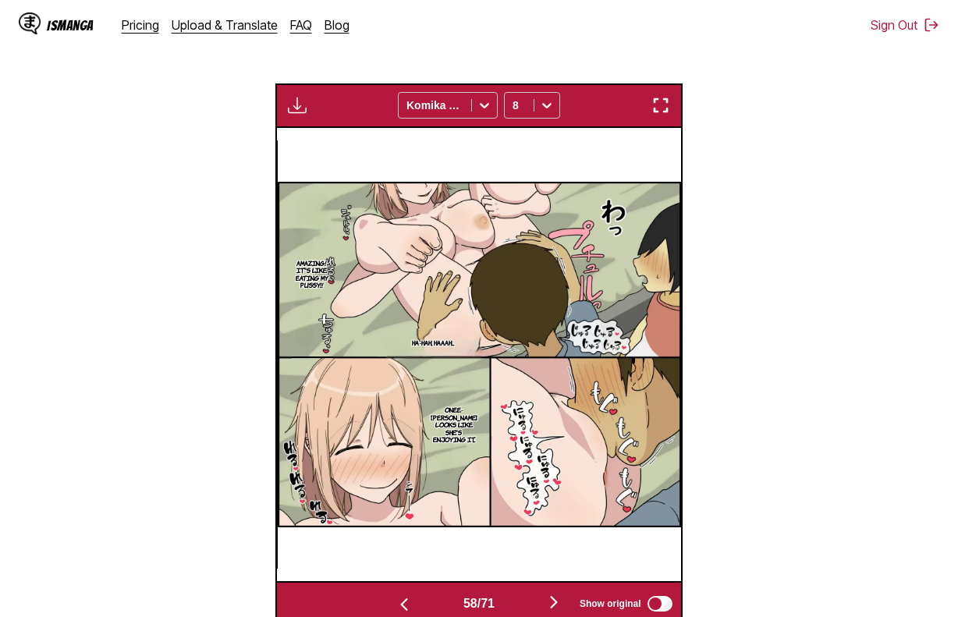
click at [292, 105] on img "button" at bounding box center [297, 105] width 19 height 19
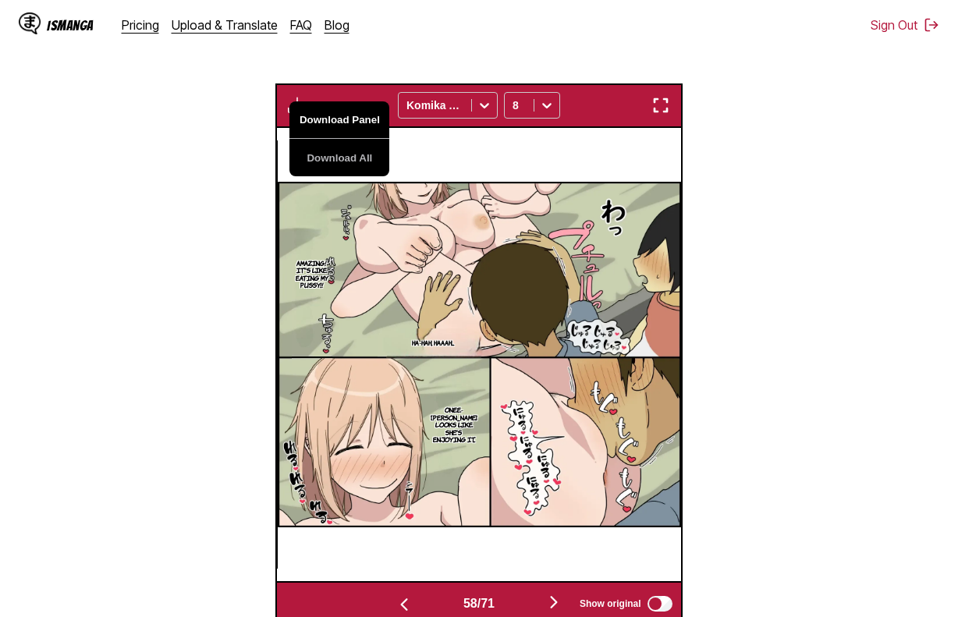
click at [321, 119] on button "Download Panel" at bounding box center [339, 119] width 100 height 37
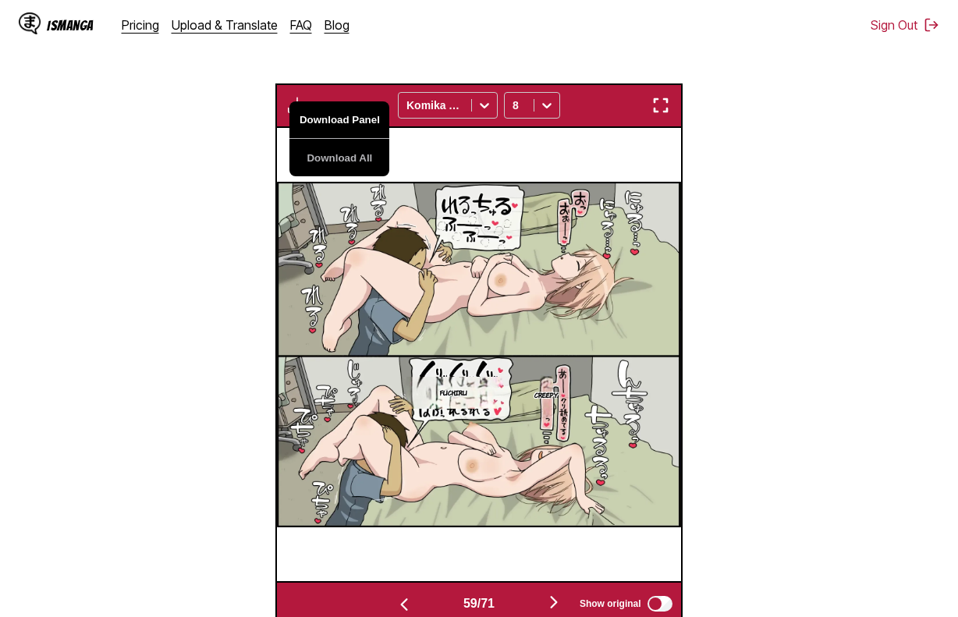
click at [321, 119] on button "Download Panel" at bounding box center [339, 119] width 100 height 37
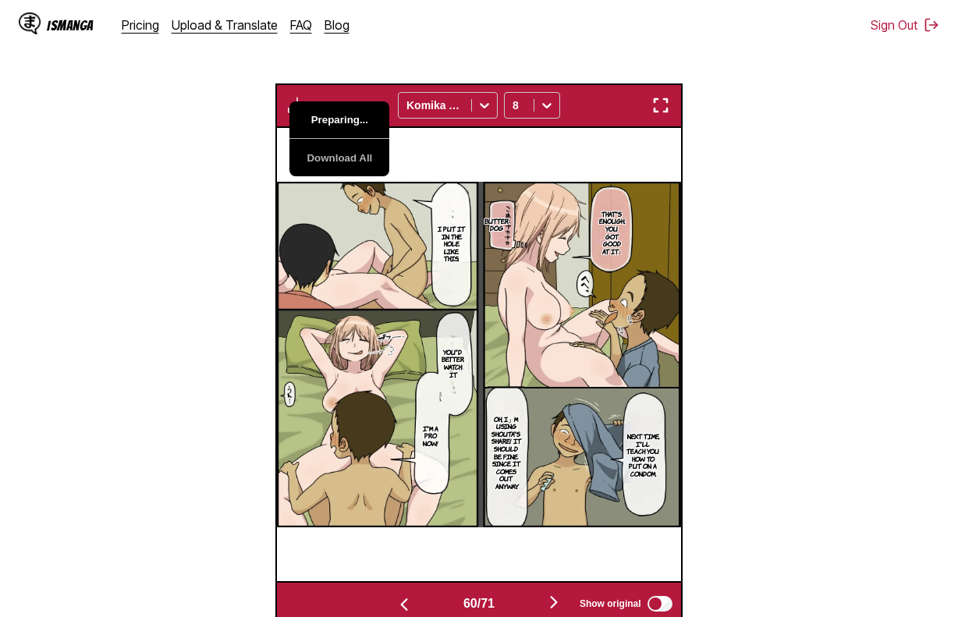
click at [321, 119] on button "Preparing..." at bounding box center [339, 119] width 100 height 37
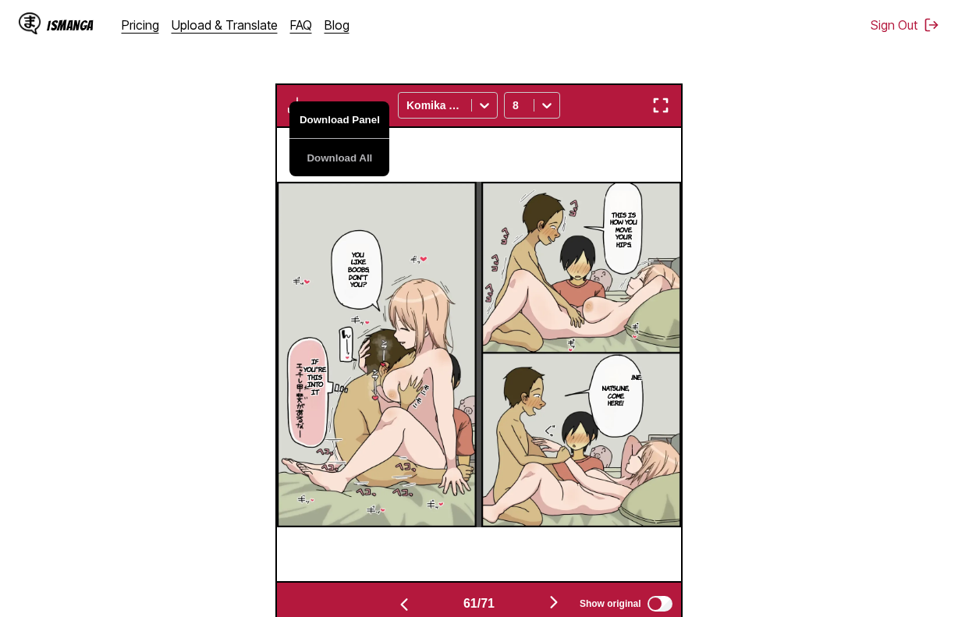
click at [324, 119] on button "Download Panel" at bounding box center [339, 119] width 100 height 37
drag, startPoint x: 423, startPoint y: 148, endPoint x: 406, endPoint y: 146, distance: 17.3
click at [423, 148] on div "This is how you move your hips. You like boobs, don't you? Natsune. Natsune, co…" at bounding box center [478, 354] width 403 height 453
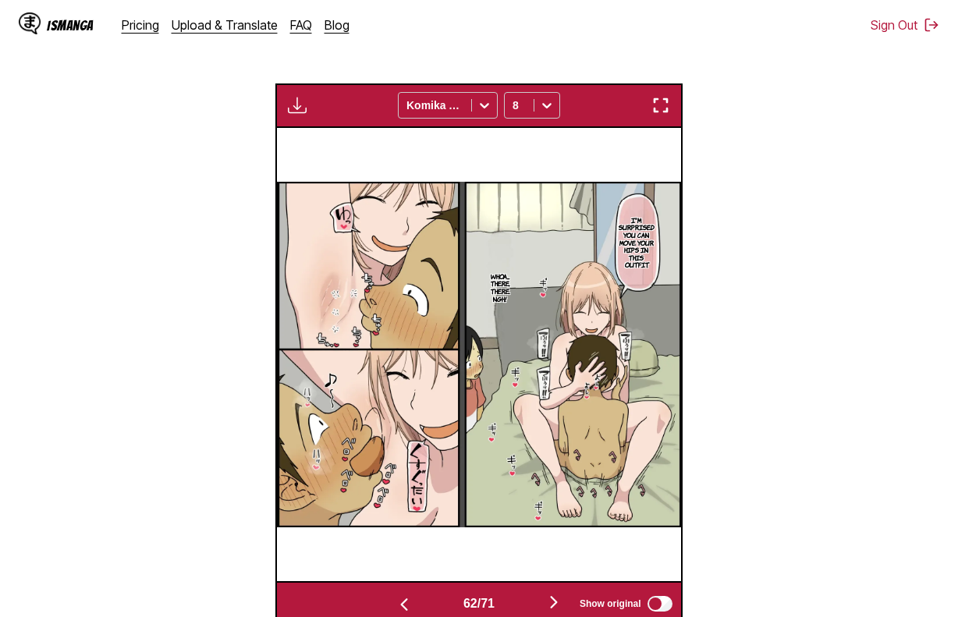
click at [288, 106] on img "button" at bounding box center [297, 105] width 19 height 19
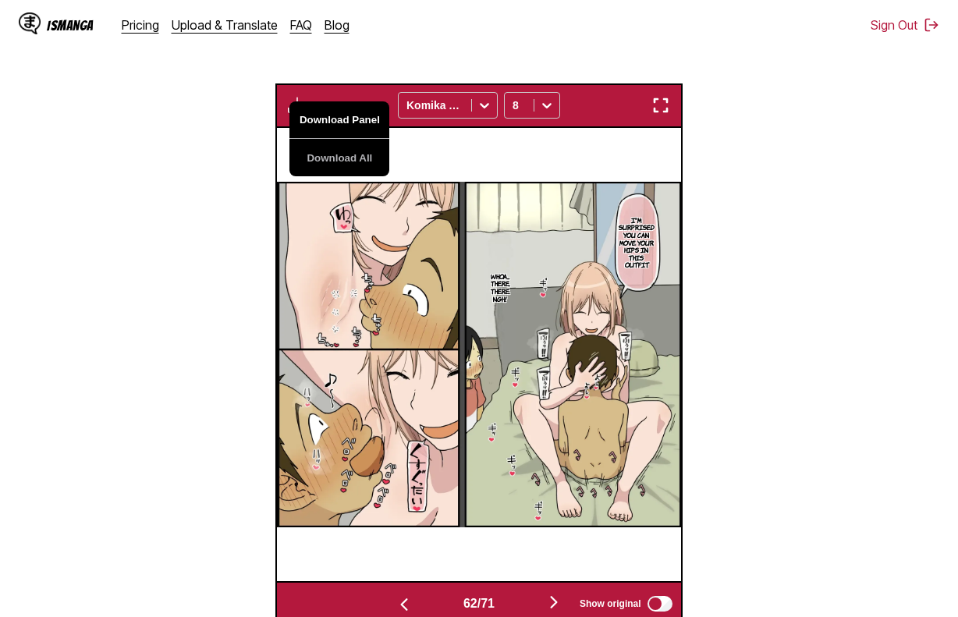
click at [333, 123] on button "Download Panel" at bounding box center [339, 119] width 100 height 37
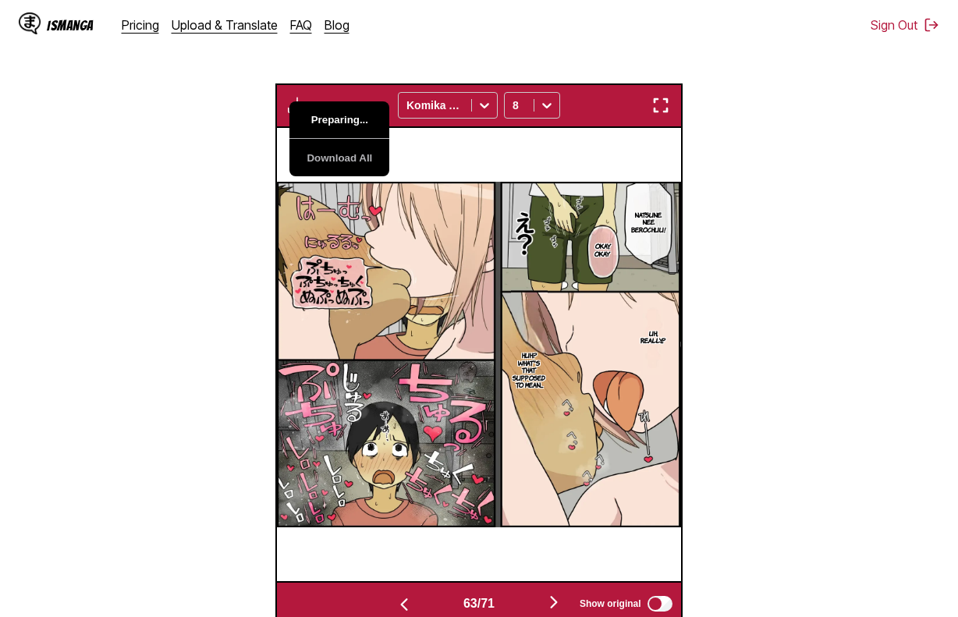
click at [333, 123] on button "Preparing..." at bounding box center [339, 119] width 100 height 37
click at [510, 174] on div "Natsune nee berochuu! Okay, okay Uh, really...? Huh? What's that supposed to me…" at bounding box center [478, 354] width 403 height 453
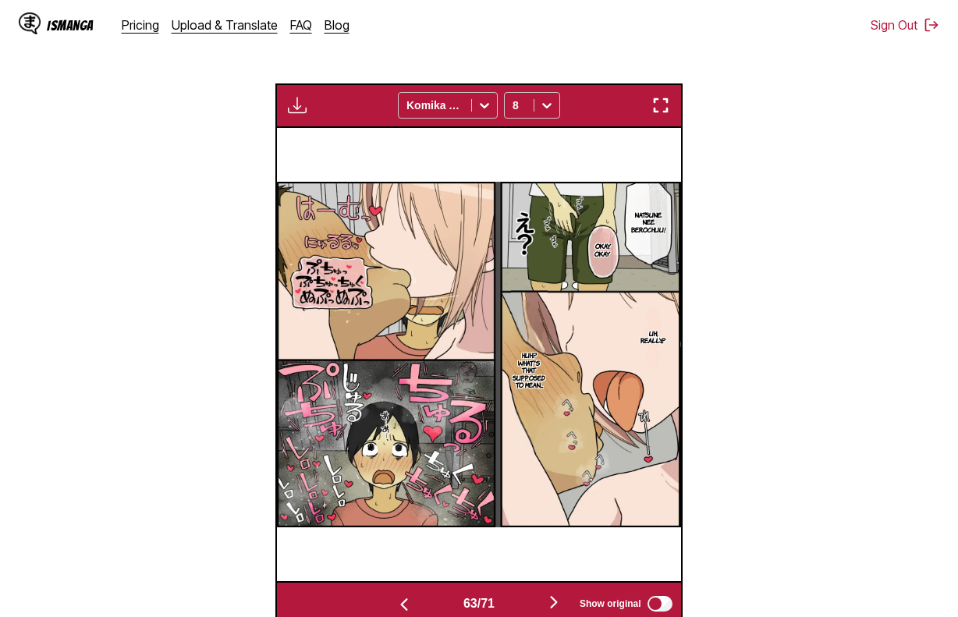
scroll to position [0, 25411]
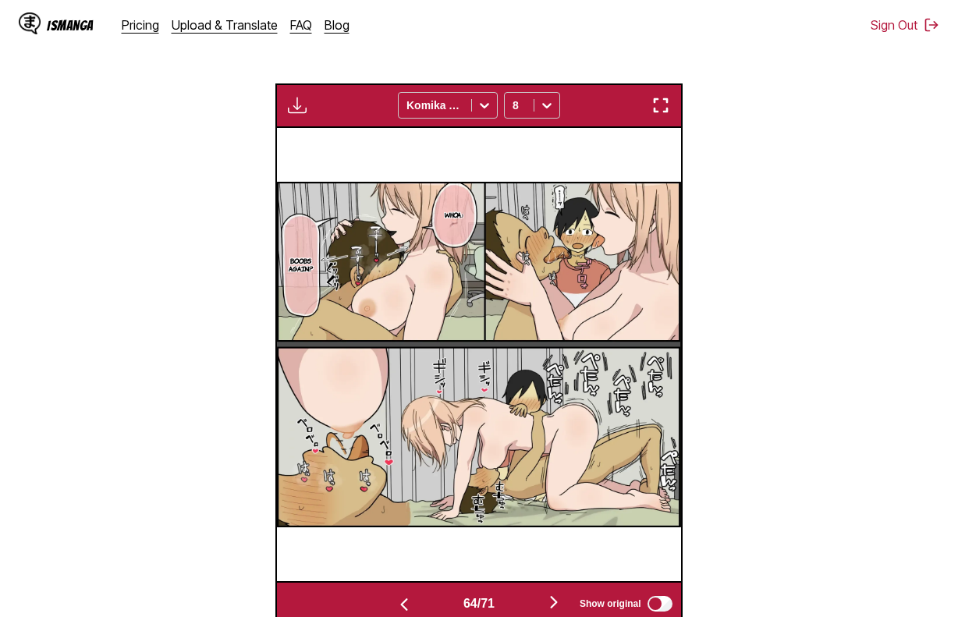
click at [331, 120] on div "Download Panel Download All Komika Axis 8" at bounding box center [478, 105] width 406 height 44
click at [316, 118] on div "Download Panel Download All Komika Axis 8" at bounding box center [478, 105] width 406 height 44
click at [313, 118] on div "Download Panel Download All Komika Axis 8" at bounding box center [478, 105] width 406 height 44
click at [304, 114] on img "button" at bounding box center [297, 105] width 19 height 19
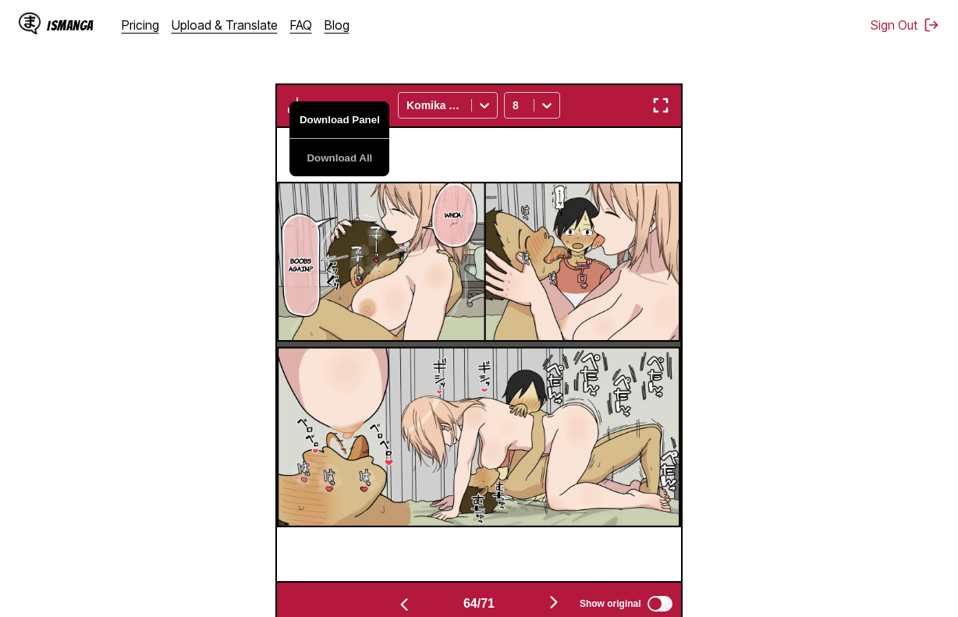
click at [349, 133] on button "Download Panel" at bounding box center [339, 119] width 100 height 37
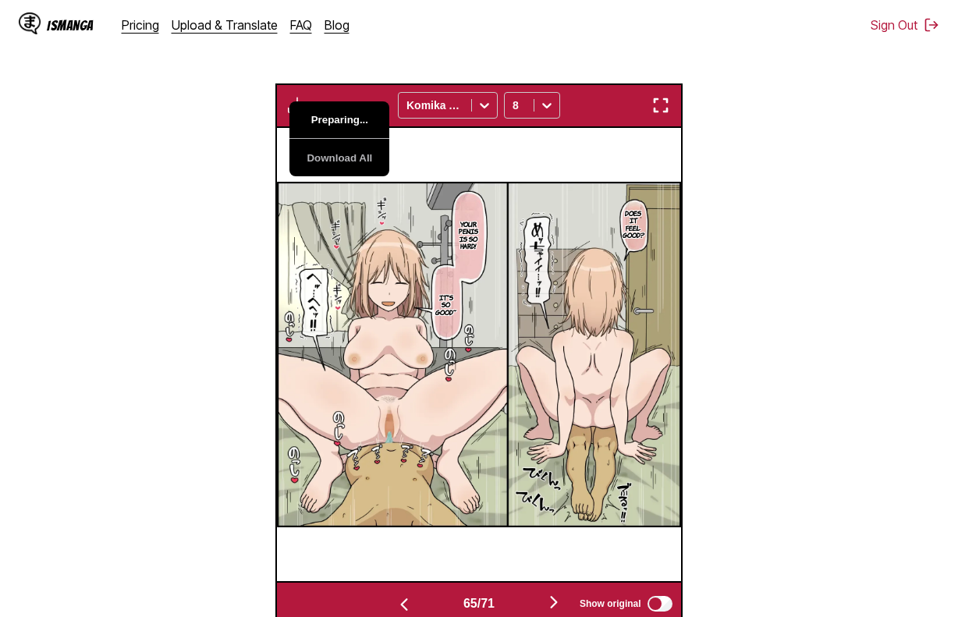
click at [349, 133] on button "Preparing..." at bounding box center [339, 119] width 100 height 37
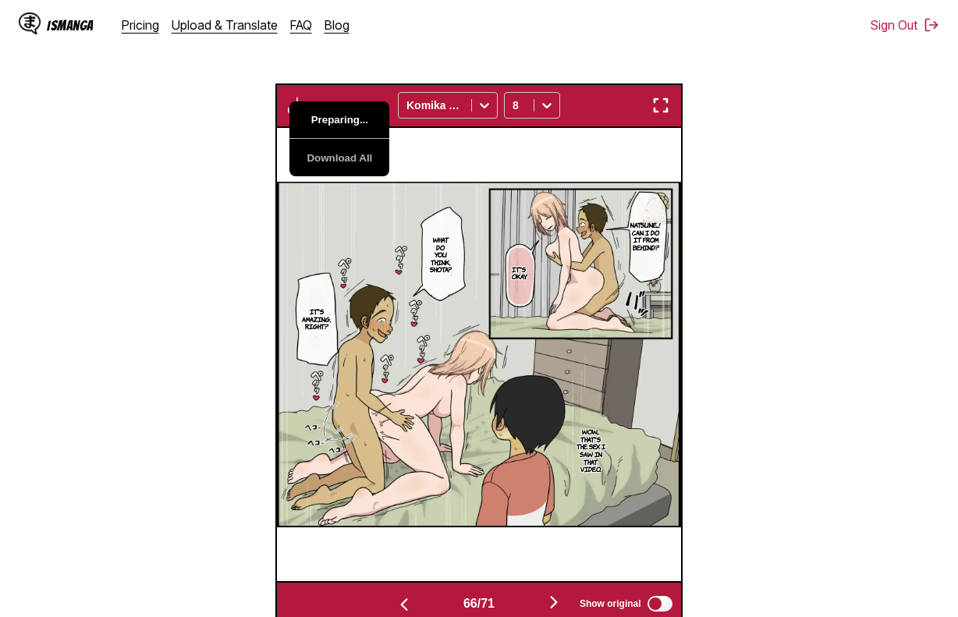
click at [349, 133] on button "Preparing..." at bounding box center [339, 119] width 100 height 37
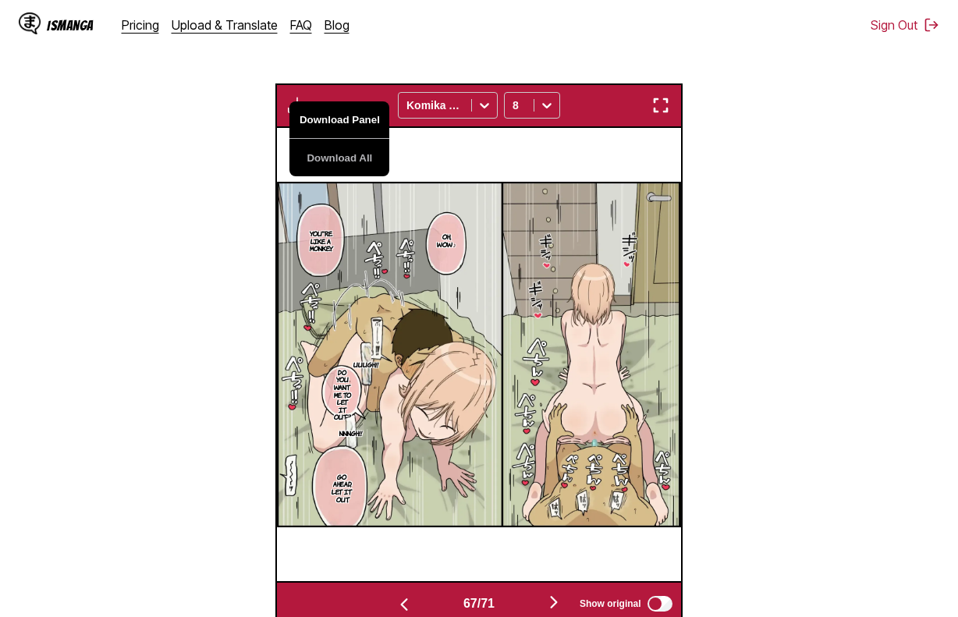
click at [349, 133] on button "Download Panel" at bounding box center [339, 119] width 100 height 37
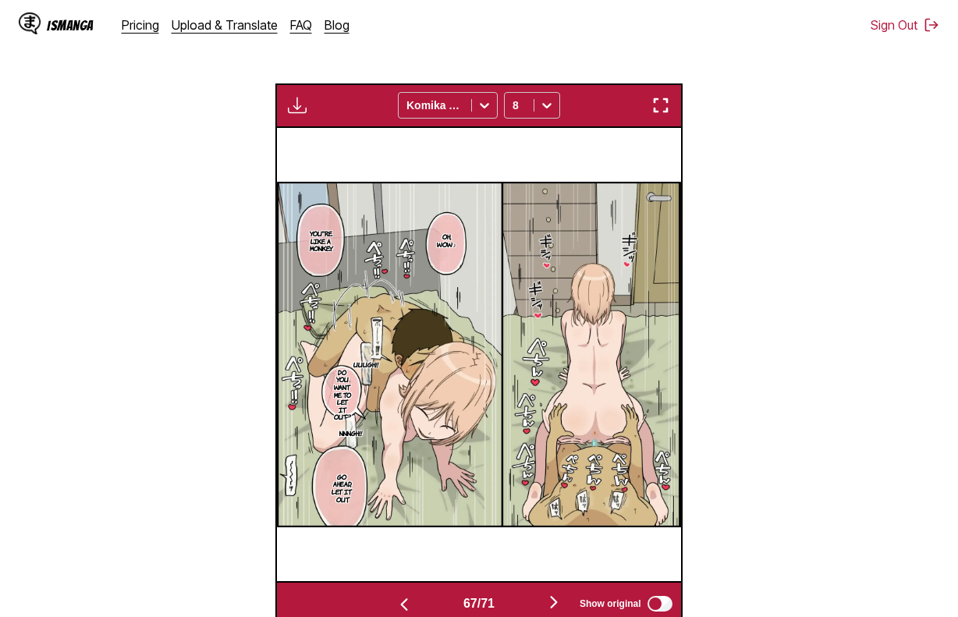
drag, startPoint x: 470, startPoint y: 164, endPoint x: 361, endPoint y: 147, distance: 110.5
click at [469, 165] on div "Oh, wow♪ You're like a monkey. Uuugh!! Do you want me to let it out? Nnngh!! Go…" at bounding box center [478, 354] width 403 height 453
drag, startPoint x: 398, startPoint y: 173, endPoint x: 388, endPoint y: 168, distance: 11.5
click at [388, 168] on div "Oh, wow♪ You're like a monkey. Uuugh!! Do you want me to let it out? Nnngh!! Go…" at bounding box center [478, 354] width 403 height 453
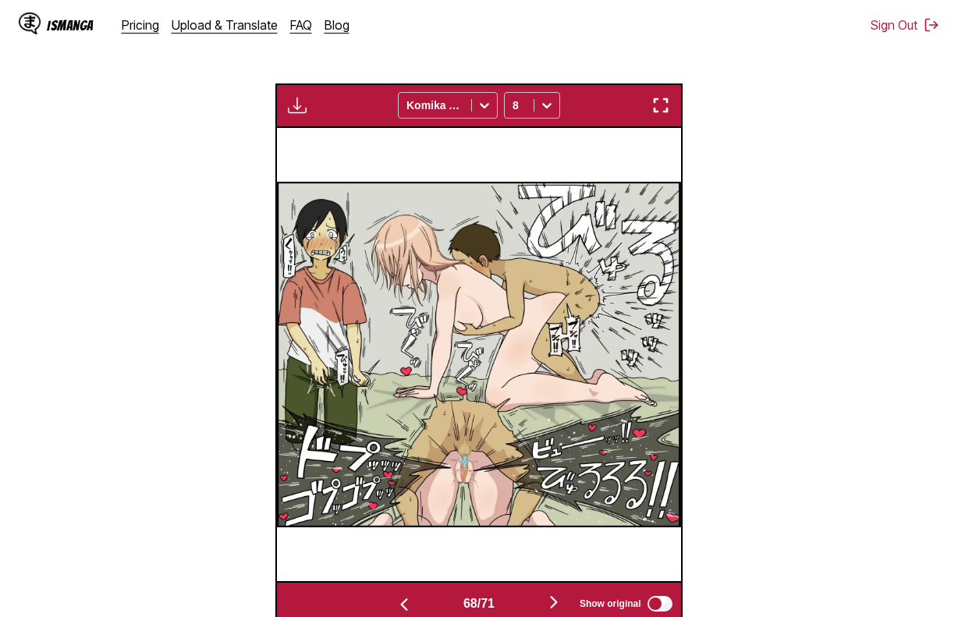
click at [299, 120] on div "Download Panel Download All Komika Axis 8" at bounding box center [478, 105] width 406 height 44
click at [285, 112] on button "button" at bounding box center [297, 105] width 28 height 20
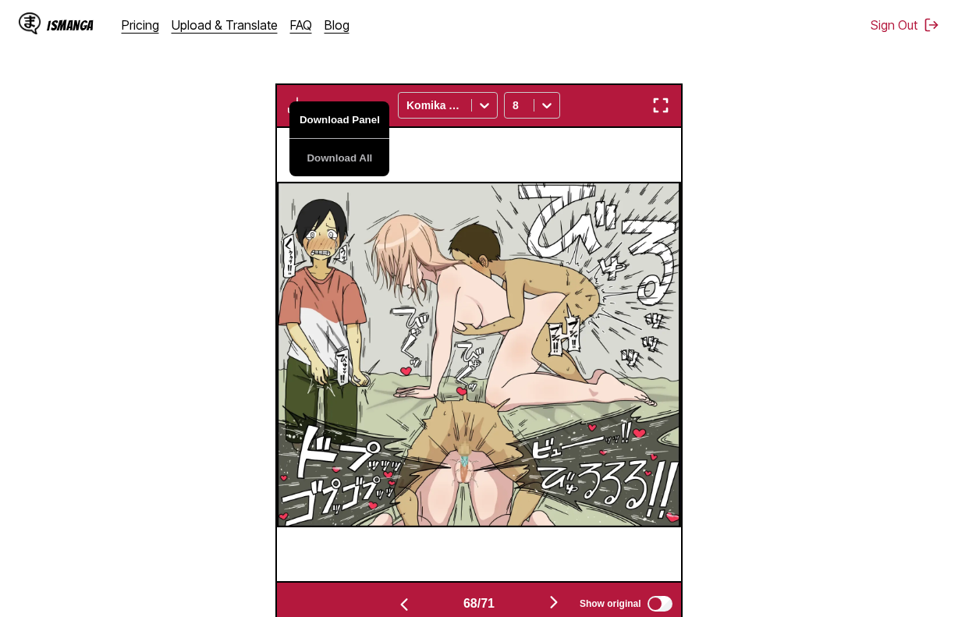
click at [340, 125] on button "Download Panel" at bounding box center [339, 119] width 100 height 37
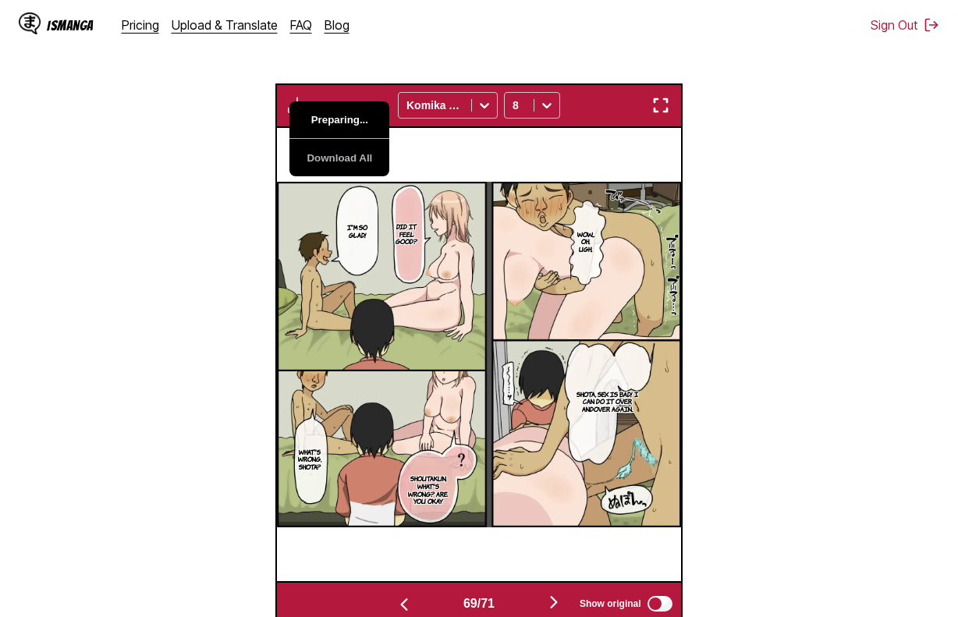
click at [340, 125] on button "Preparing..." at bounding box center [339, 119] width 100 height 37
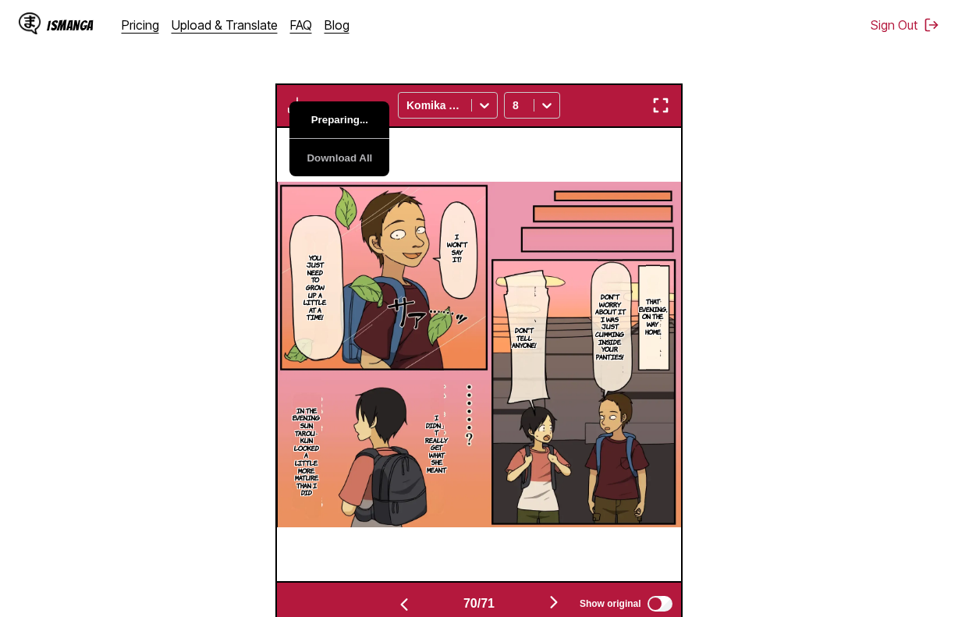
click at [340, 125] on button "Preparing..." at bounding box center [339, 119] width 100 height 37
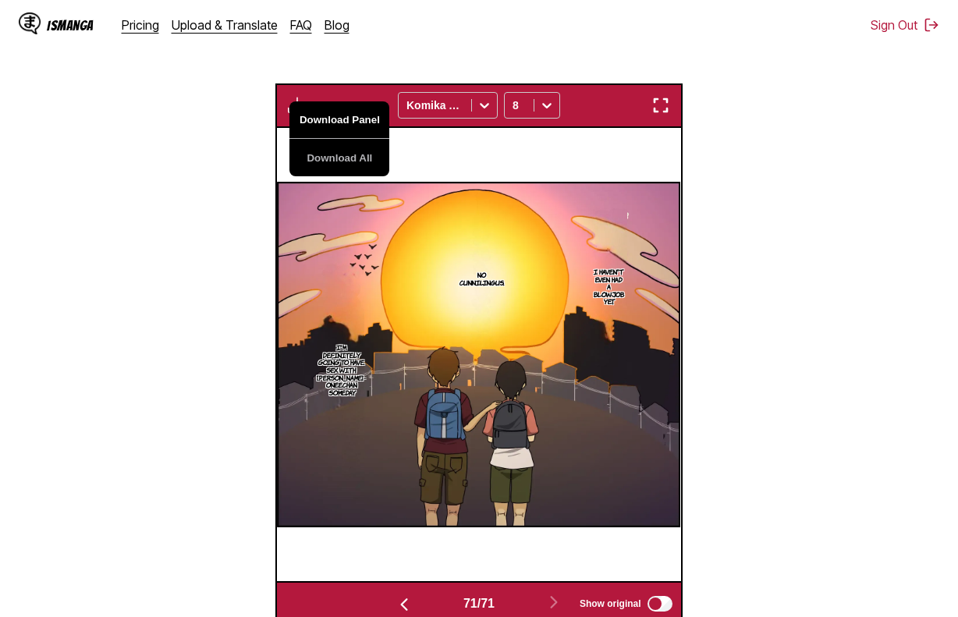
click at [340, 125] on button "Download Panel" at bounding box center [339, 119] width 100 height 37
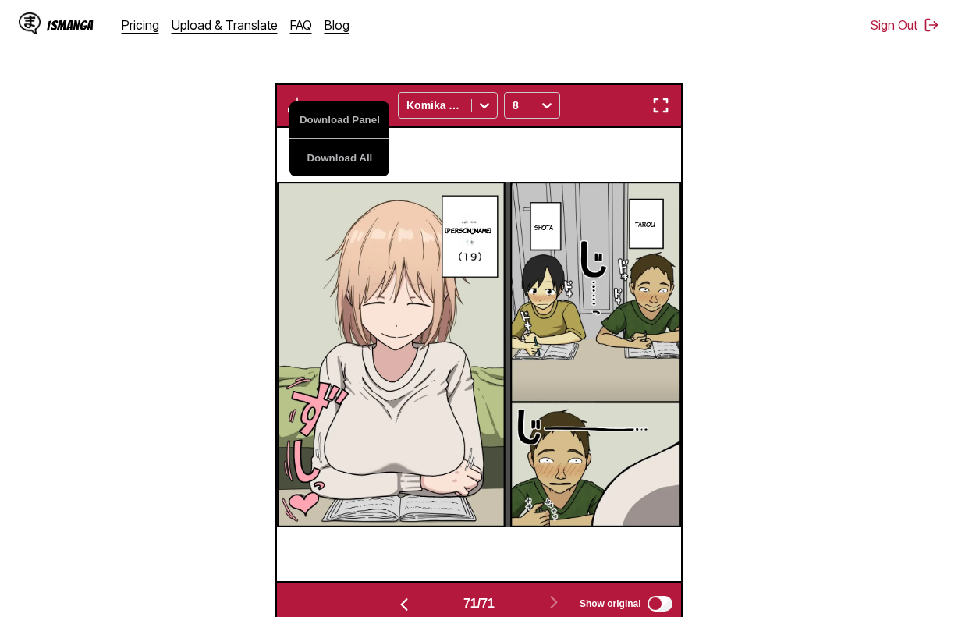
scroll to position [0, 28234]
